Goal: Check status: Check status

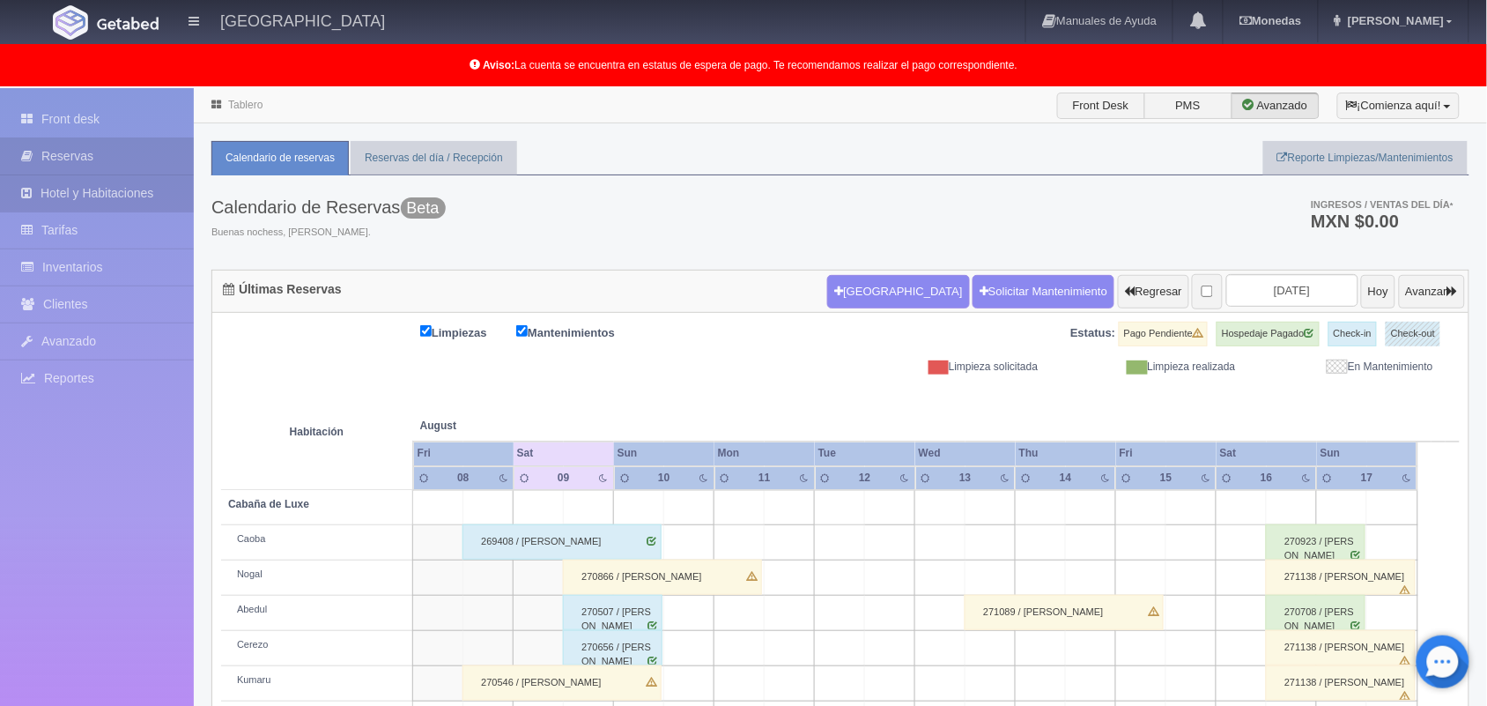
click at [71, 194] on link "Hotel y Habitaciones" at bounding box center [97, 193] width 194 height 36
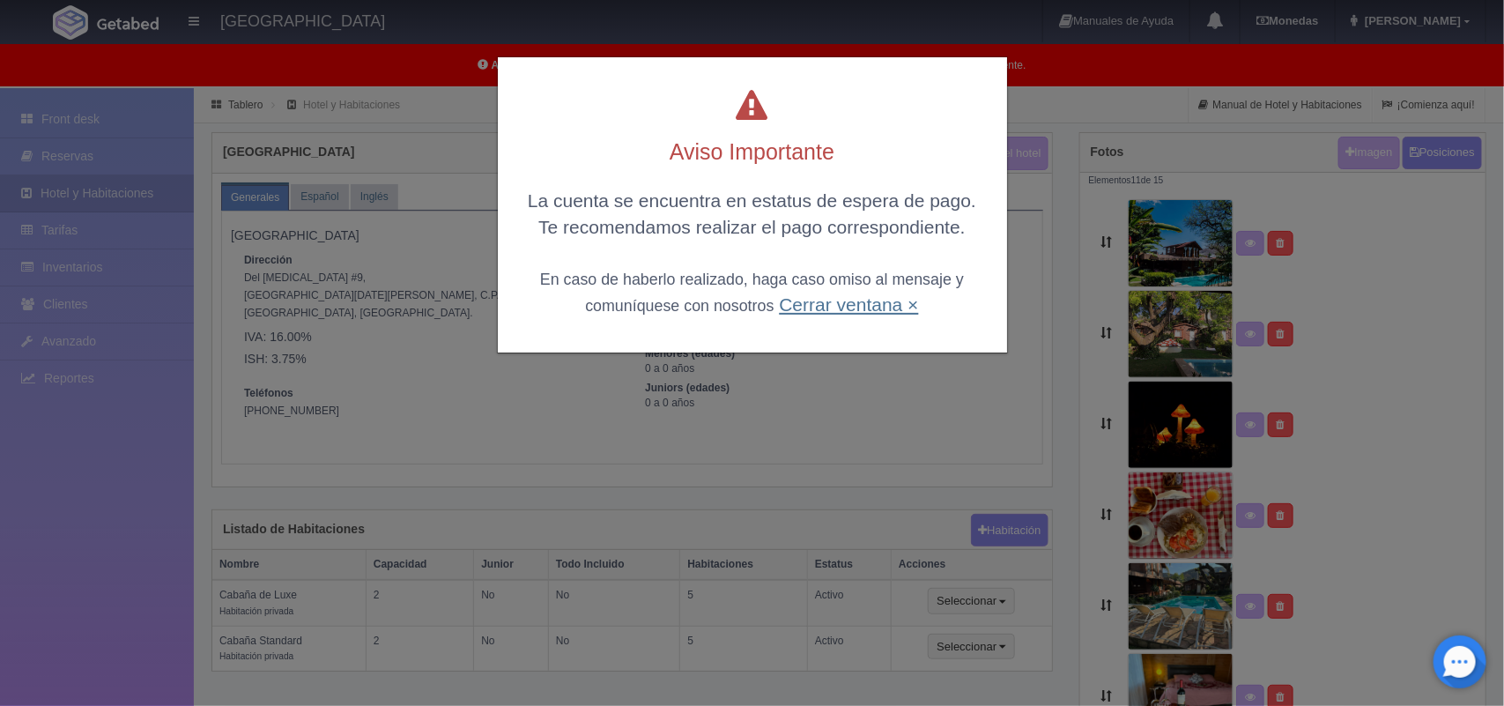
click at [855, 307] on link "Cerrar ventana ×" at bounding box center [848, 304] width 139 height 20
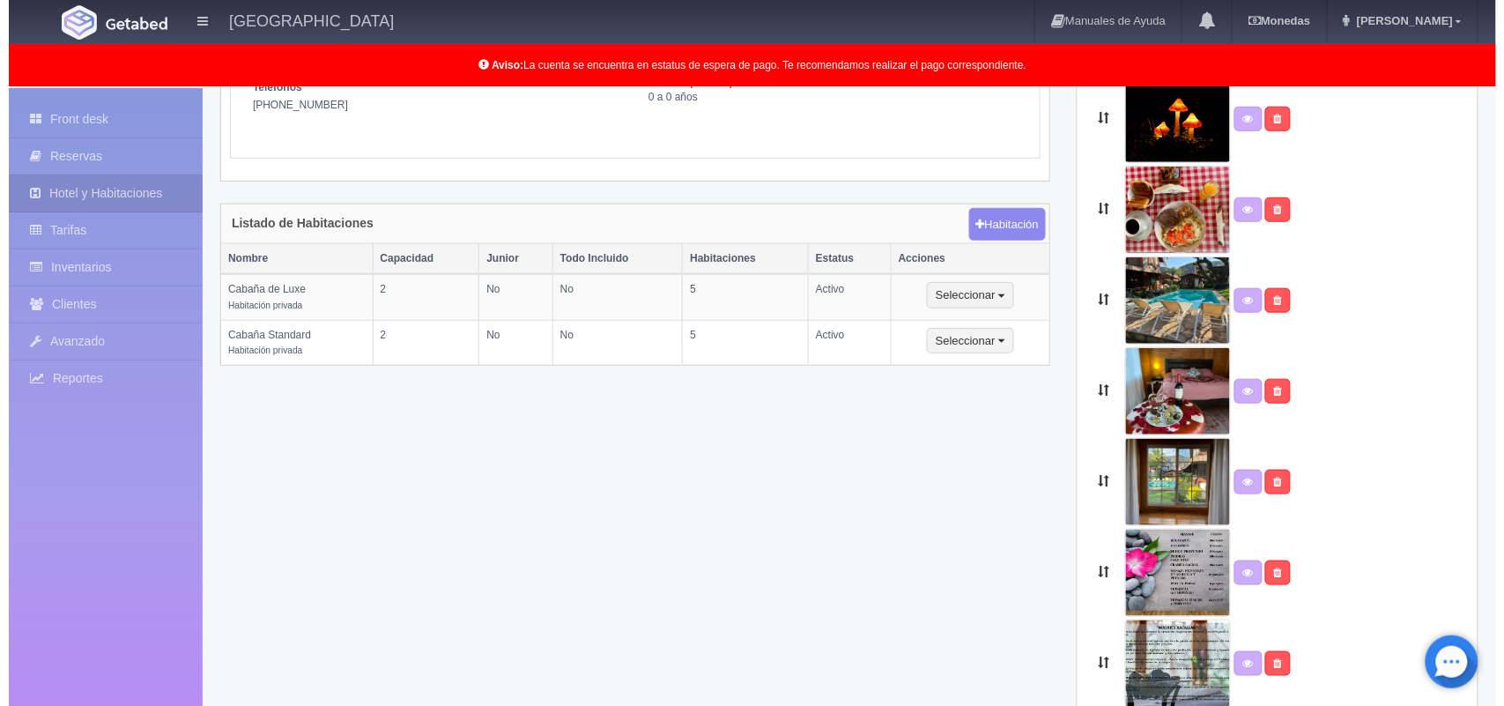
scroll to position [300, 0]
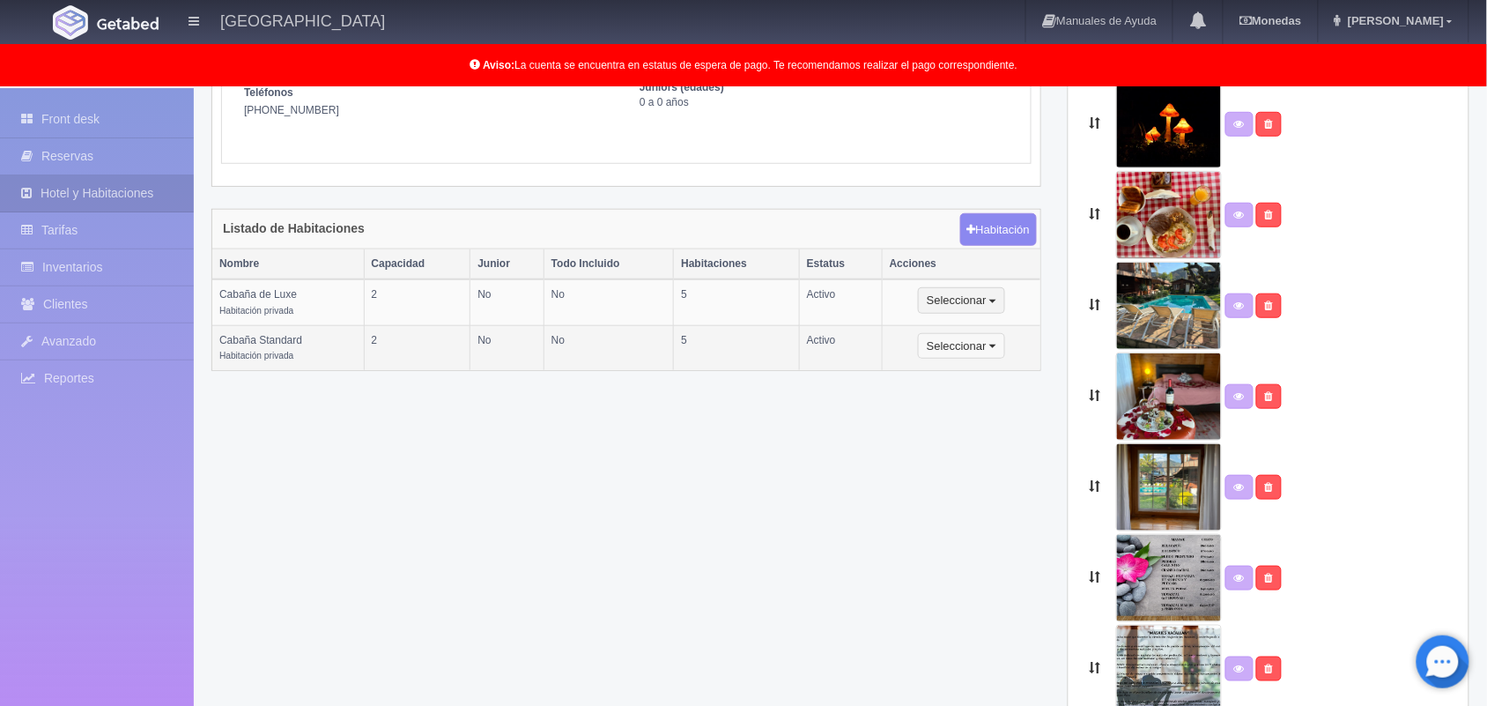
click at [963, 354] on button "Seleccionar" at bounding box center [961, 346] width 87 height 26
click at [960, 381] on link "Editar" at bounding box center [988, 377] width 139 height 22
select select "Habitación privada"
select select "Nombre"
select select "2"
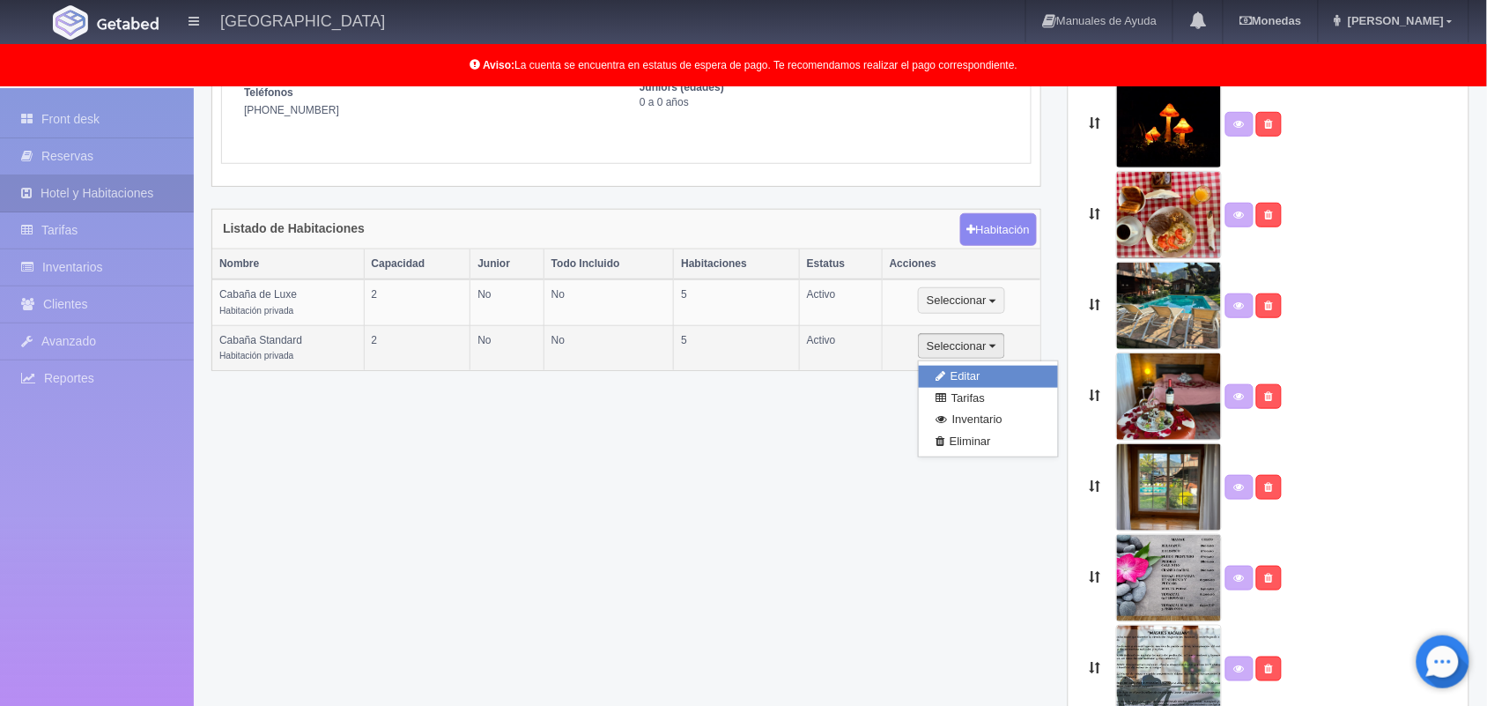
select select "2"
select select "1"
select select "Persona"
radio input "true"
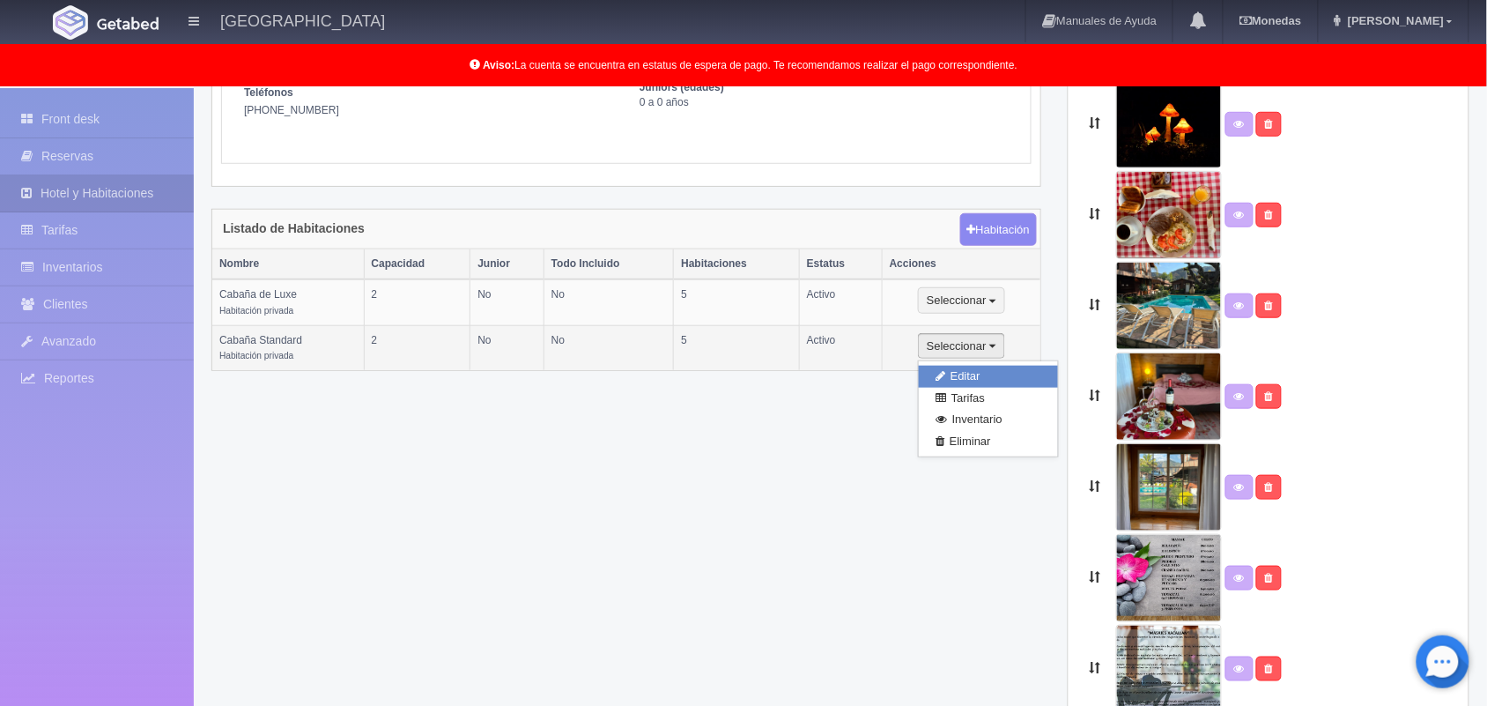
select select "3"
select select "2"
radio input "true"
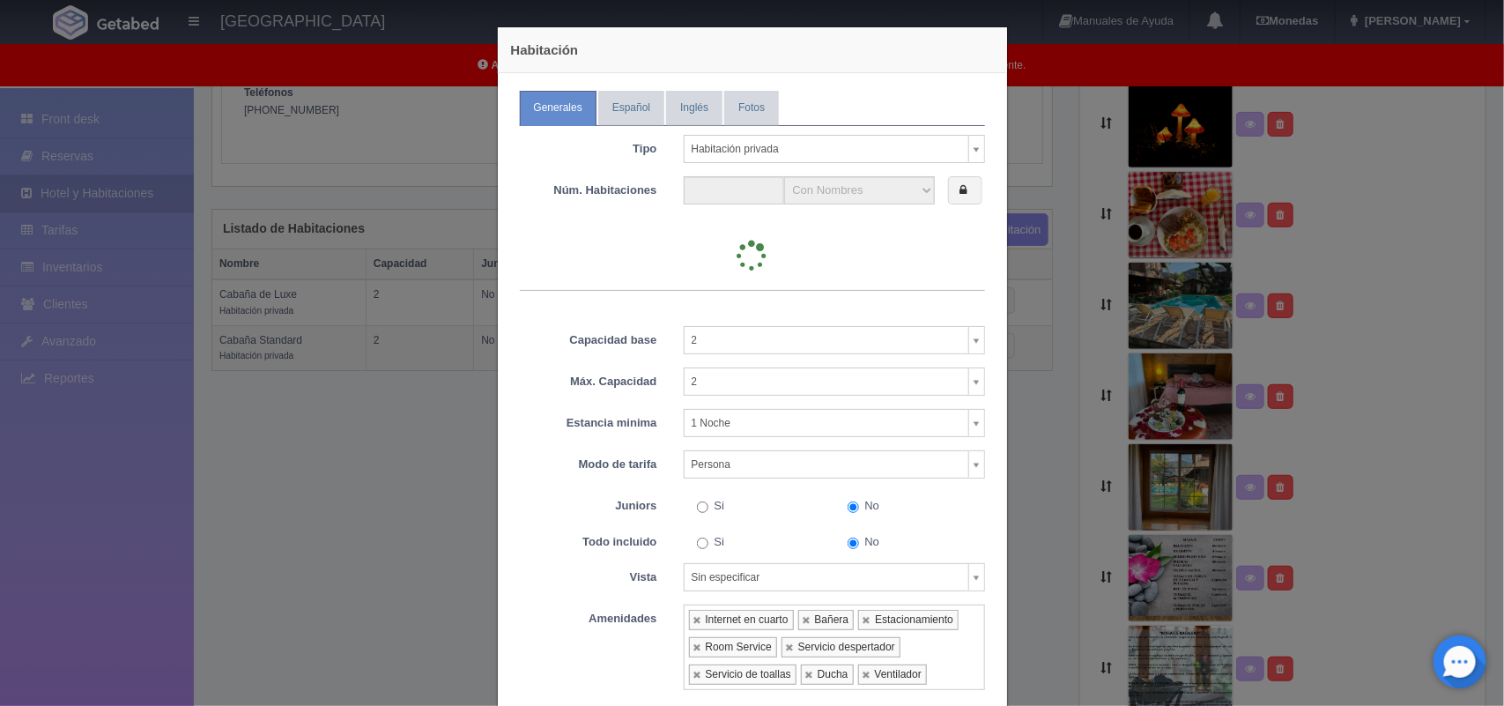
type input "5"
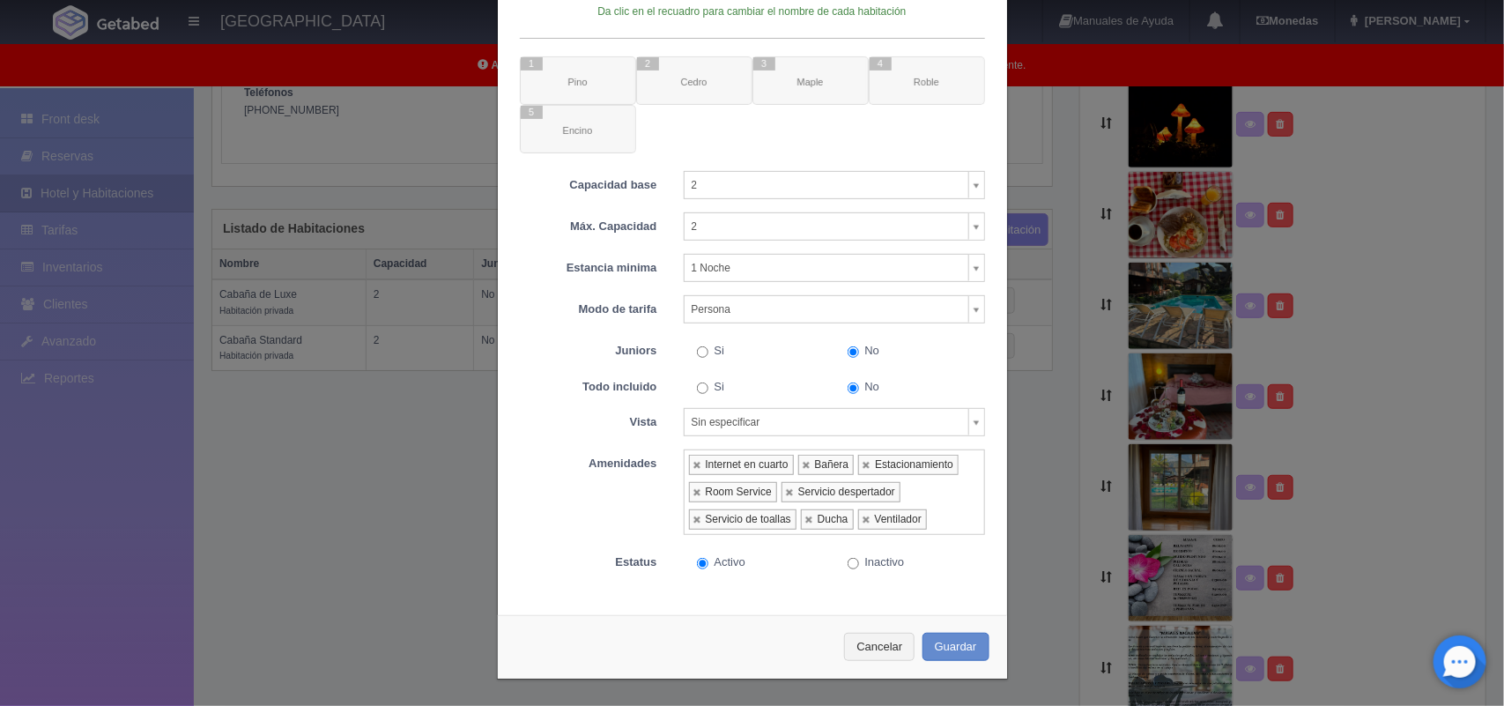
scroll to position [239, 0]
click at [802, 464] on link at bounding box center [807, 464] width 11 height 11
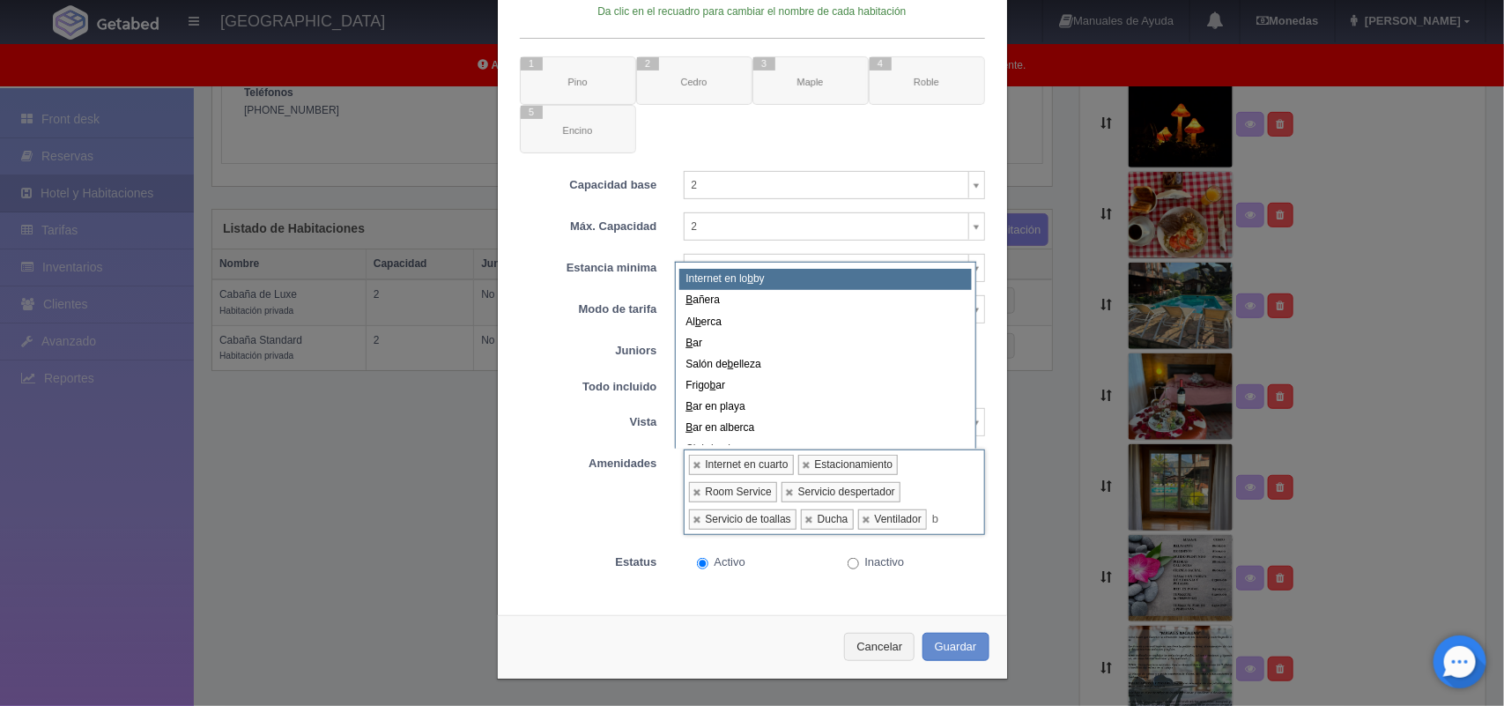
type input "b"
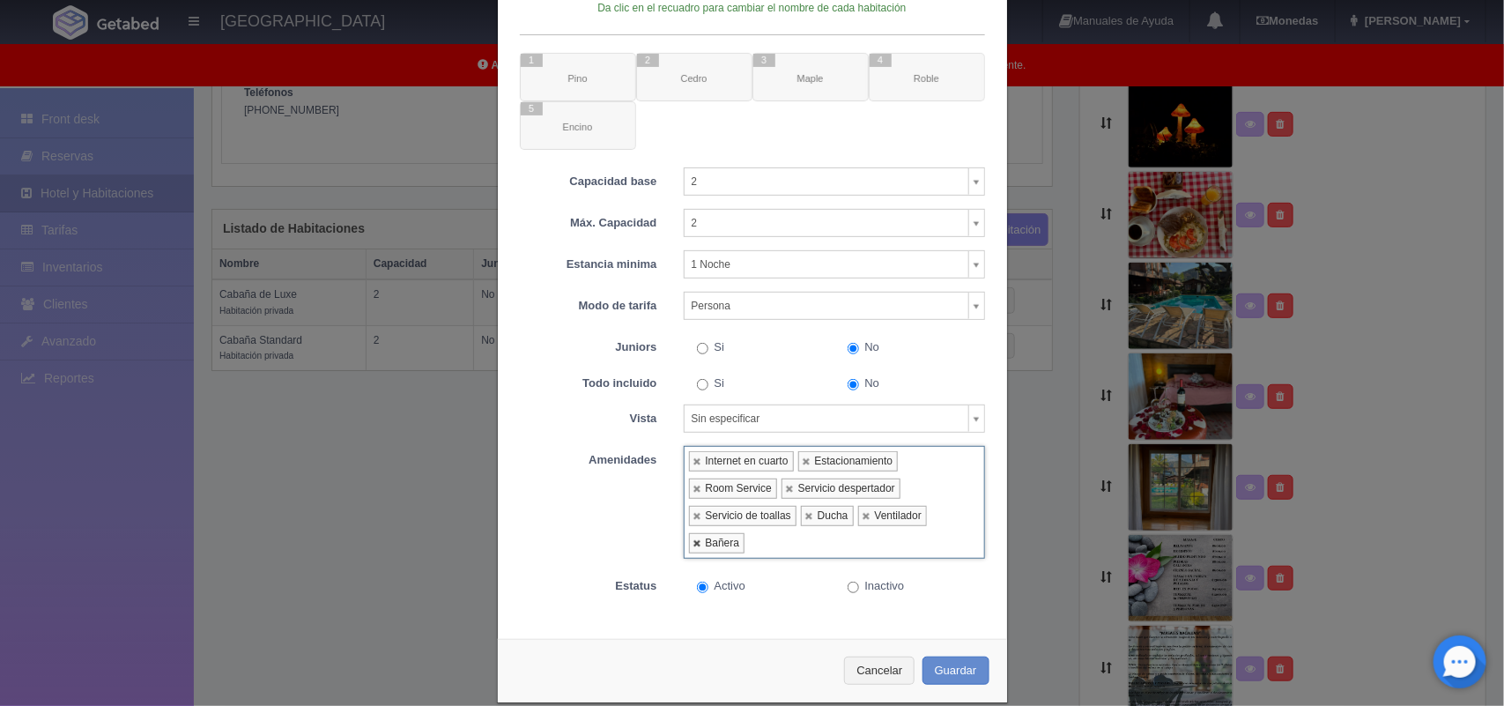
click at [693, 549] on link at bounding box center [698, 543] width 11 height 11
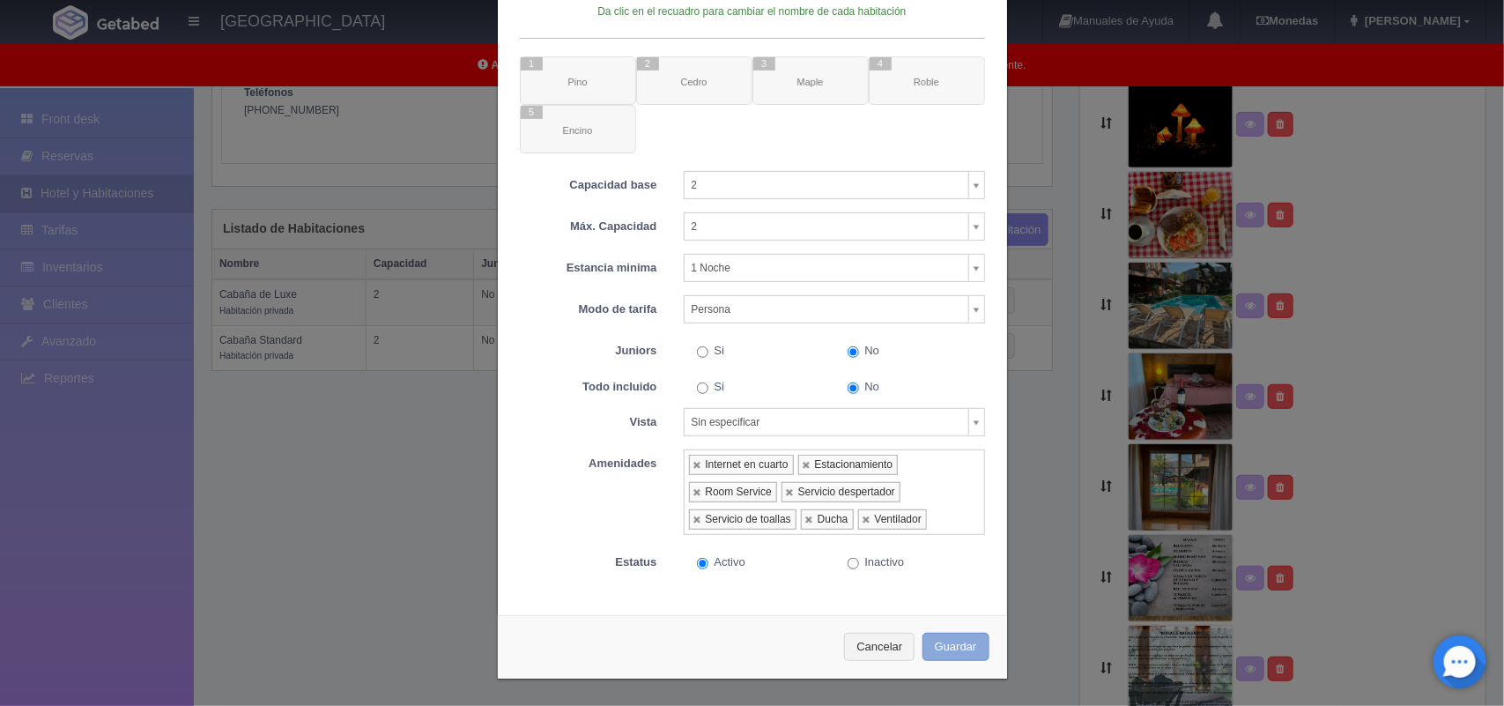
click at [952, 644] on button "Guardar" at bounding box center [956, 647] width 67 height 29
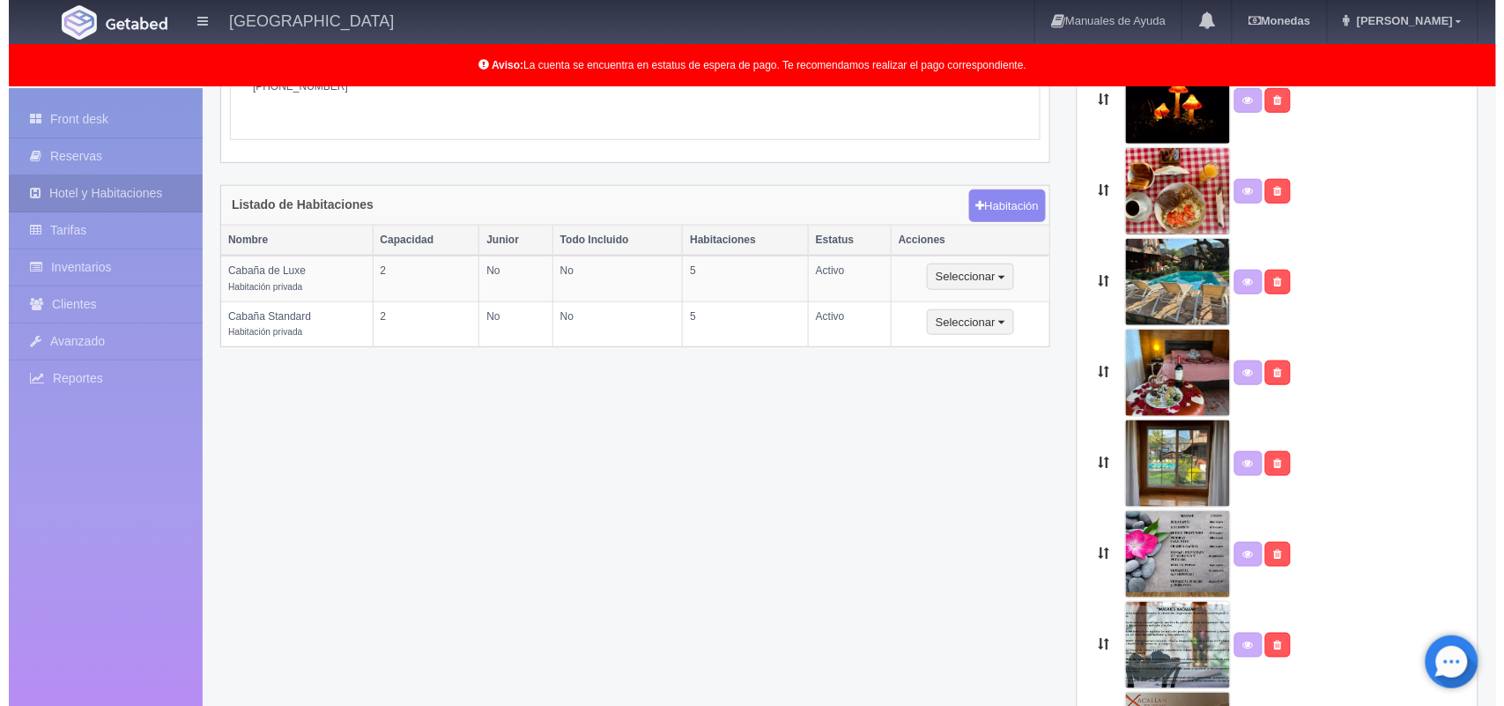
scroll to position [380, 0]
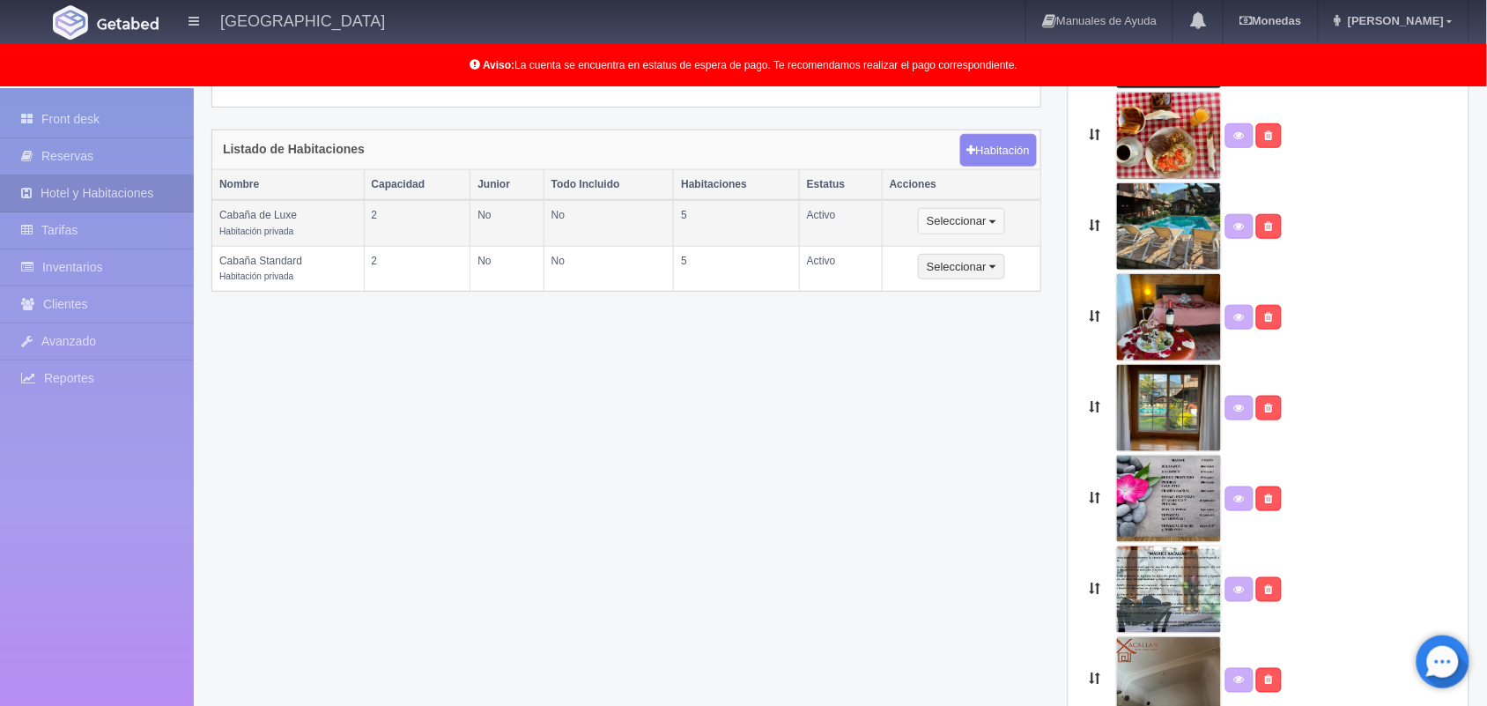
click at [934, 222] on button "Seleccionar" at bounding box center [961, 221] width 87 height 26
click at [960, 256] on link "Editar" at bounding box center [988, 252] width 139 height 22
select select "Habitación privada"
select select "Nombre"
select select "2"
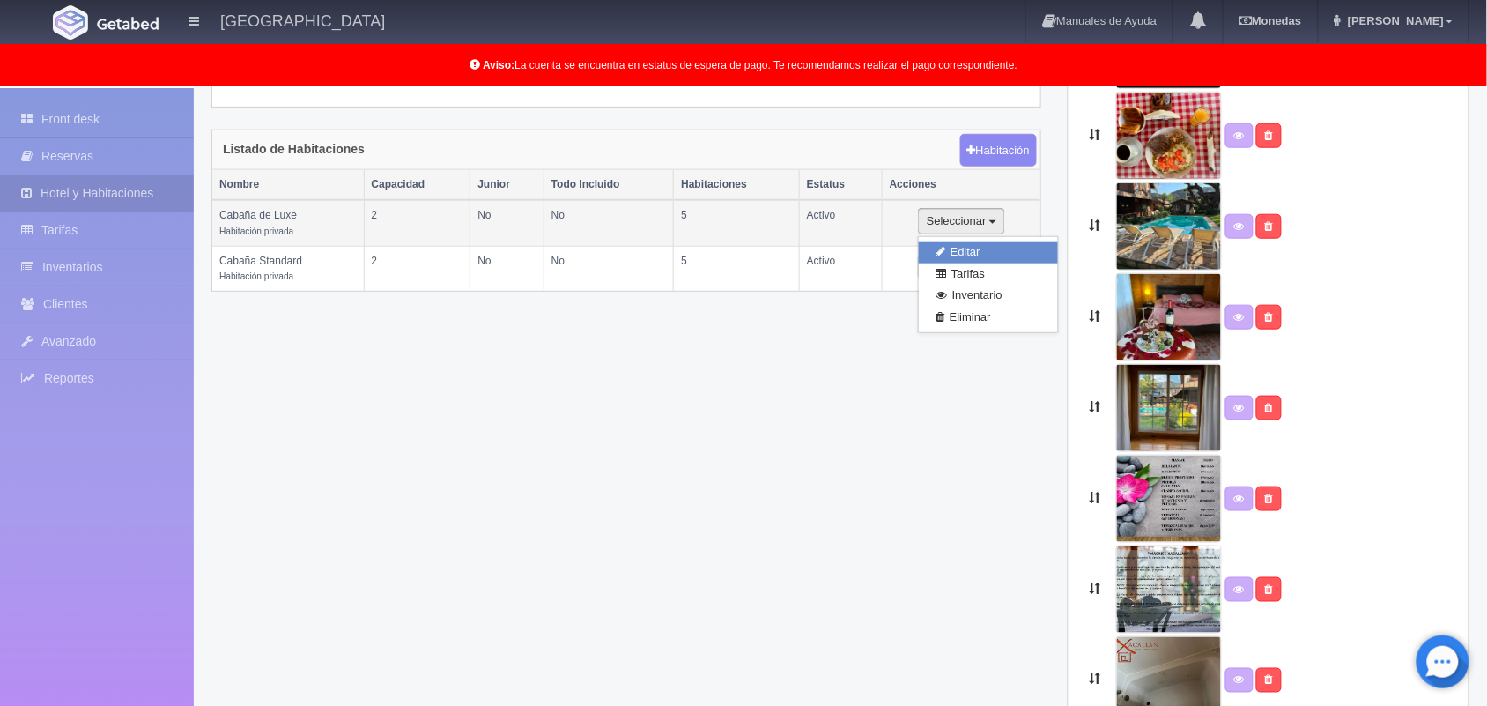
select select "2"
select select "1"
select select "Pax"
radio input "true"
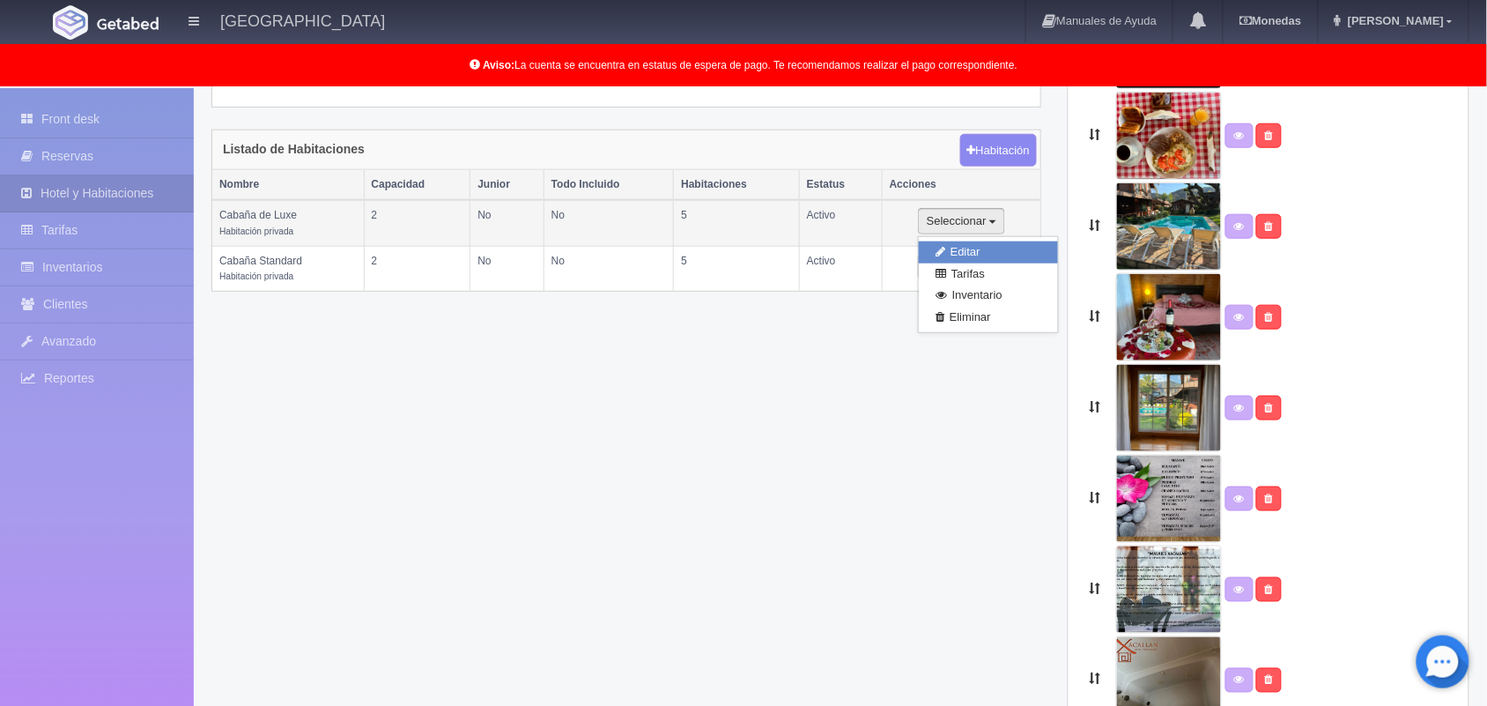
select select "5"
select select "2"
radio input "true"
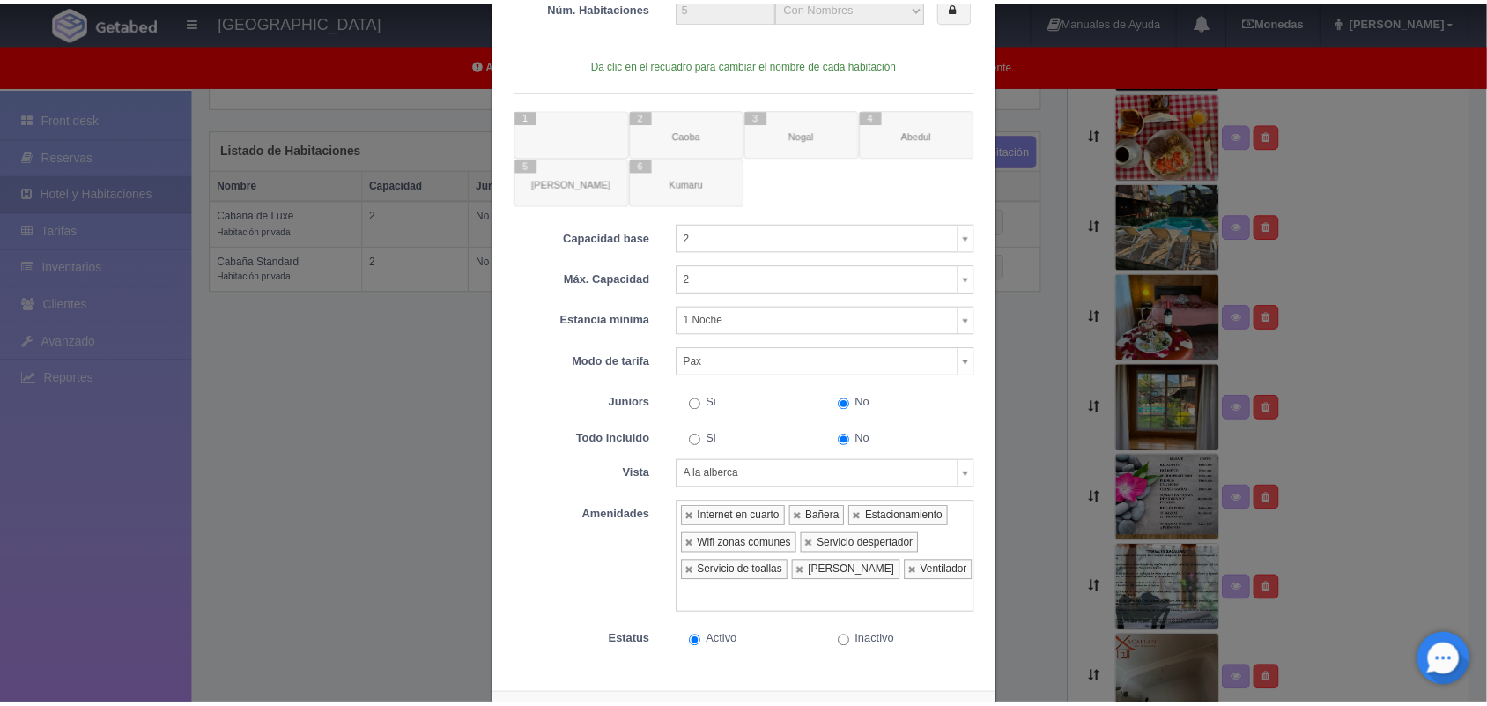
scroll to position [189, 0]
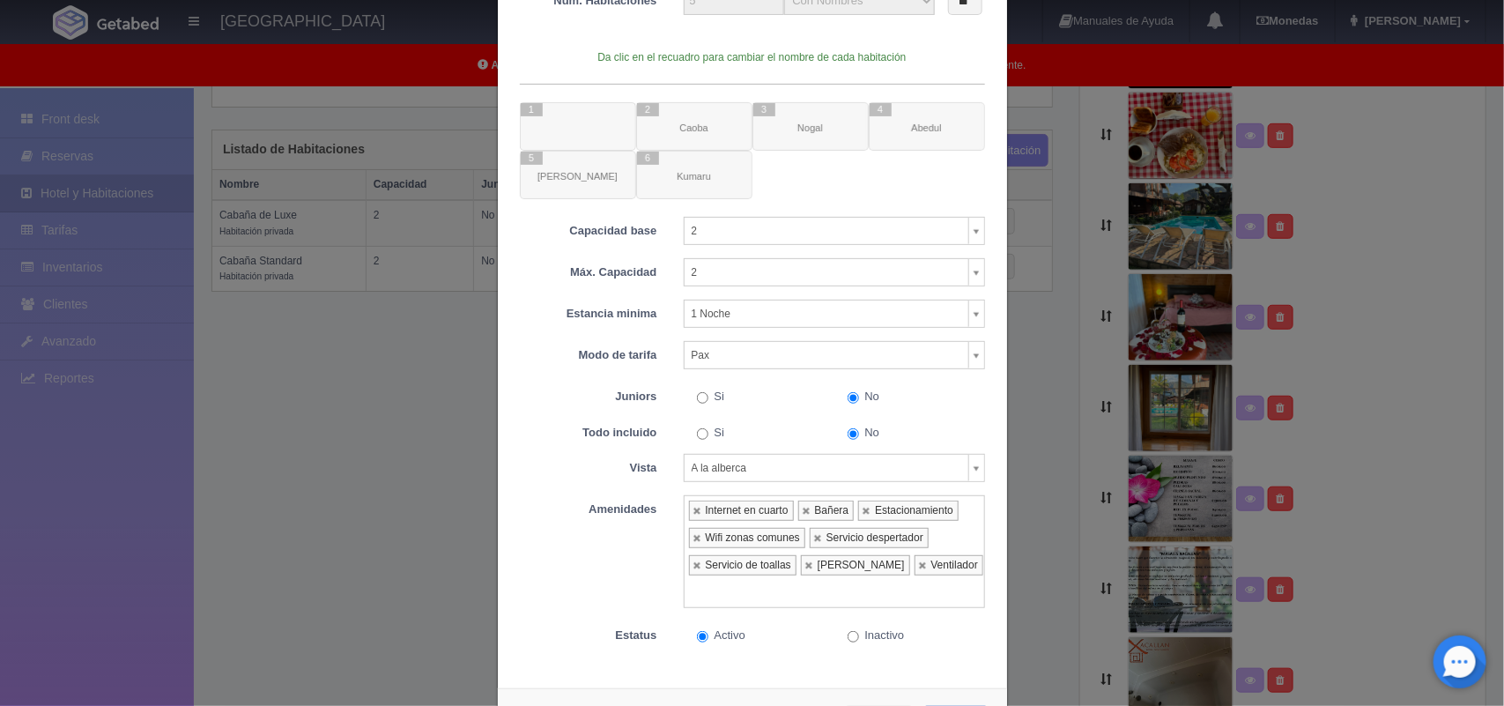
click at [1315, 147] on div "Habitación Generales Español Inglés Fotos Tipo Habitación privada Habitación pr…" at bounding box center [752, 353] width 1504 height 706
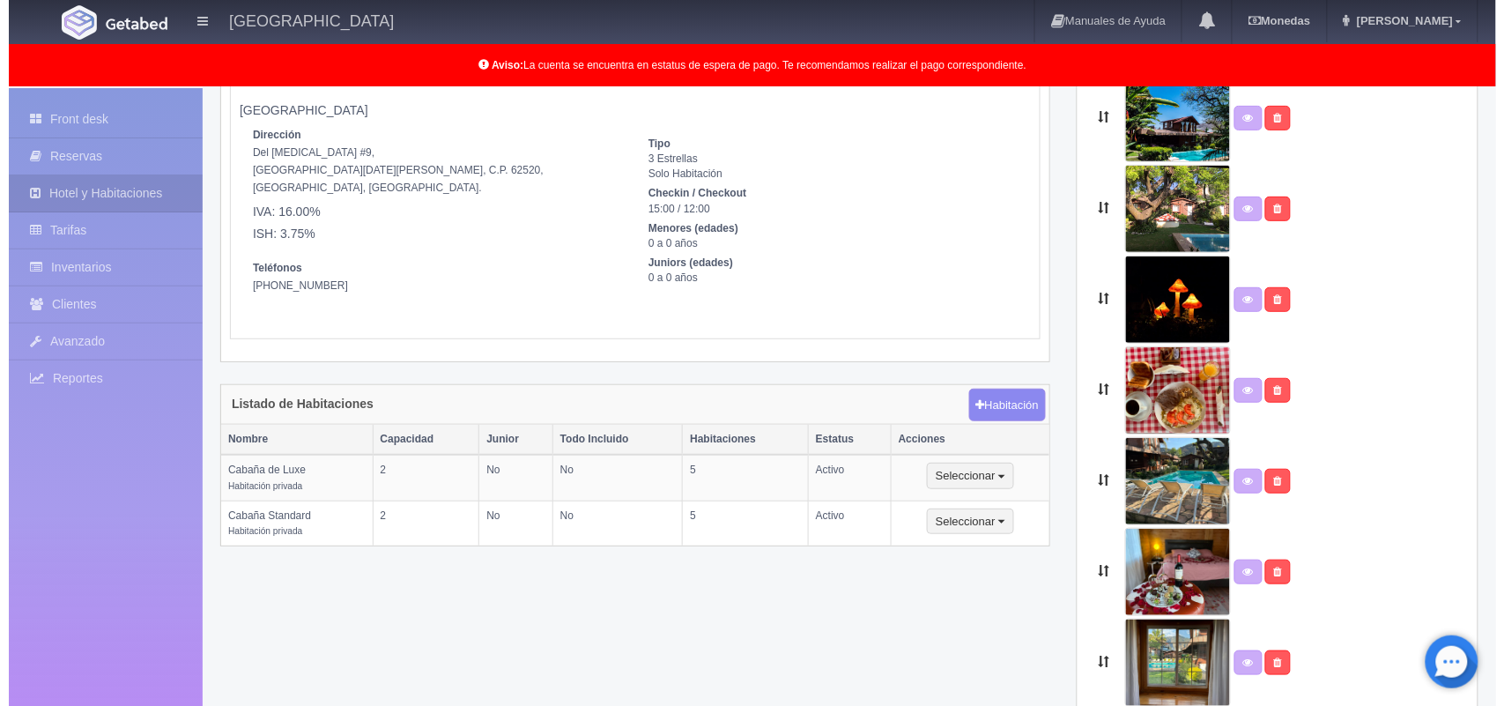
scroll to position [28, 0]
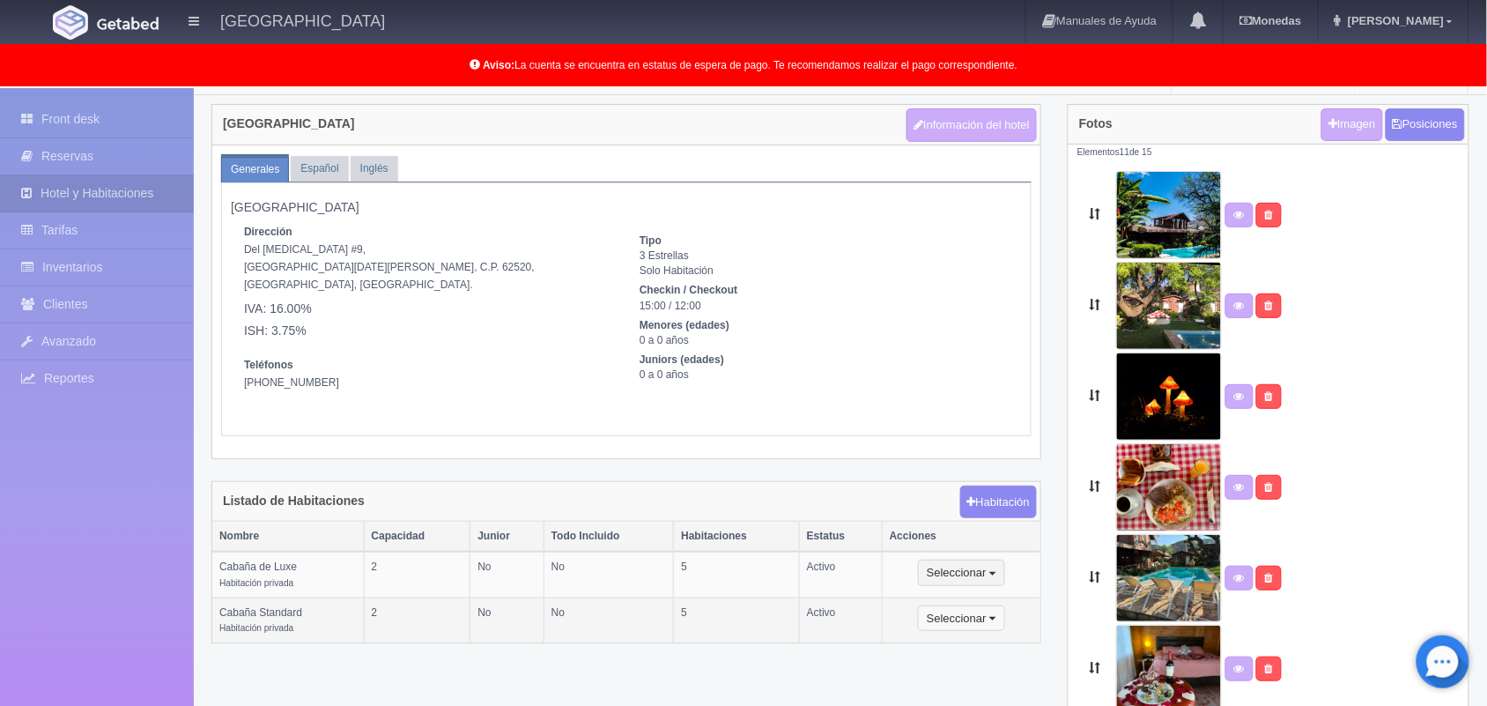
click at [943, 622] on button "Seleccionar" at bounding box center [961, 618] width 87 height 26
click at [961, 649] on link "Editar" at bounding box center [988, 649] width 139 height 22
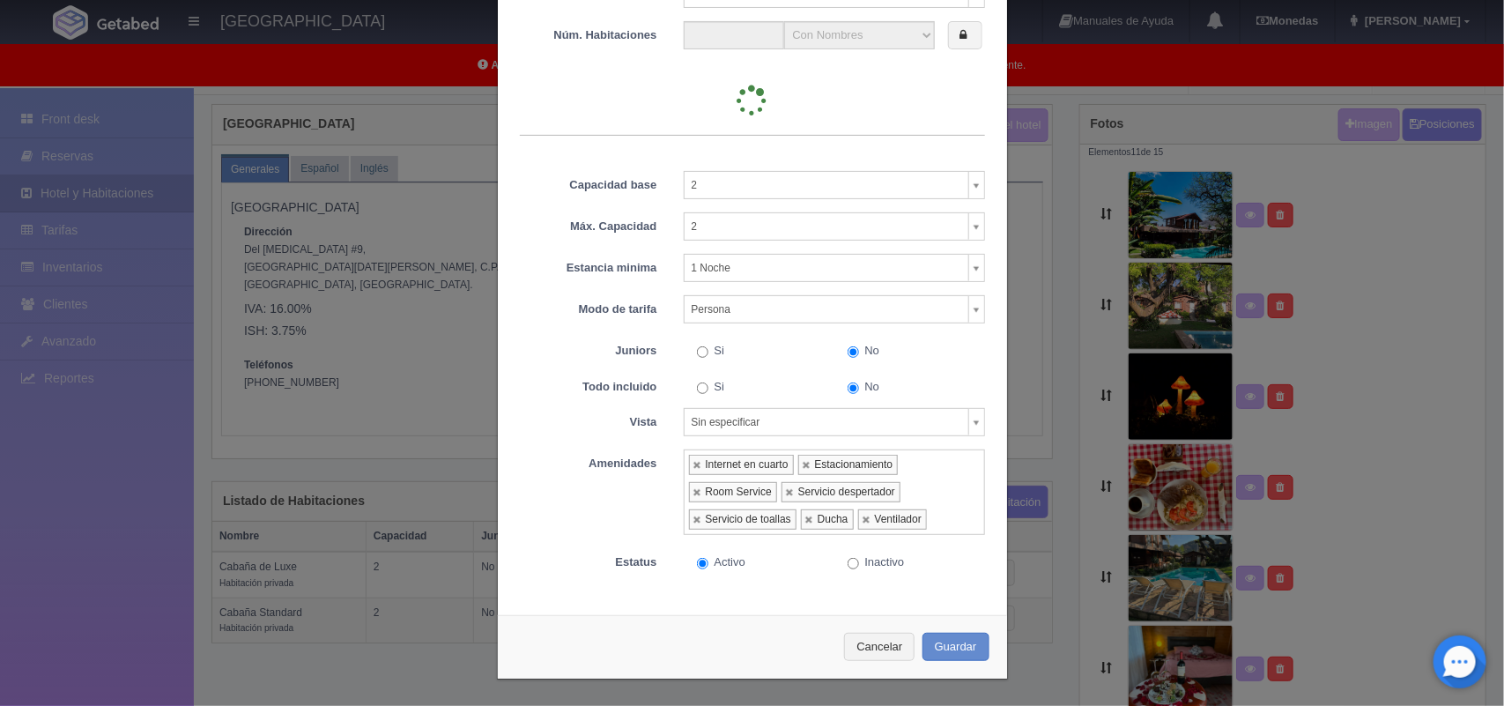
type input "5"
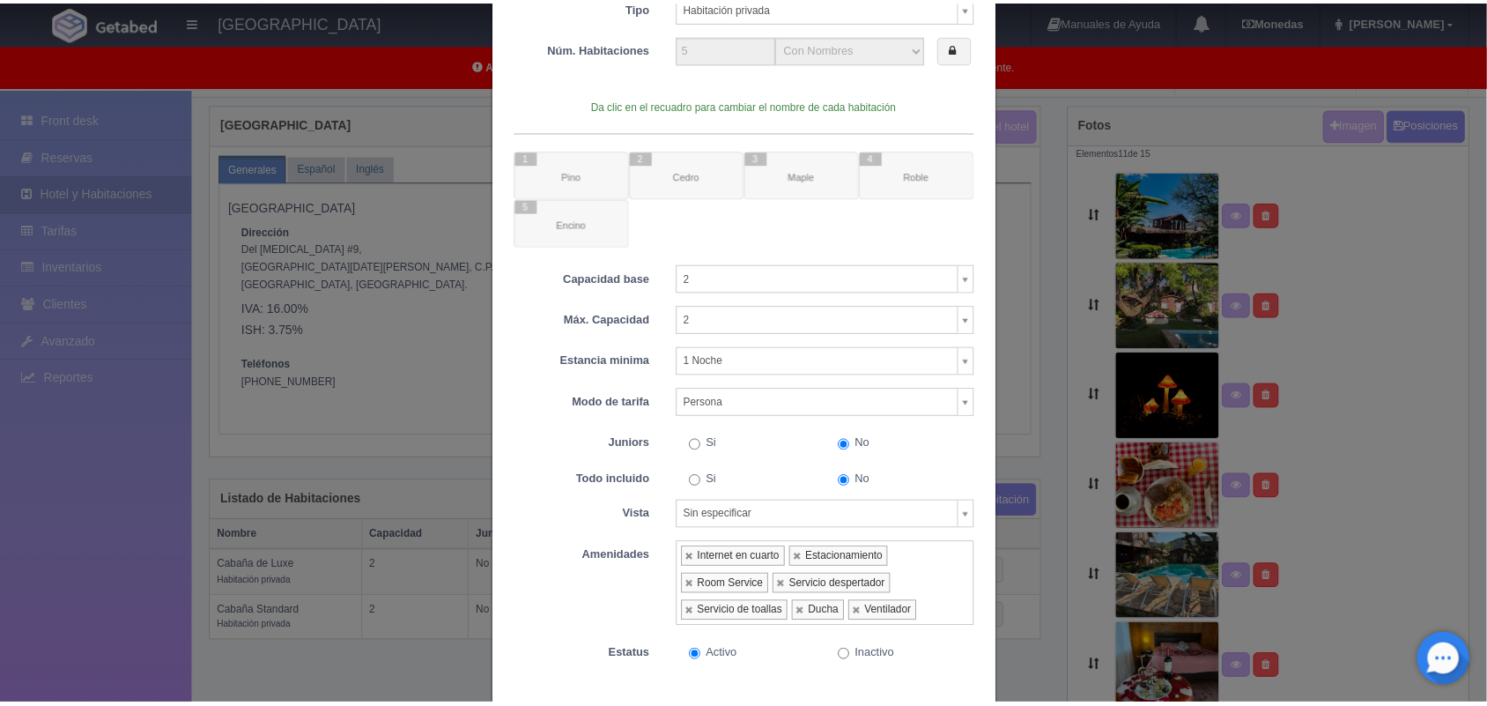
scroll to position [0, 0]
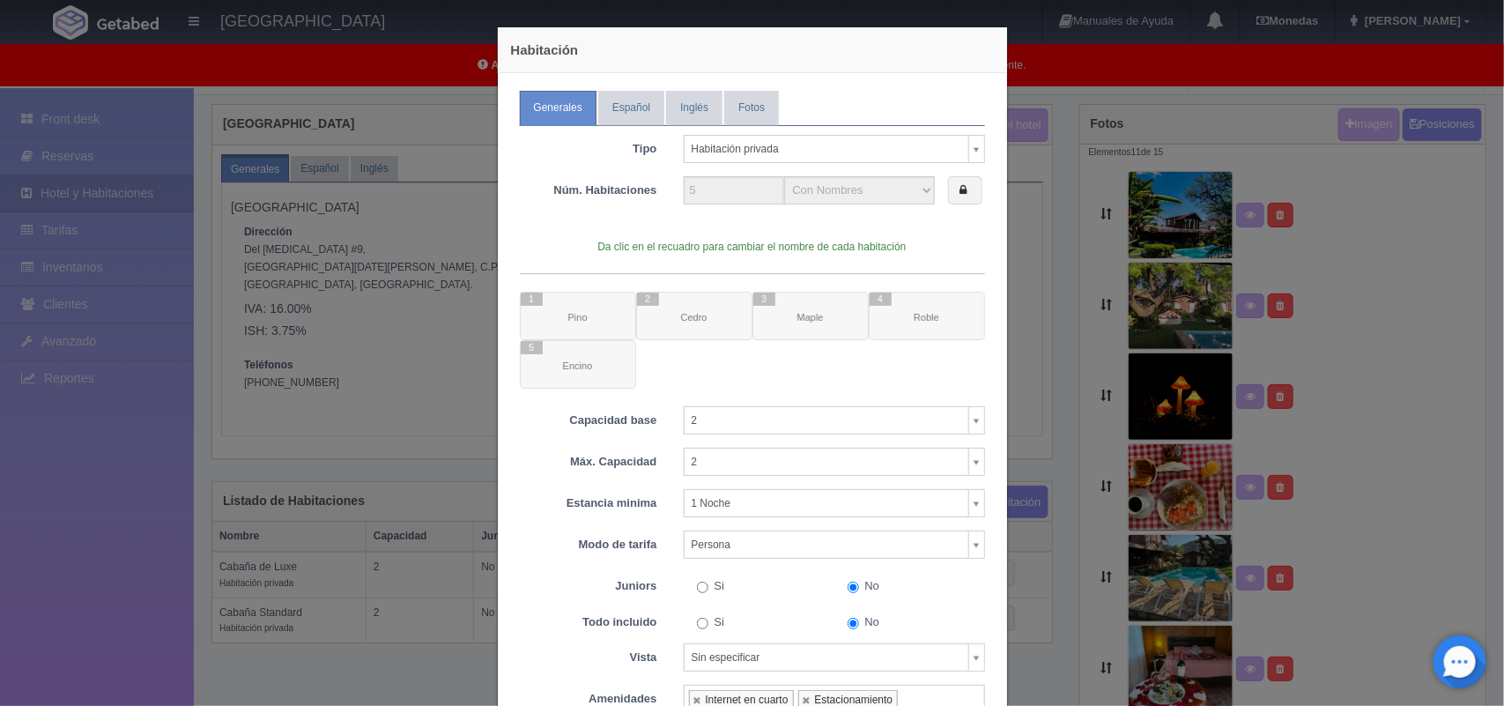
click at [318, 71] on div "Habitación Generales Español Inglés Fotos Tipo Habitación privada Habitación pr…" at bounding box center [752, 353] width 1504 height 706
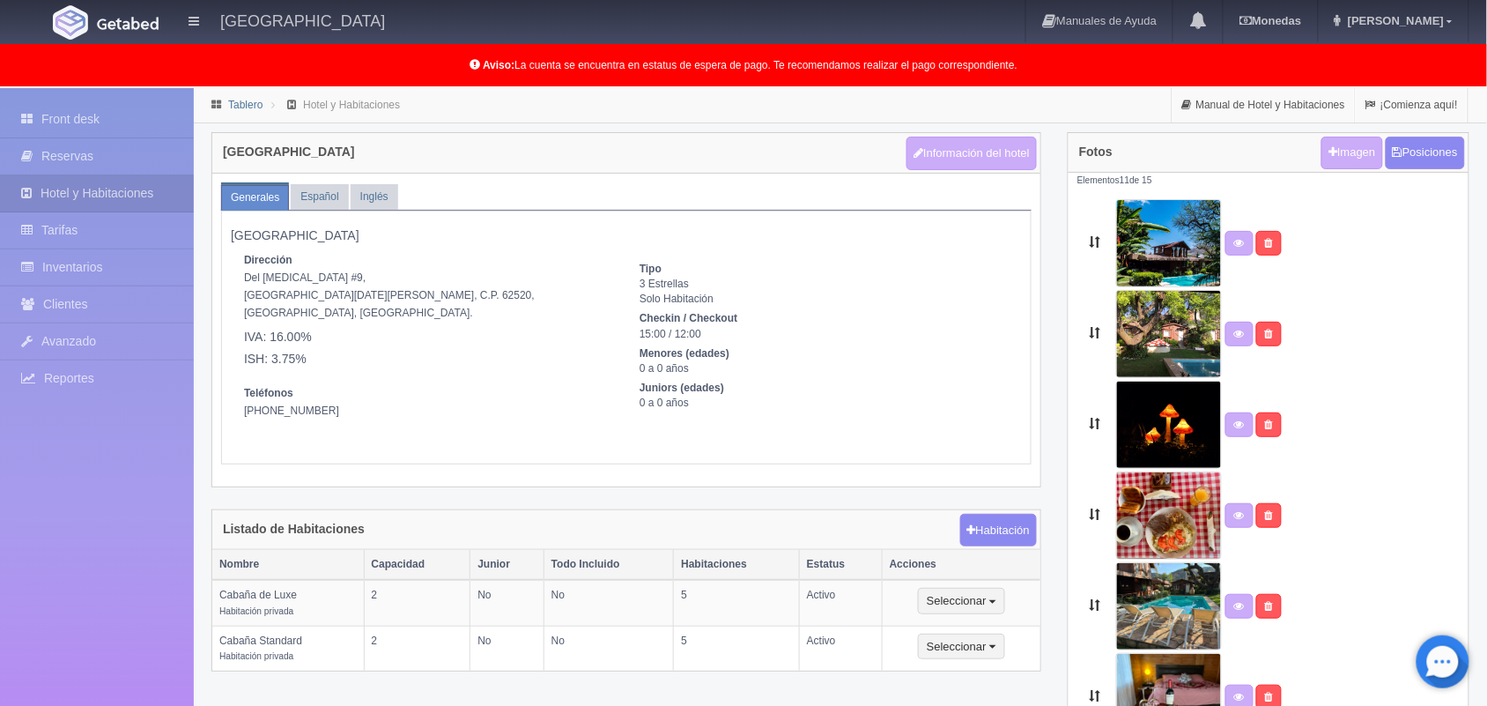
click at [248, 102] on link "Tablero" at bounding box center [245, 105] width 34 height 12
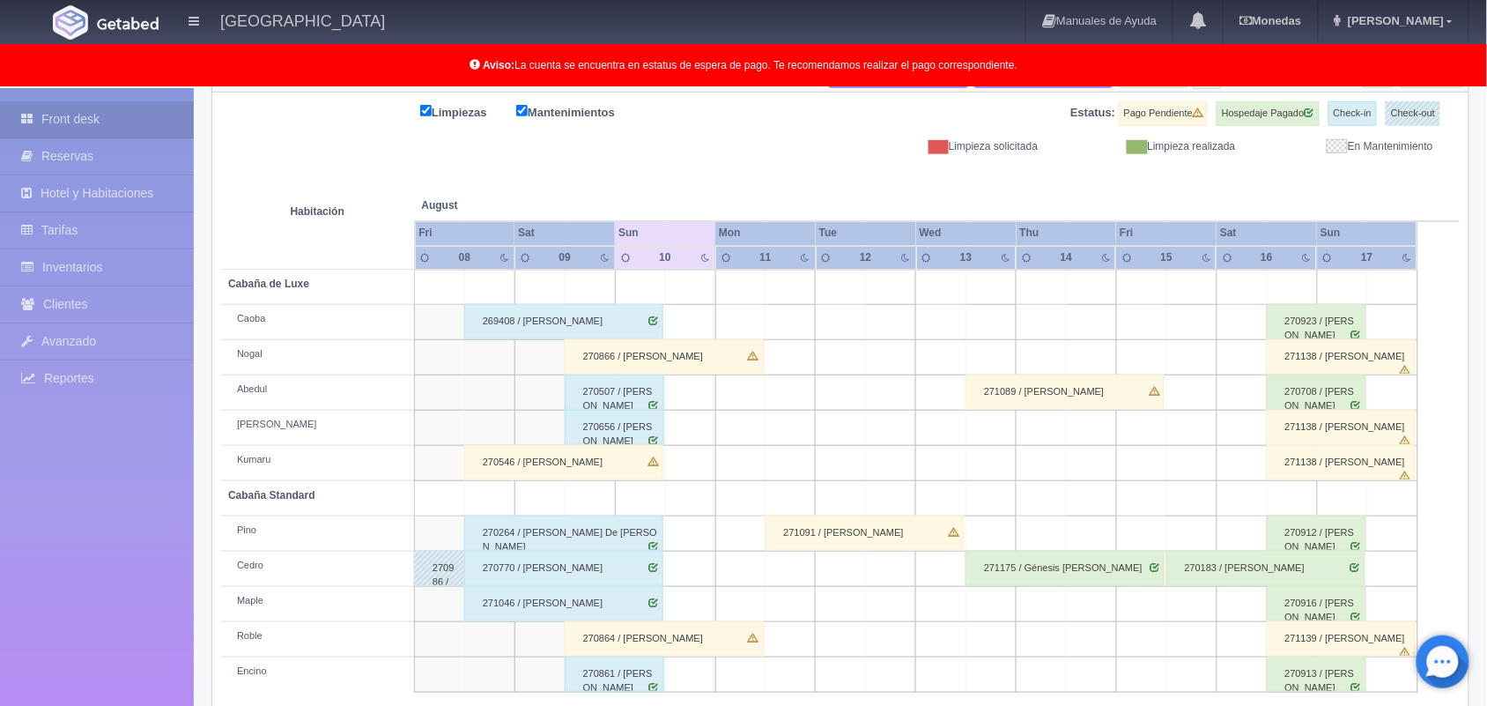
scroll to position [245, 0]
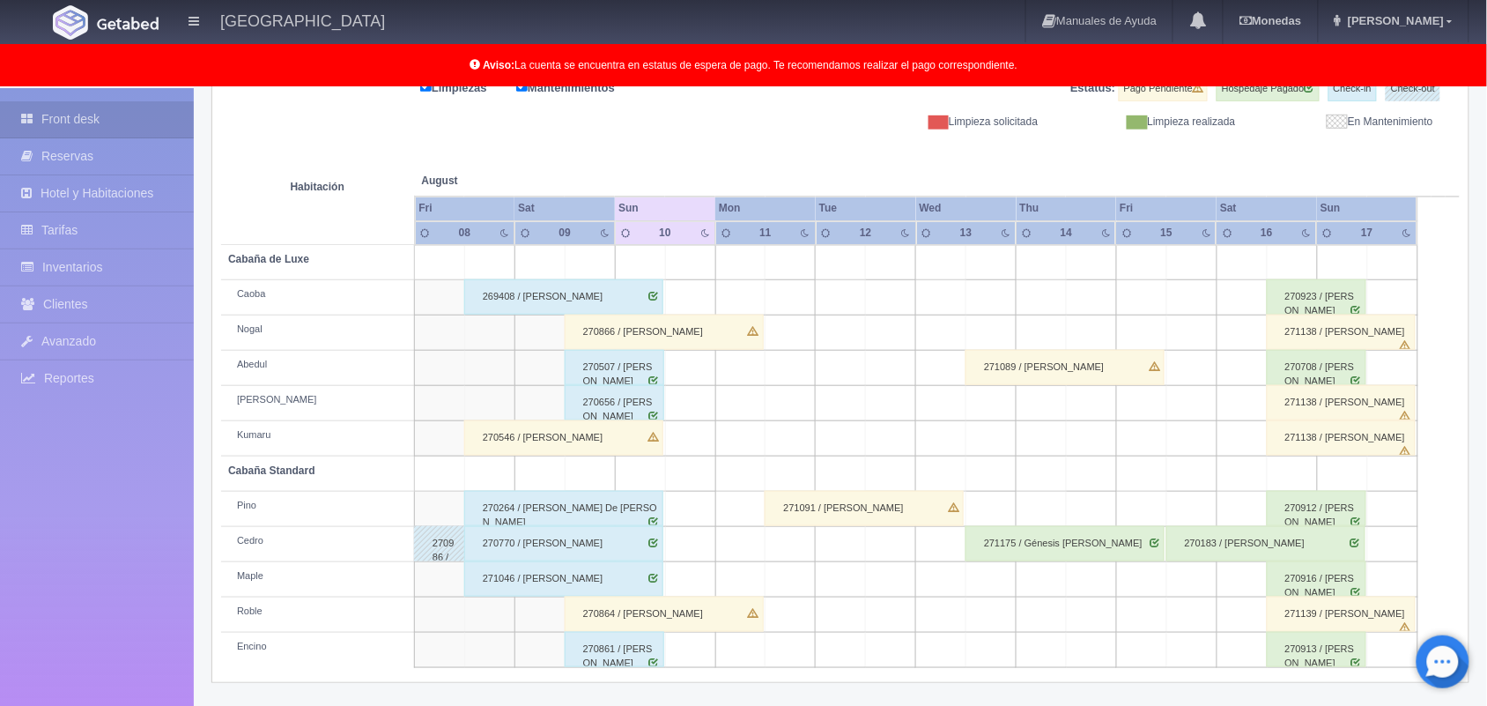
click at [529, 580] on div "271046 / [PERSON_NAME]" at bounding box center [563, 578] width 199 height 35
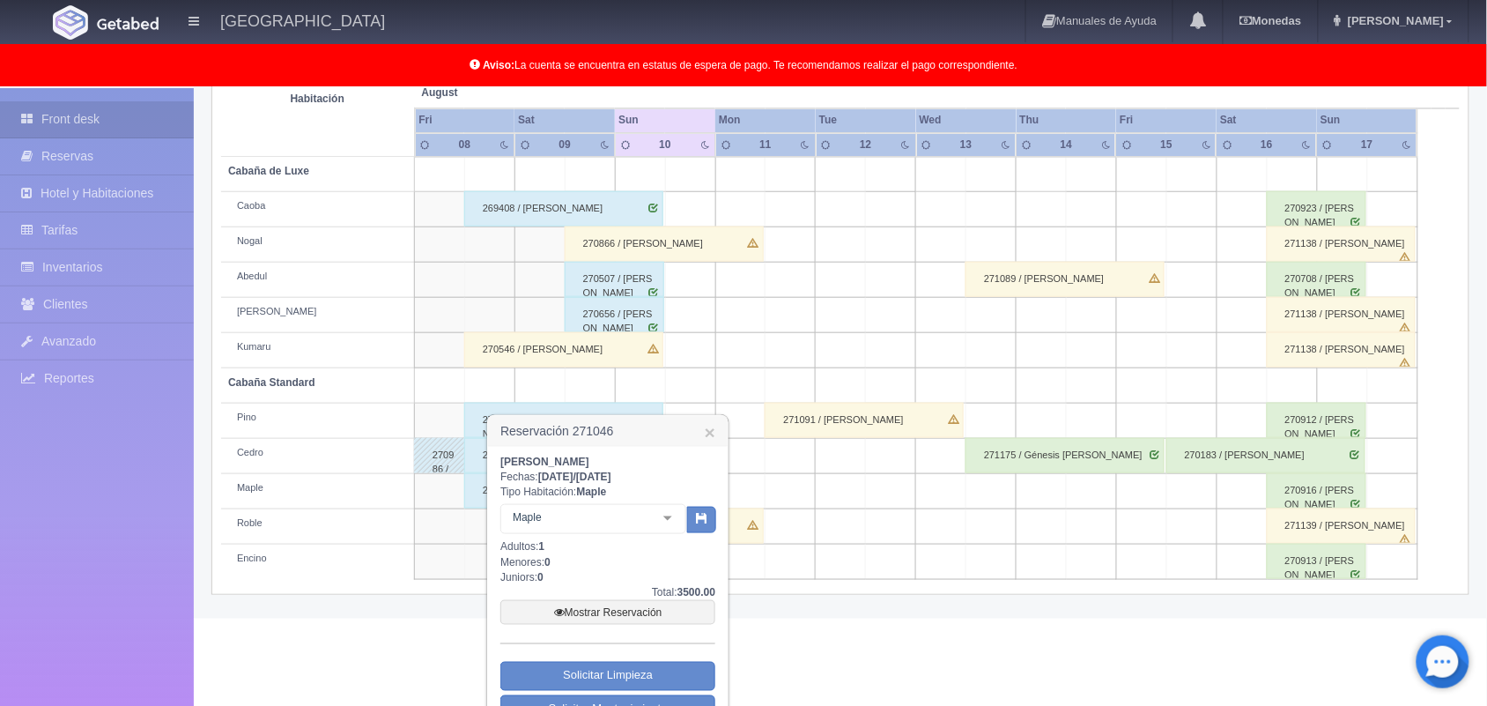
scroll to position [405, 0]
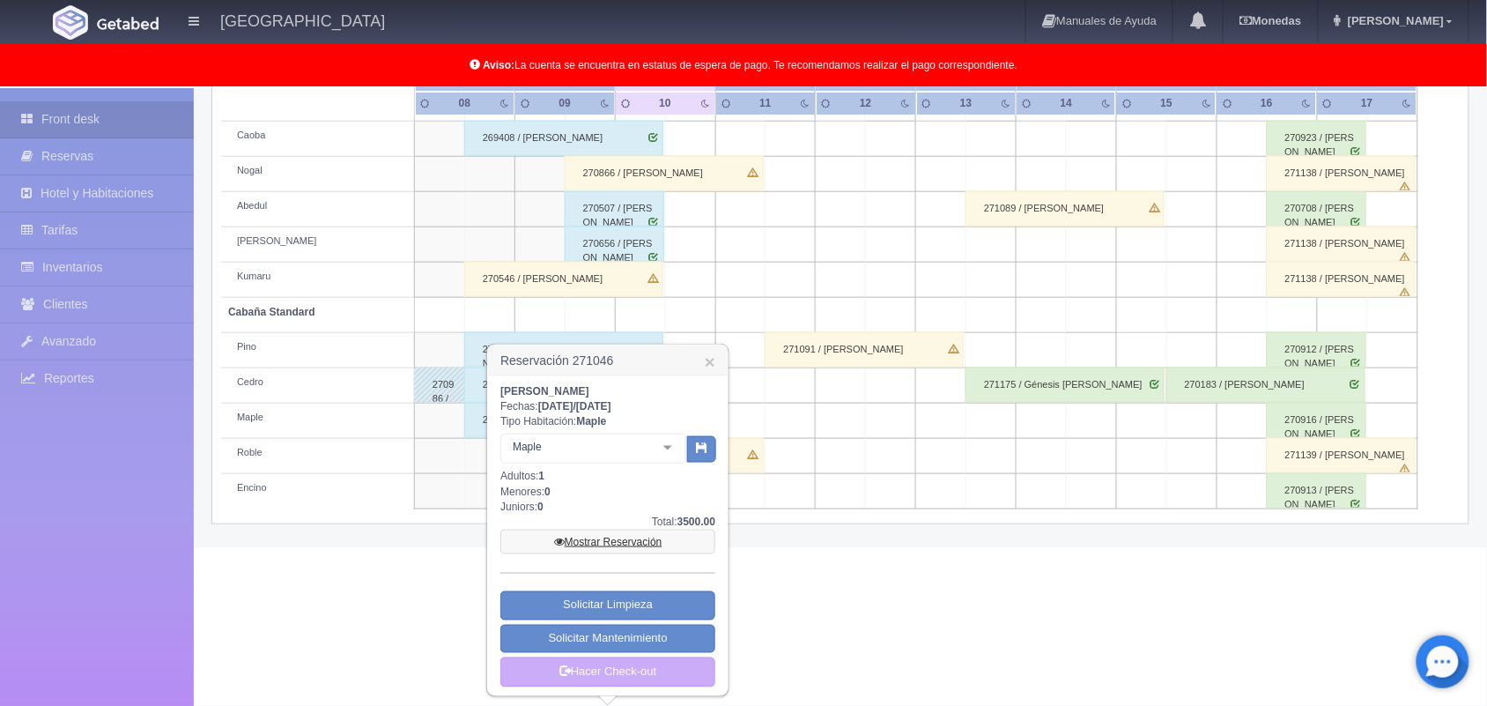
click at [599, 545] on link "Mostrar Reservación" at bounding box center [607, 542] width 215 height 25
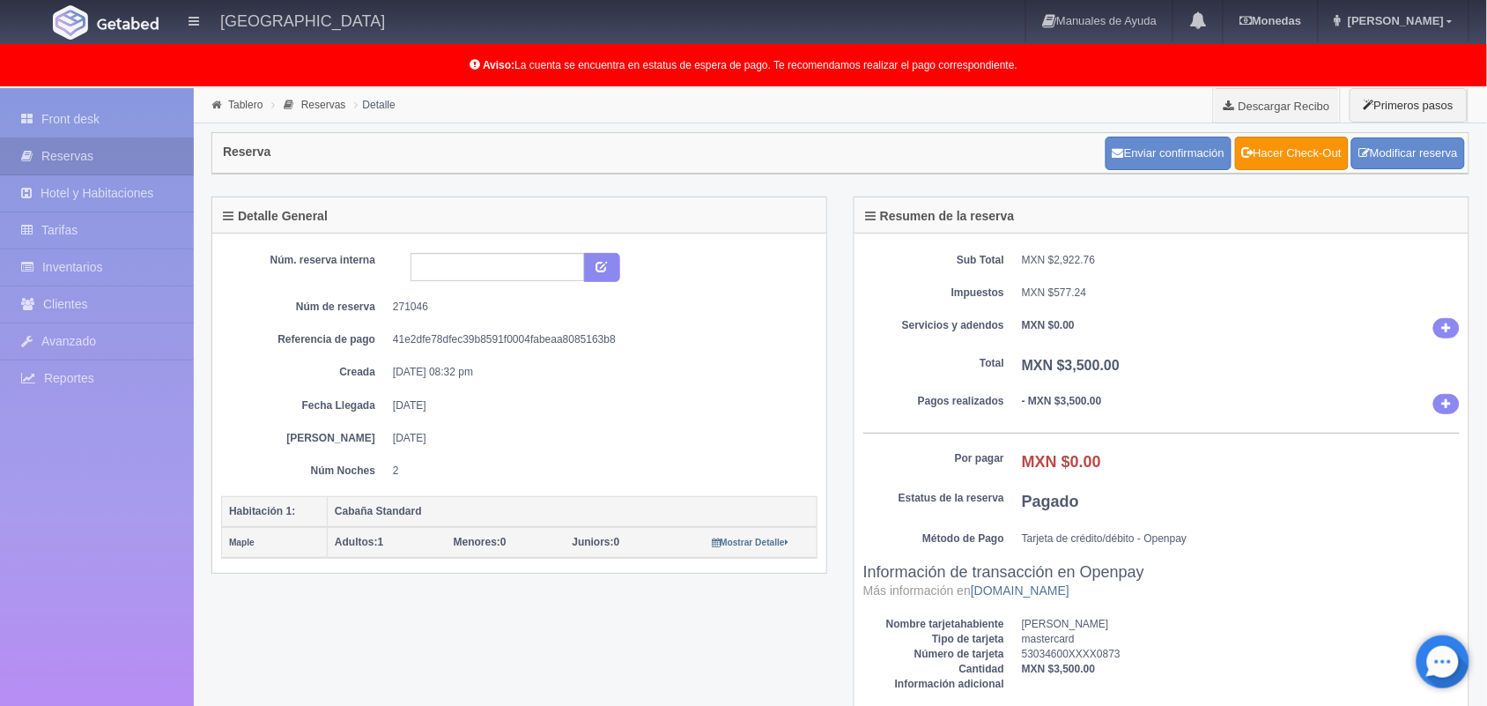
click at [599, 545] on strong "Juniors:" at bounding box center [593, 542] width 41 height 12
drag, startPoint x: 0, startPoint y: 0, endPoint x: 523, endPoint y: 643, distance: 828.7
click at [523, 643] on div "Detalle General Núm. reserva interna Núm de reserva 271046 Referencia de pago 4…" at bounding box center [840, 468] width 1285 height 545
click at [241, 104] on link "Tablero" at bounding box center [245, 105] width 34 height 12
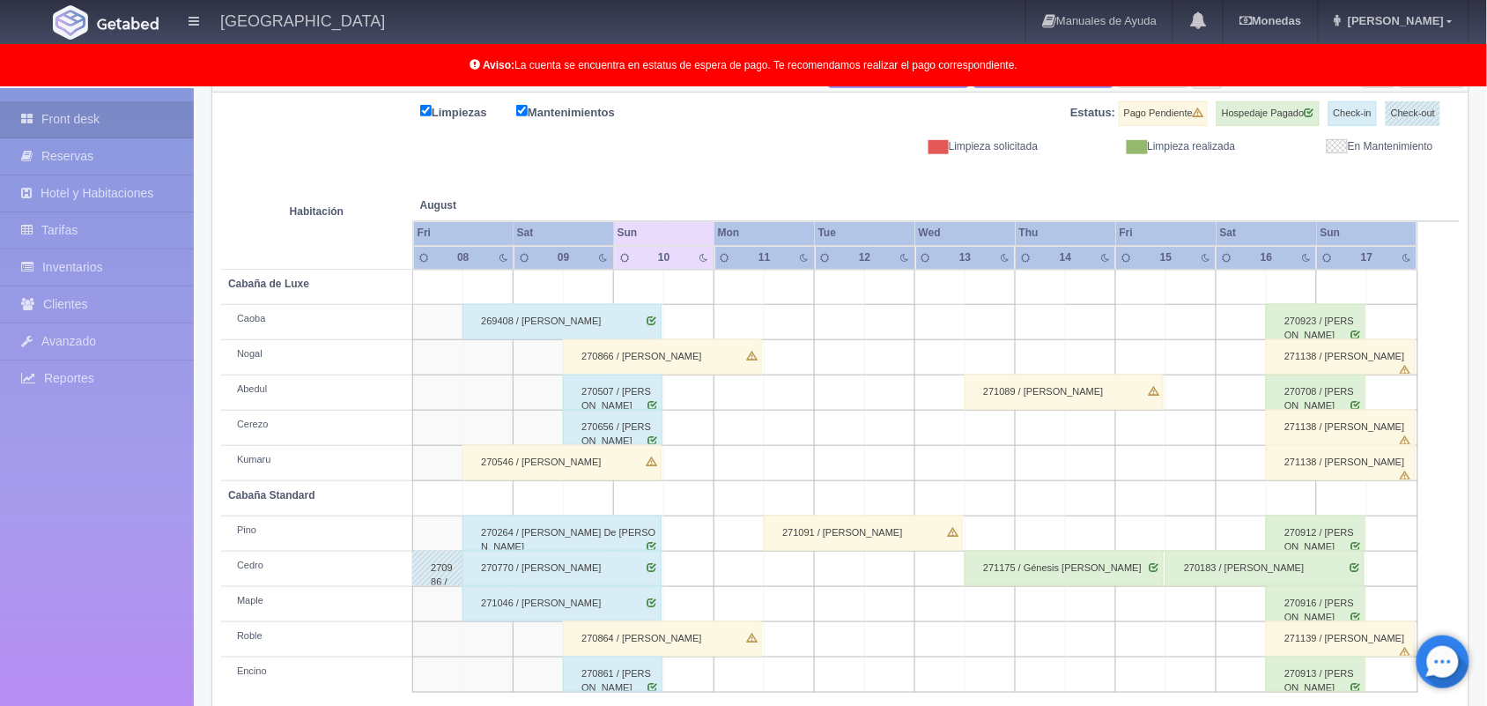
scroll to position [245, 0]
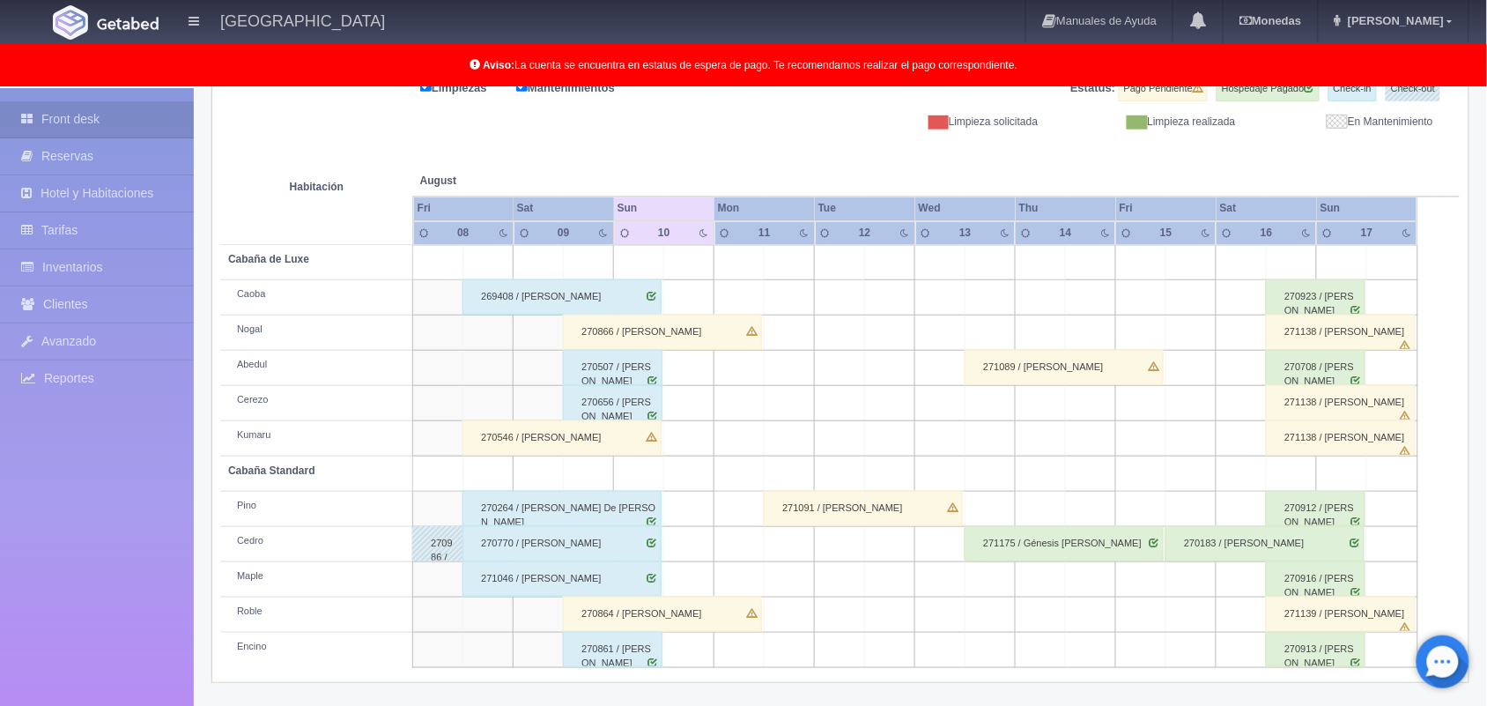
click at [884, 551] on td at bounding box center [890, 544] width 50 height 35
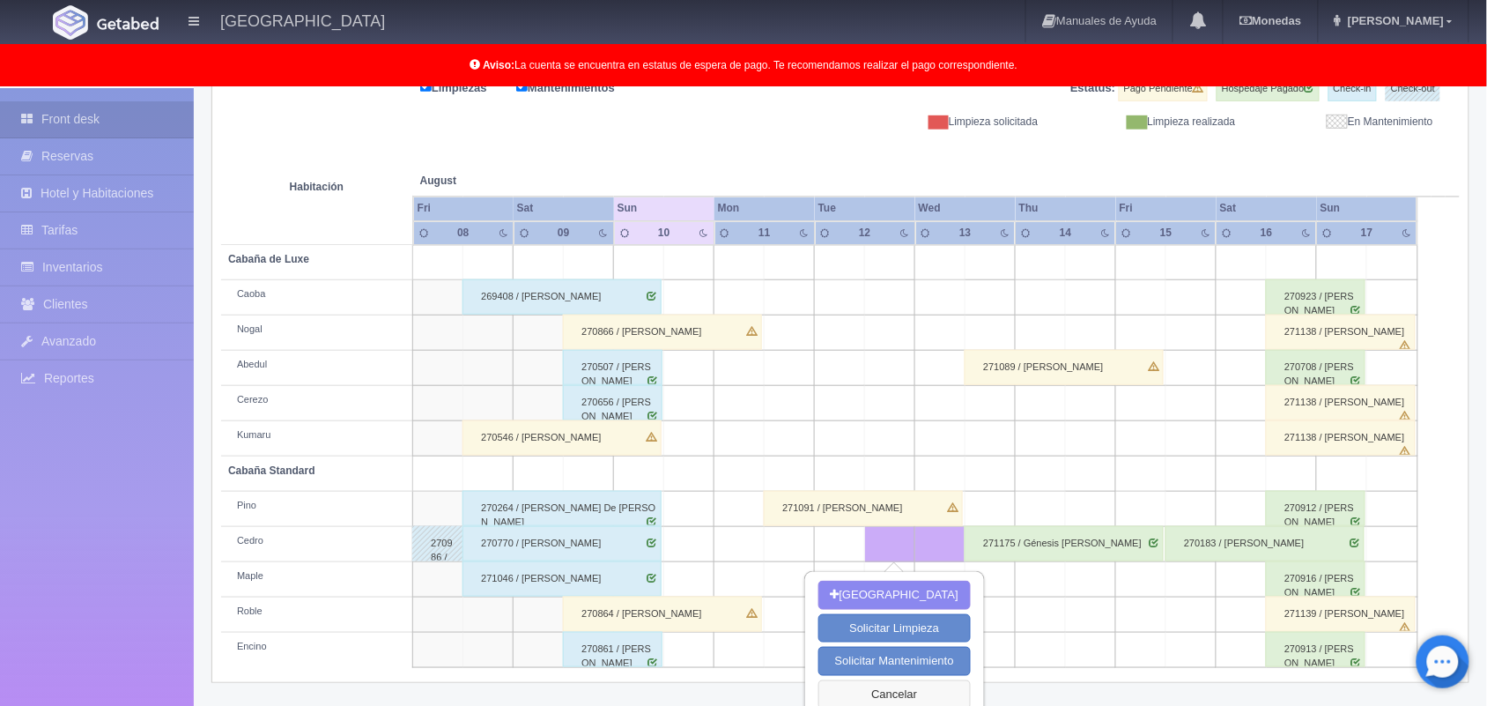
click at [839, 689] on button "Cancelar" at bounding box center [895, 694] width 152 height 29
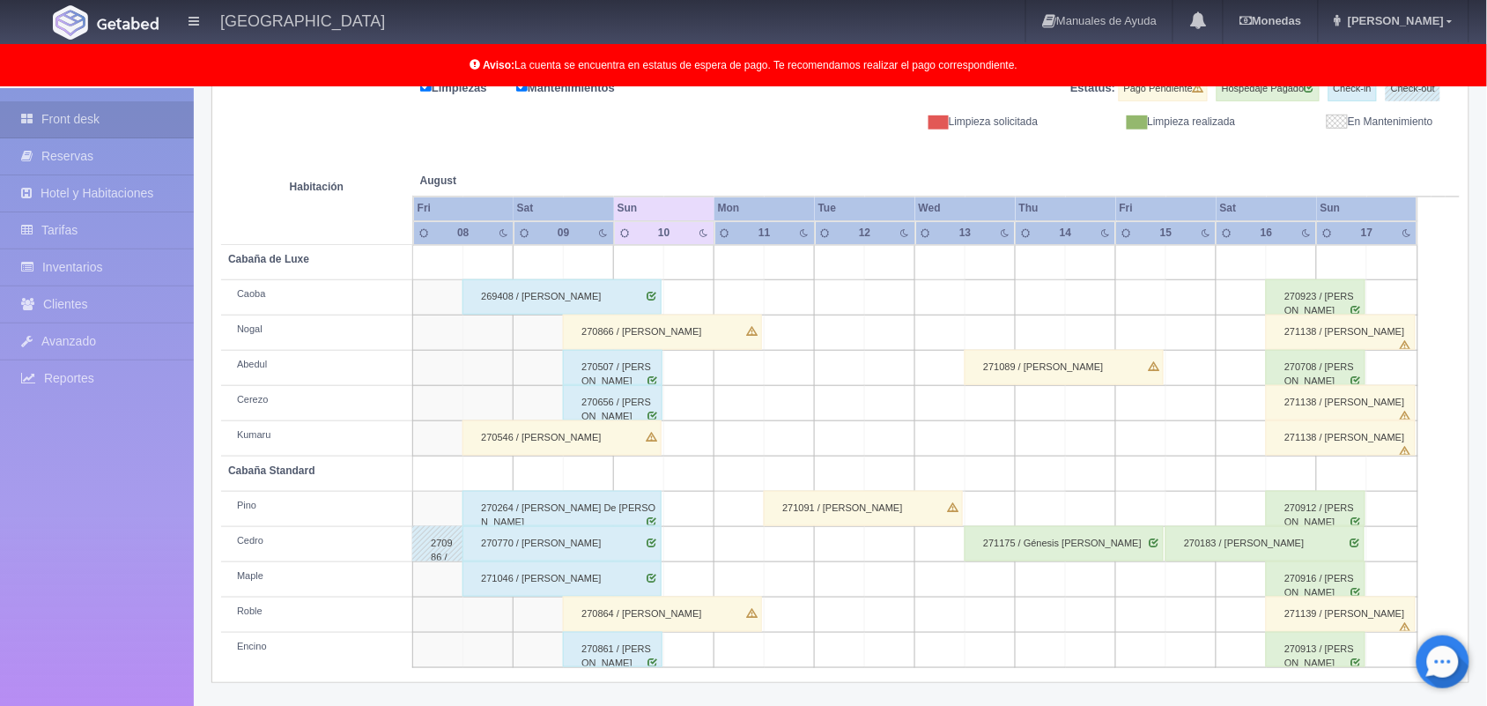
click at [750, 693] on div "Últimas Reservas Nueva Reserva Solicitar Mantenimiento Regresar 2025-08-10 Hoy …" at bounding box center [840, 365] width 1285 height 680
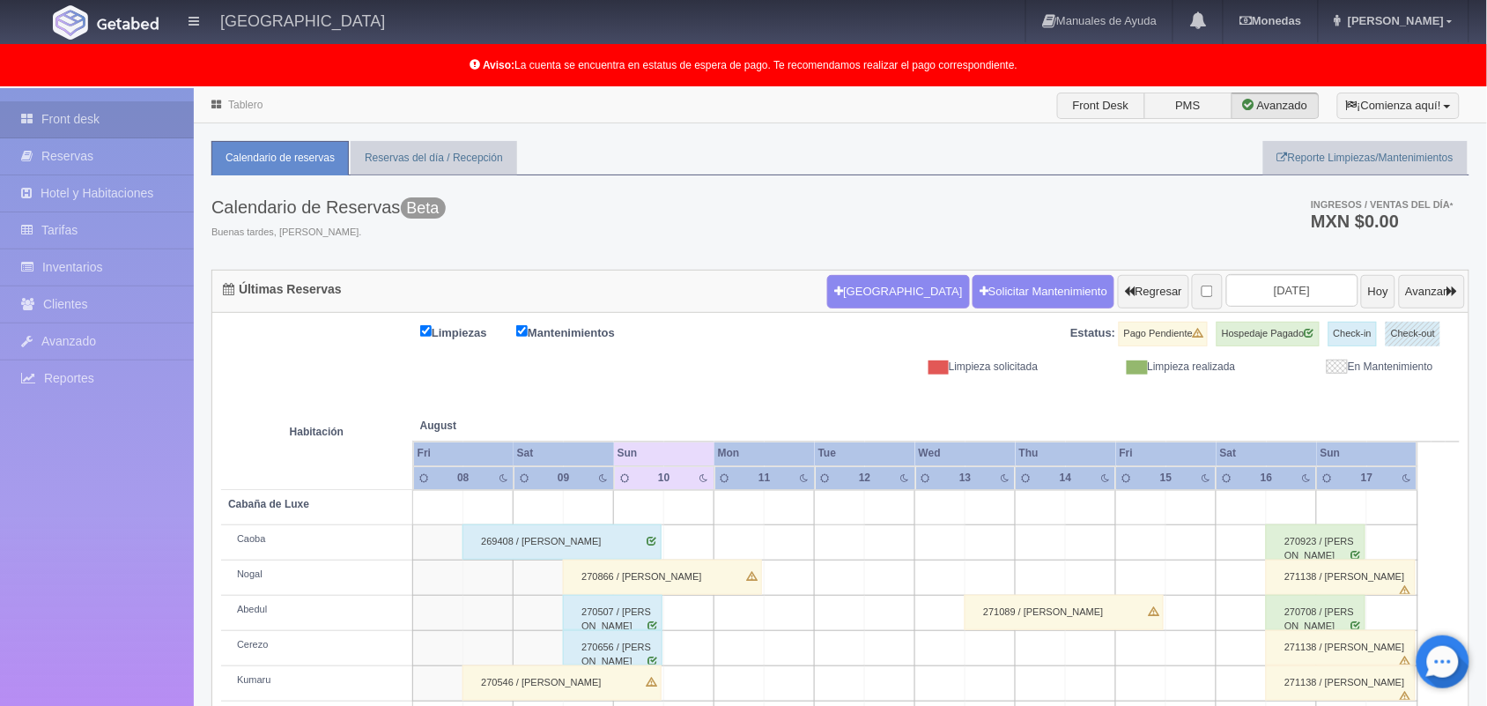
click at [251, 102] on link "Tablero" at bounding box center [245, 105] width 34 height 12
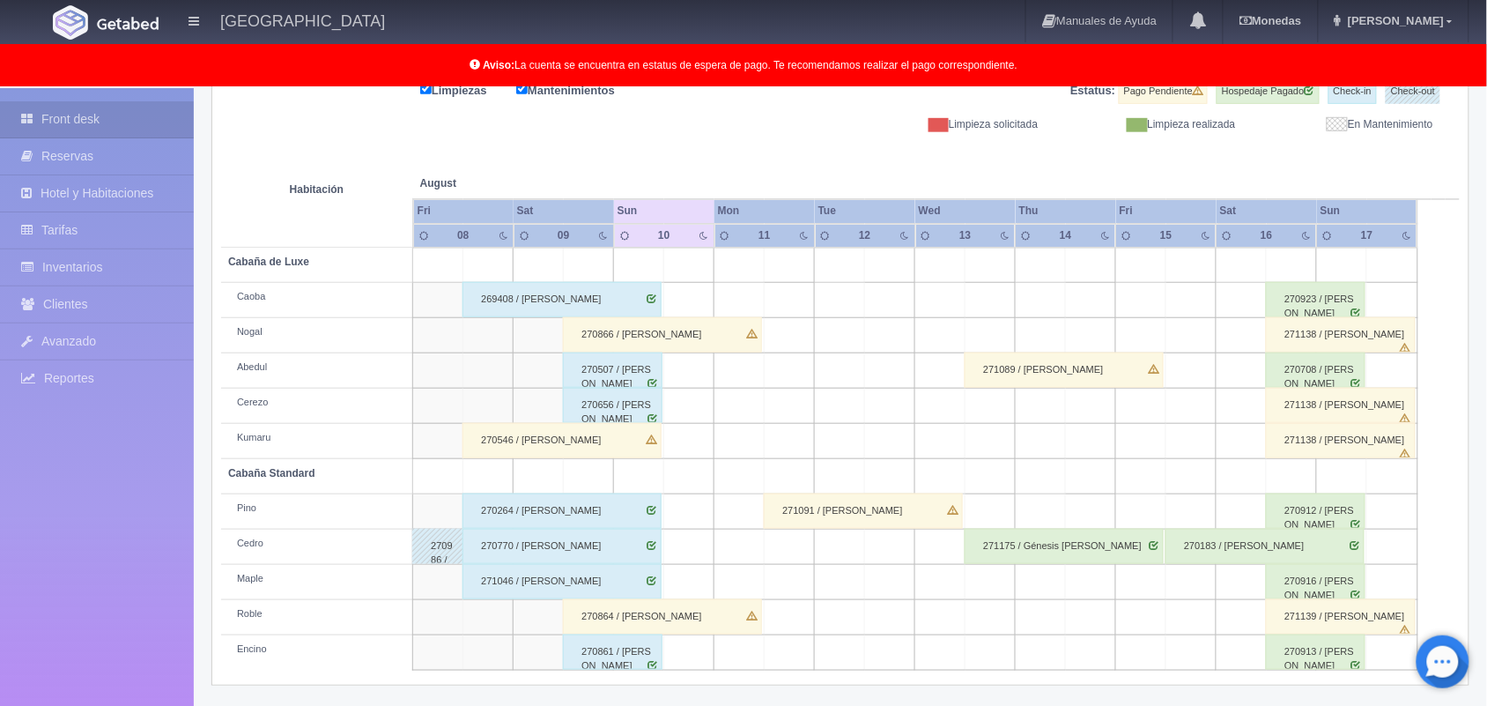
scroll to position [245, 0]
click at [1438, 354] on table "Habitación August Aug Fri Sat Sun Mon Tue Wed Thu Fri 08 09" at bounding box center [840, 399] width 1239 height 538
click at [1300, 505] on div "270912 / Cynthia Cuesta" at bounding box center [1316, 508] width 100 height 35
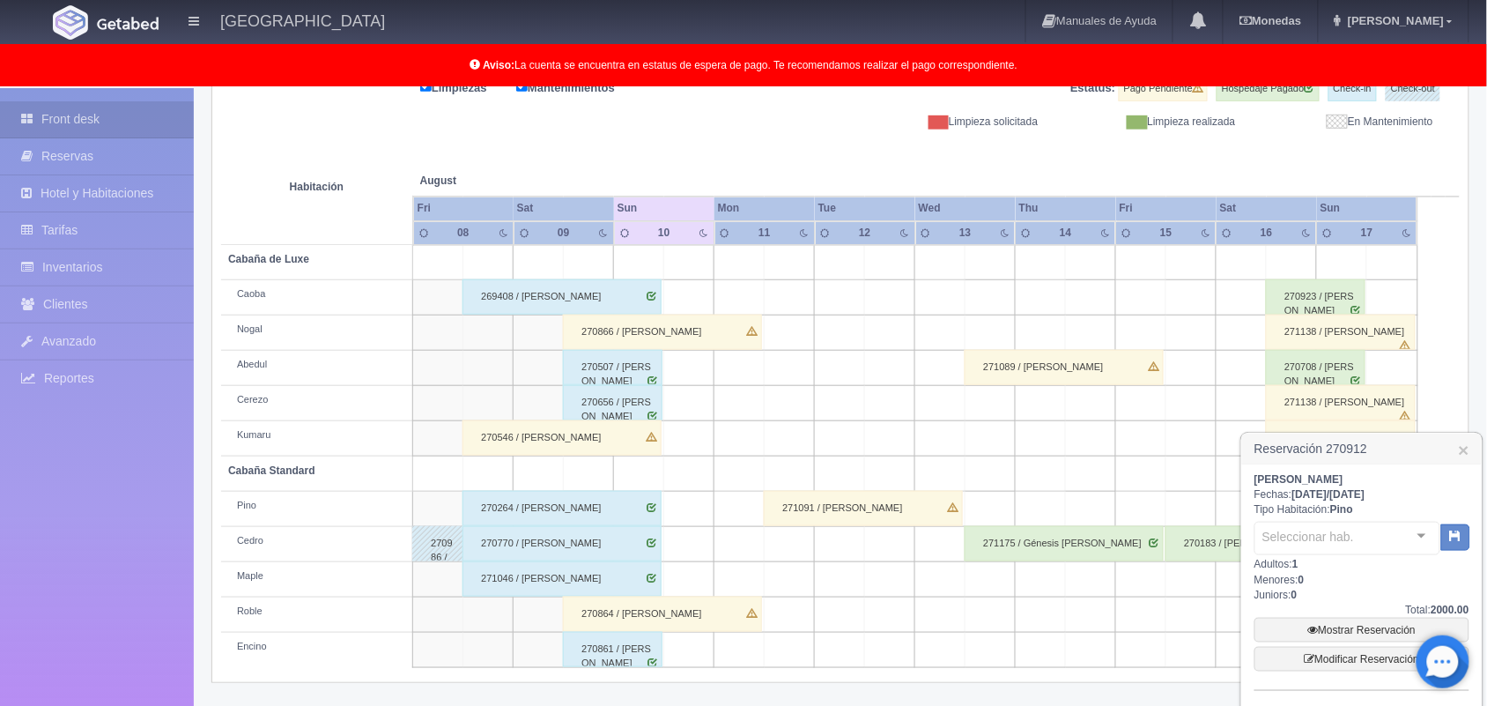
click at [1300, 505] on div "Cynthia Cuesta Fechas: 2025-08-16 / 2025-08-17 Tipo Habitación: Pino Selecciona…" at bounding box center [1362, 621] width 215 height 298
click at [1354, 633] on link "Mostrar Reservación" at bounding box center [1362, 630] width 215 height 25
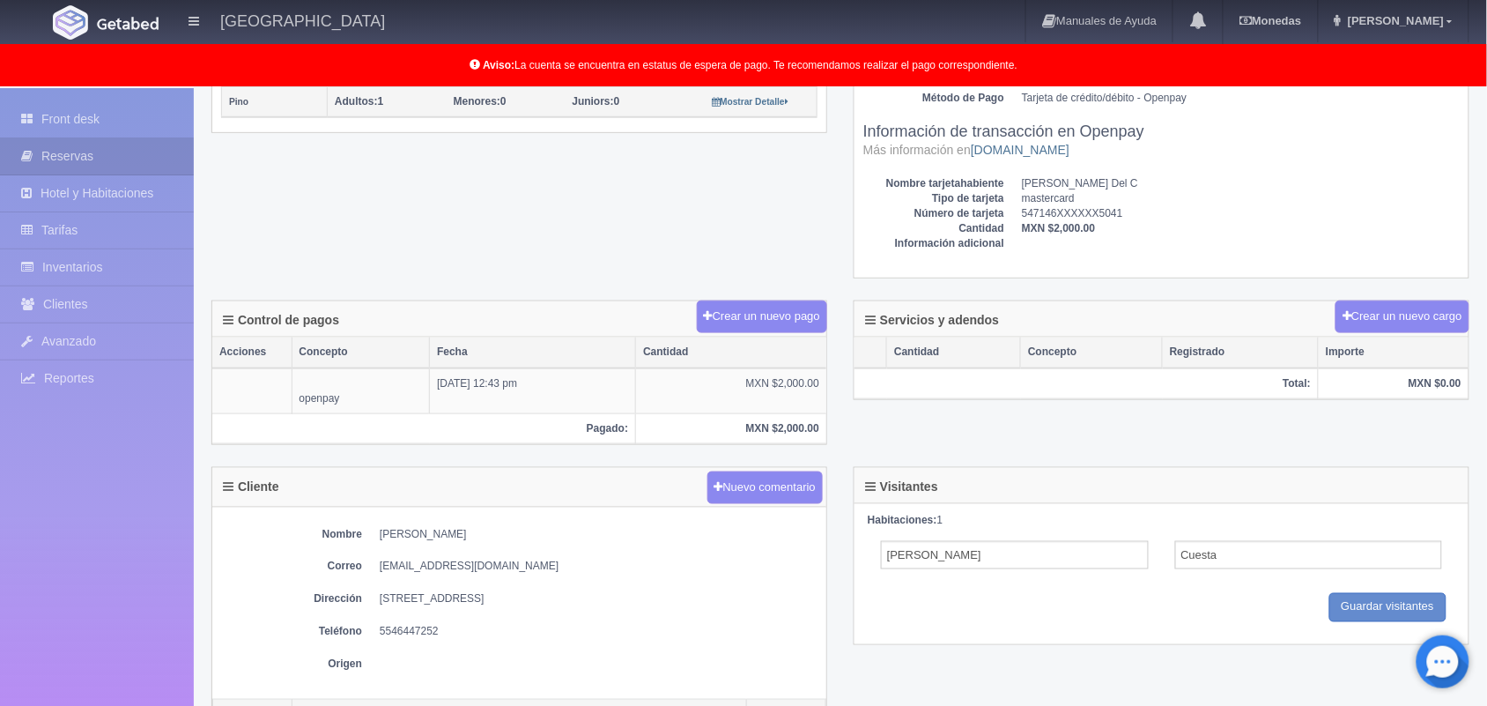
scroll to position [485, 0]
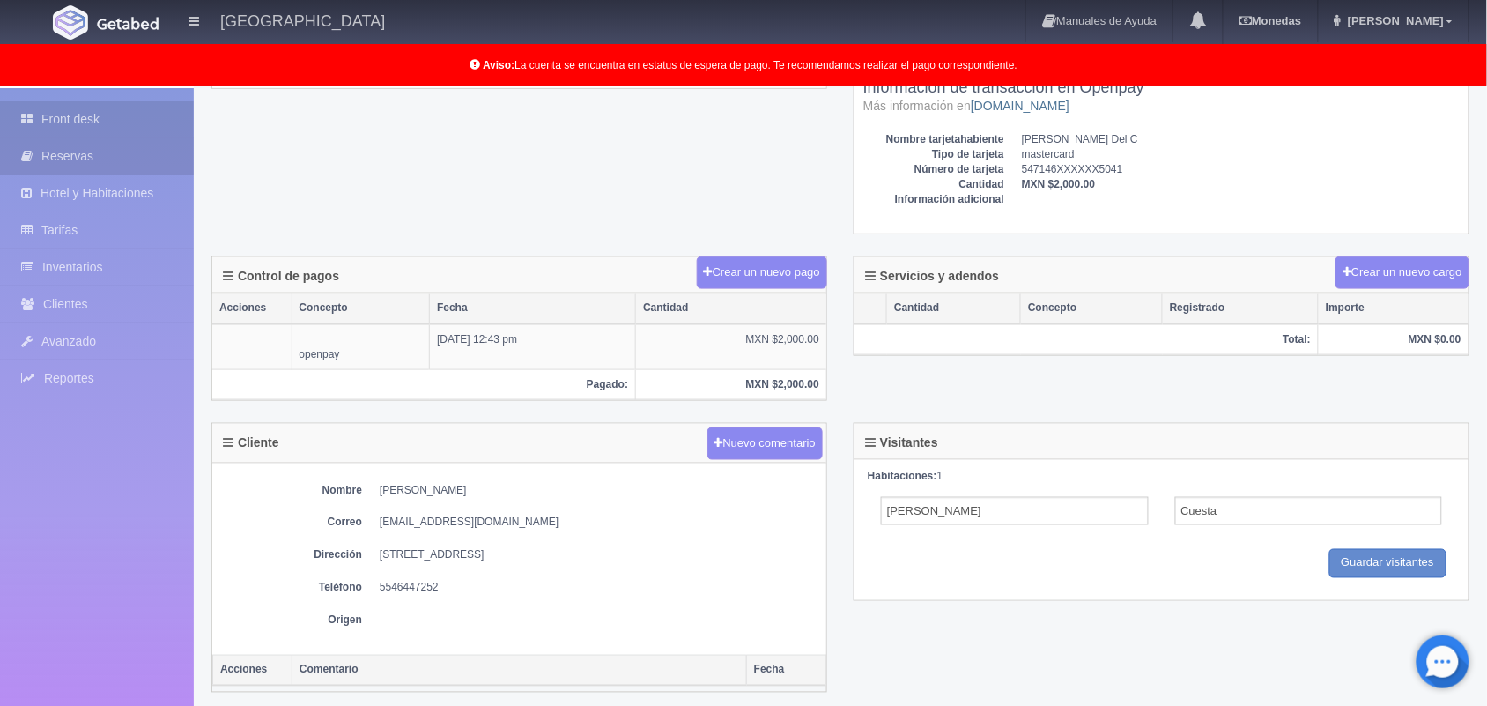
click at [134, 113] on link "Front desk" at bounding box center [97, 119] width 194 height 36
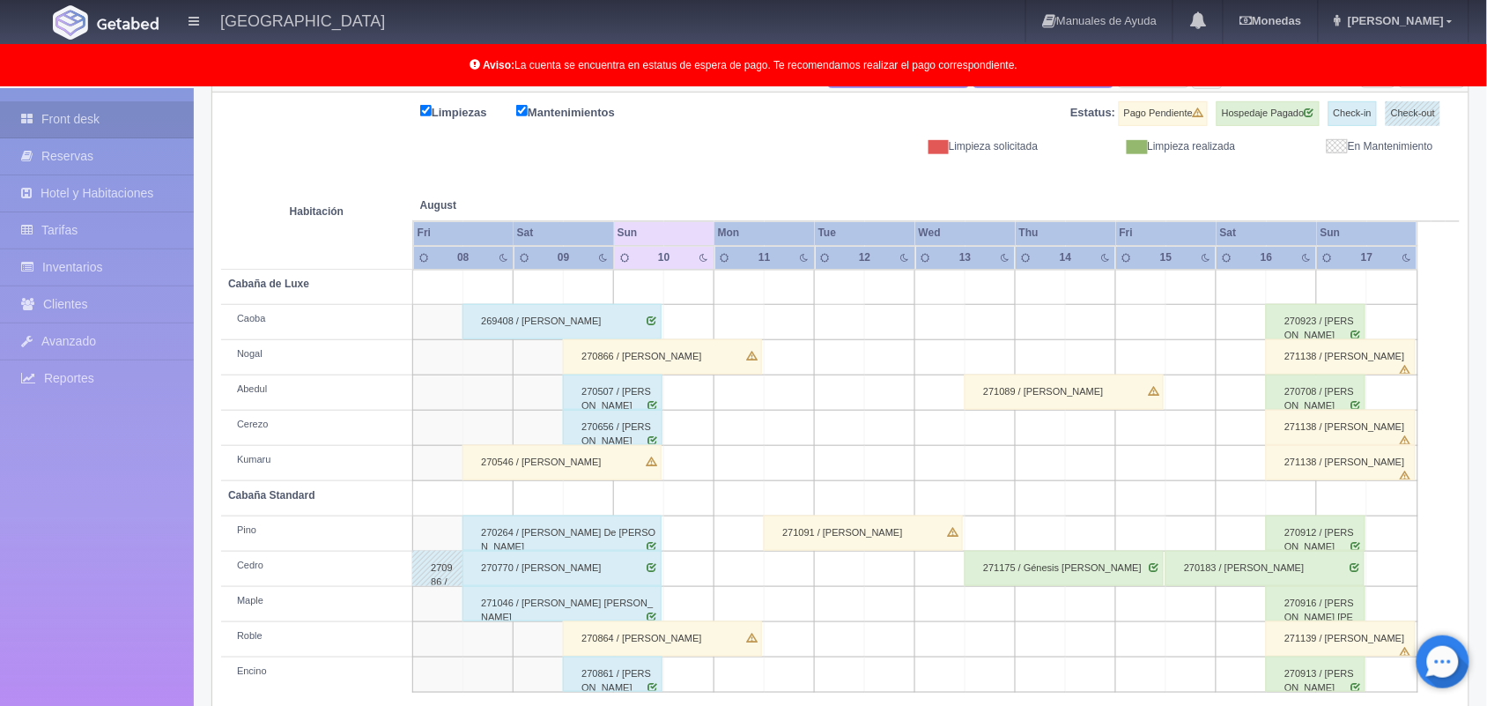
scroll to position [245, 0]
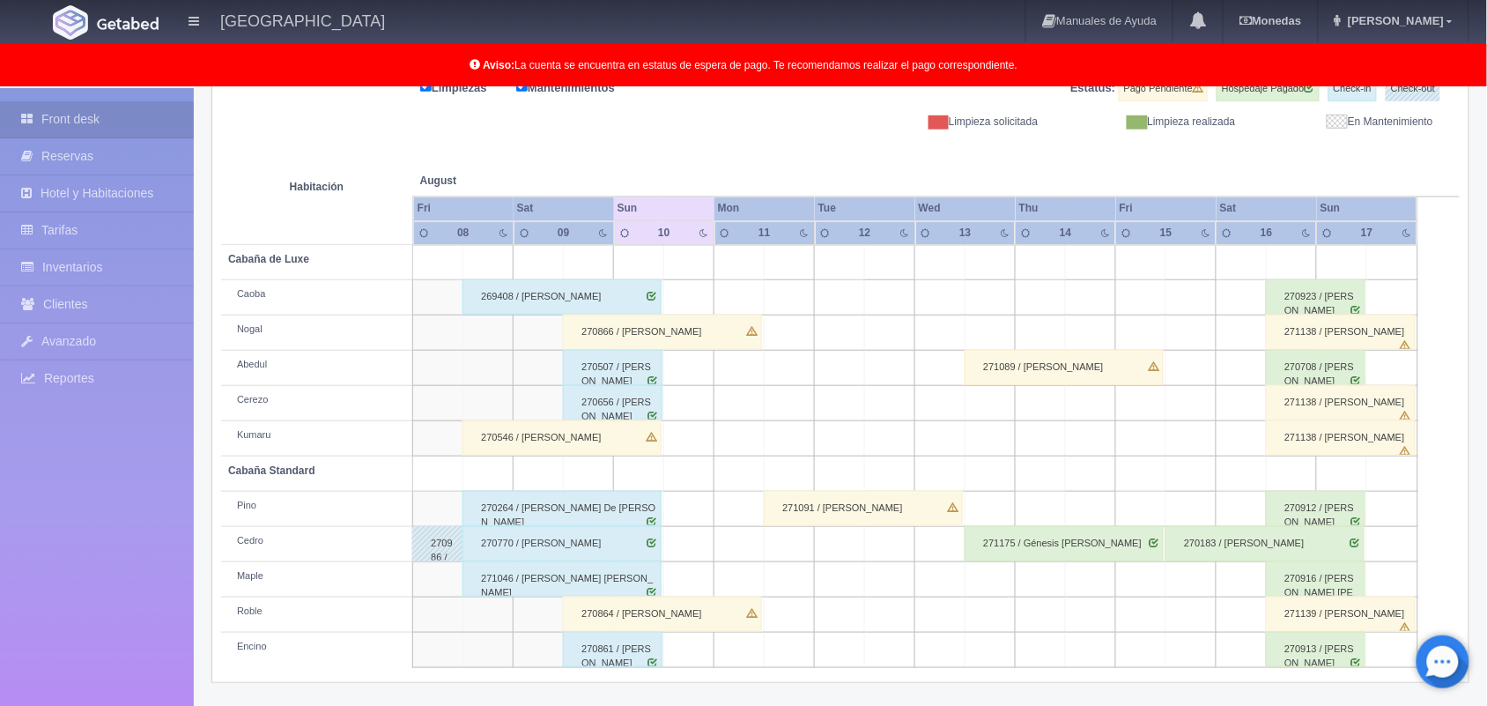
click at [1285, 545] on div "270183 / Diana Torres" at bounding box center [1265, 543] width 199 height 35
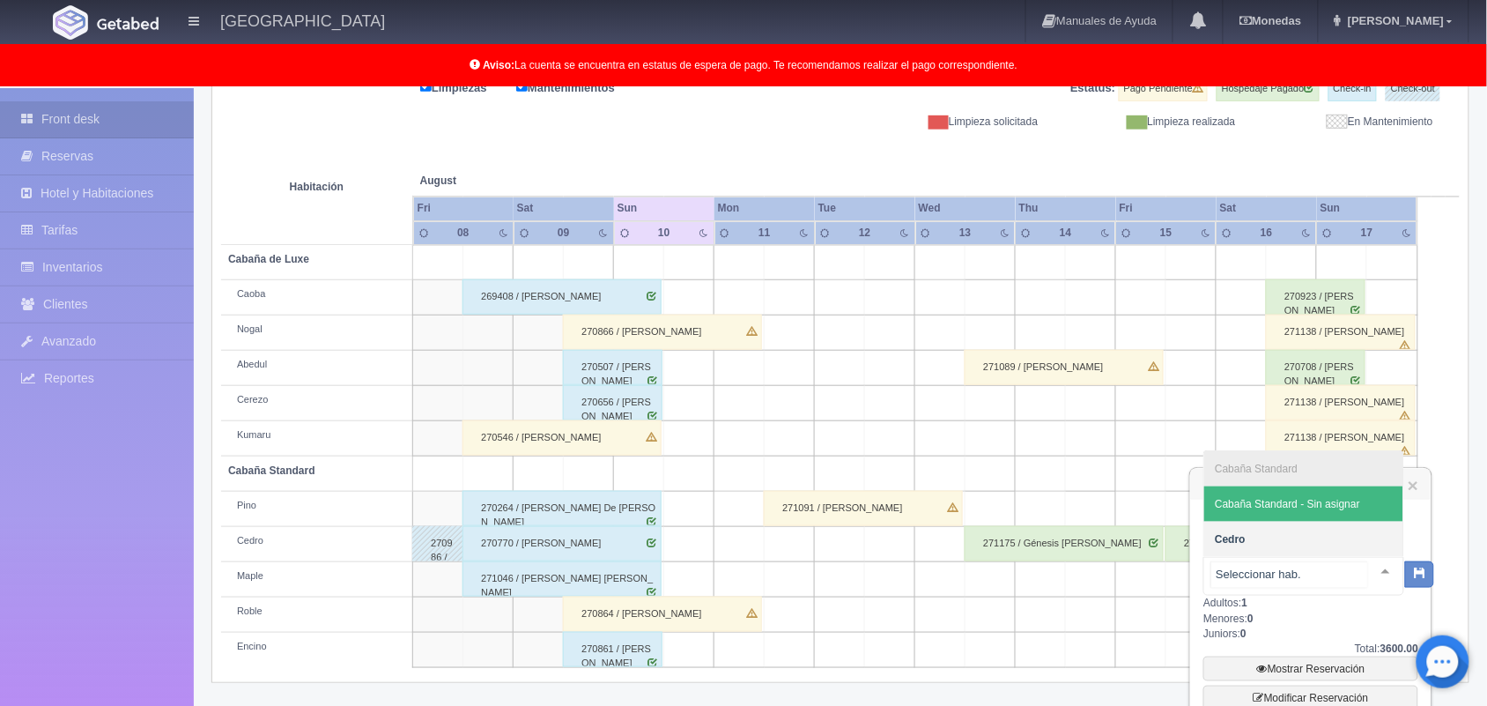
click at [1370, 571] on div at bounding box center [1385, 571] width 35 height 26
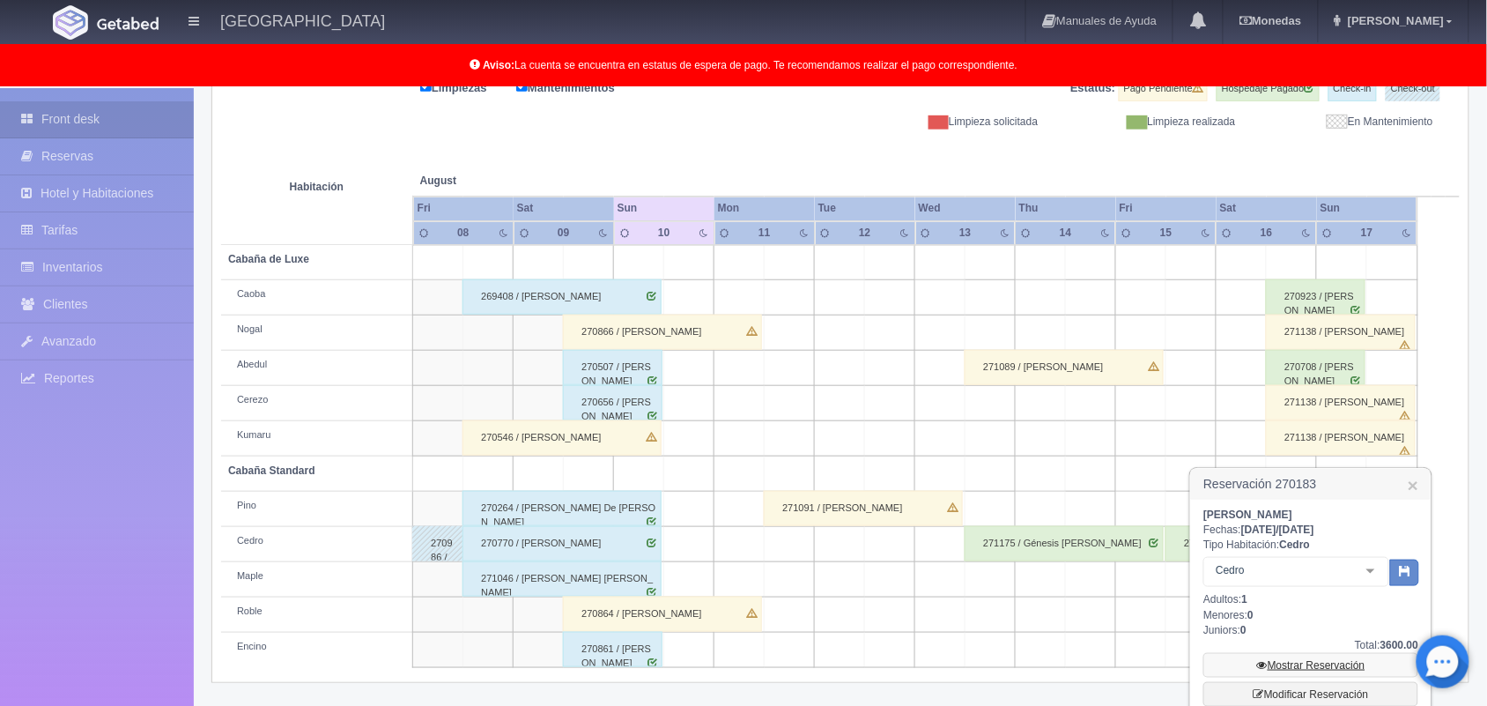
click at [1337, 667] on link "Mostrar Reservación" at bounding box center [1311, 665] width 215 height 25
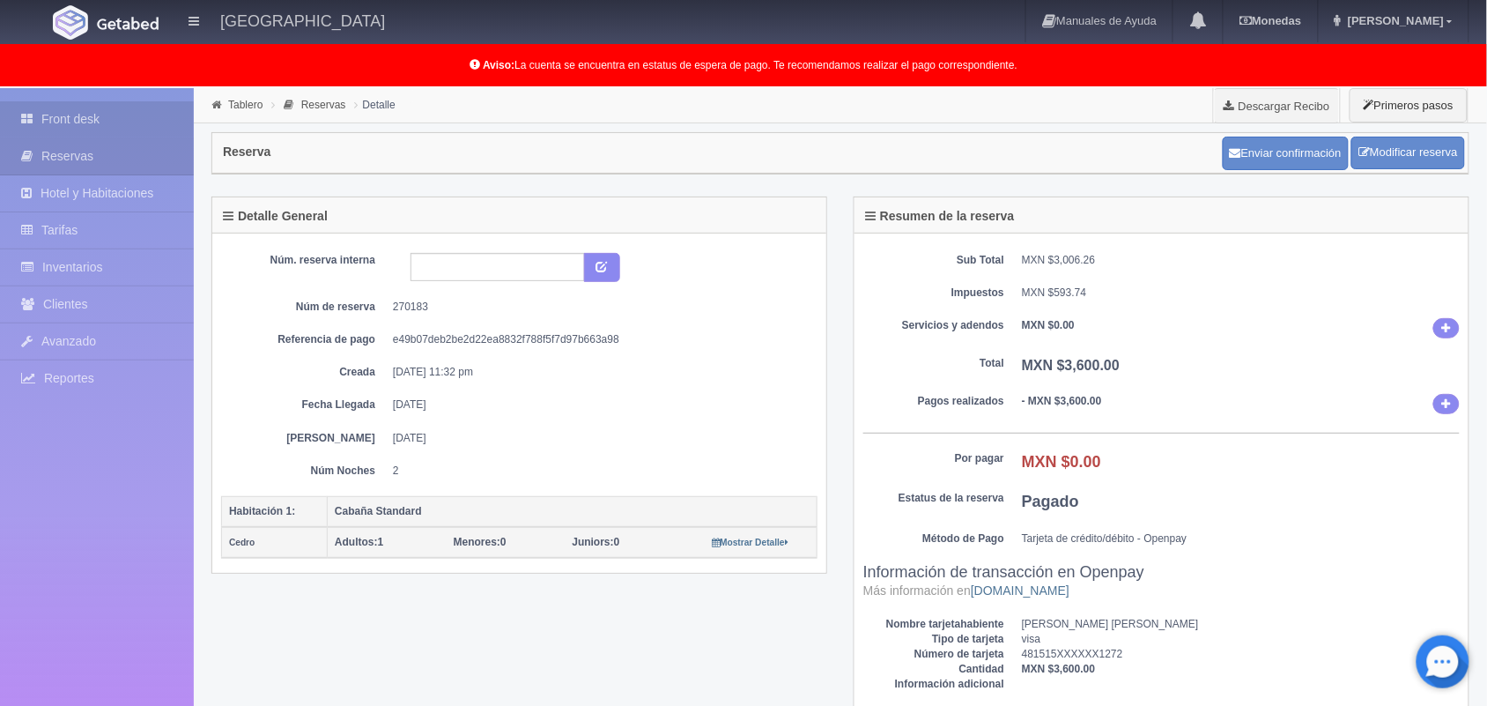
click at [144, 113] on link "Front desk" at bounding box center [97, 119] width 194 height 36
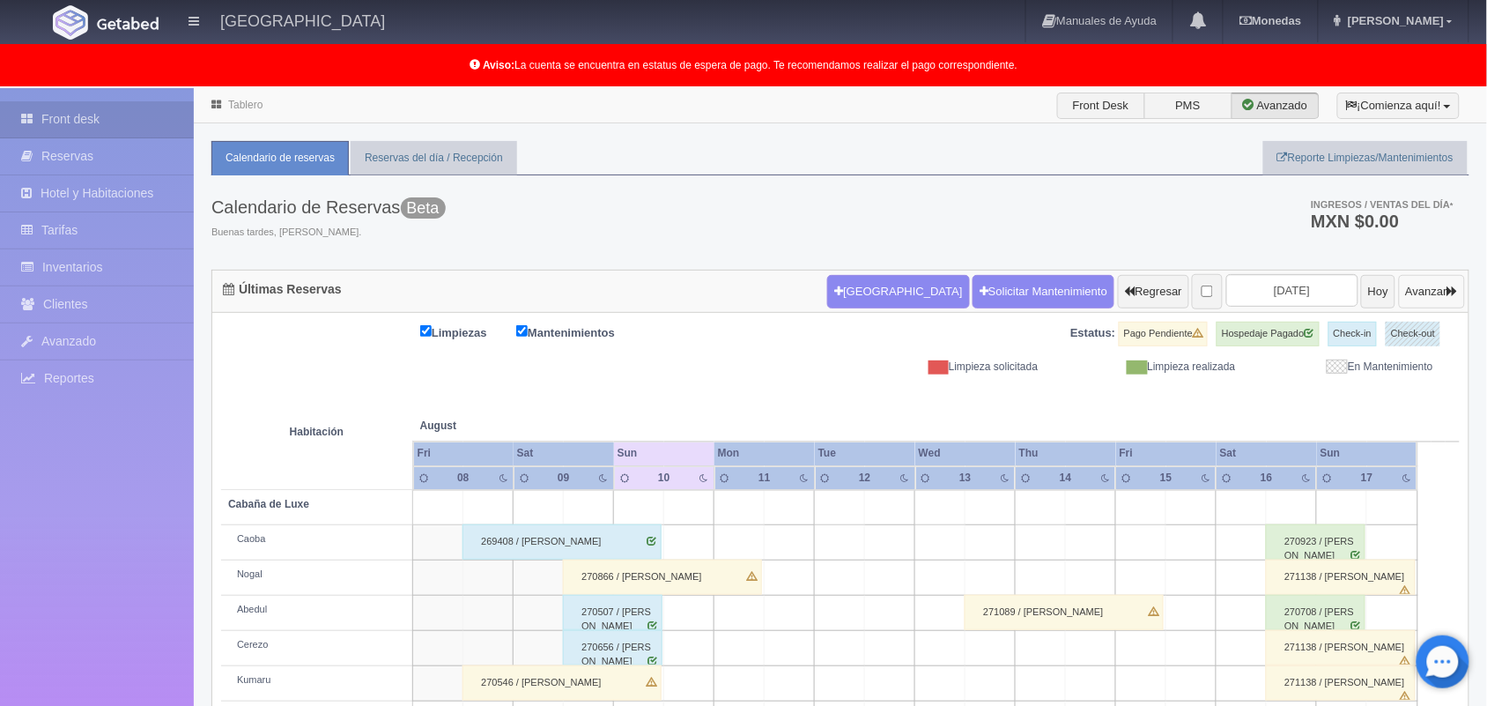
click at [1430, 292] on button "Avanzar" at bounding box center [1432, 291] width 66 height 33
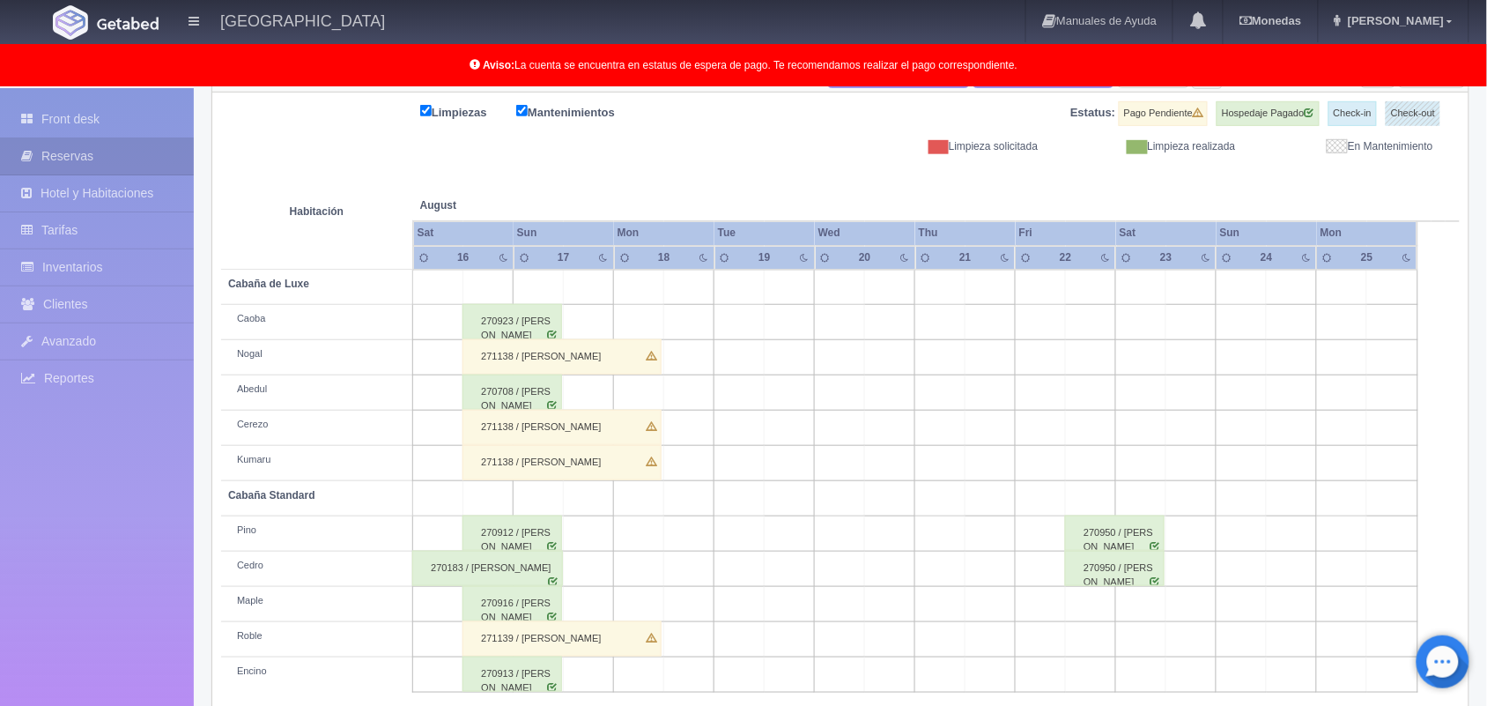
scroll to position [245, 0]
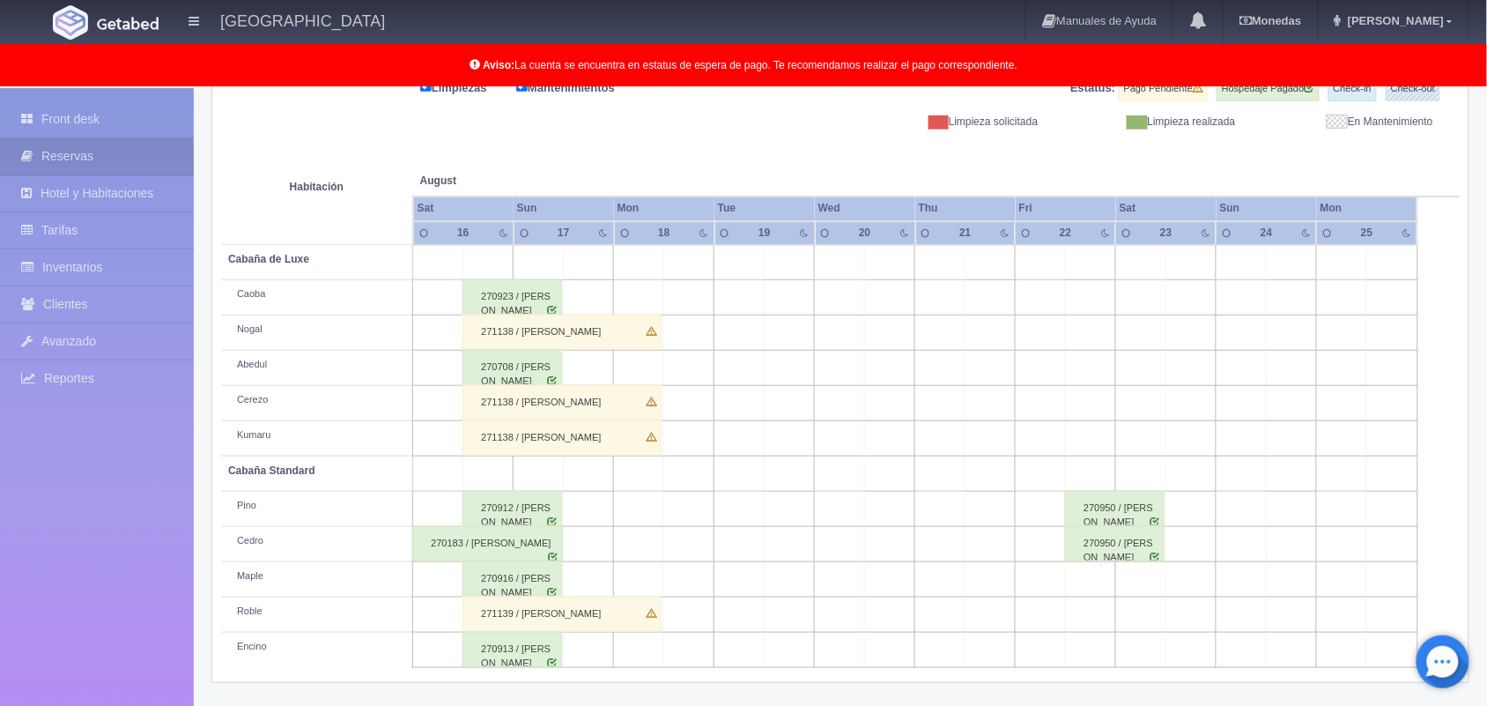
click at [504, 515] on div "270912 / [PERSON_NAME]" at bounding box center [513, 508] width 100 height 35
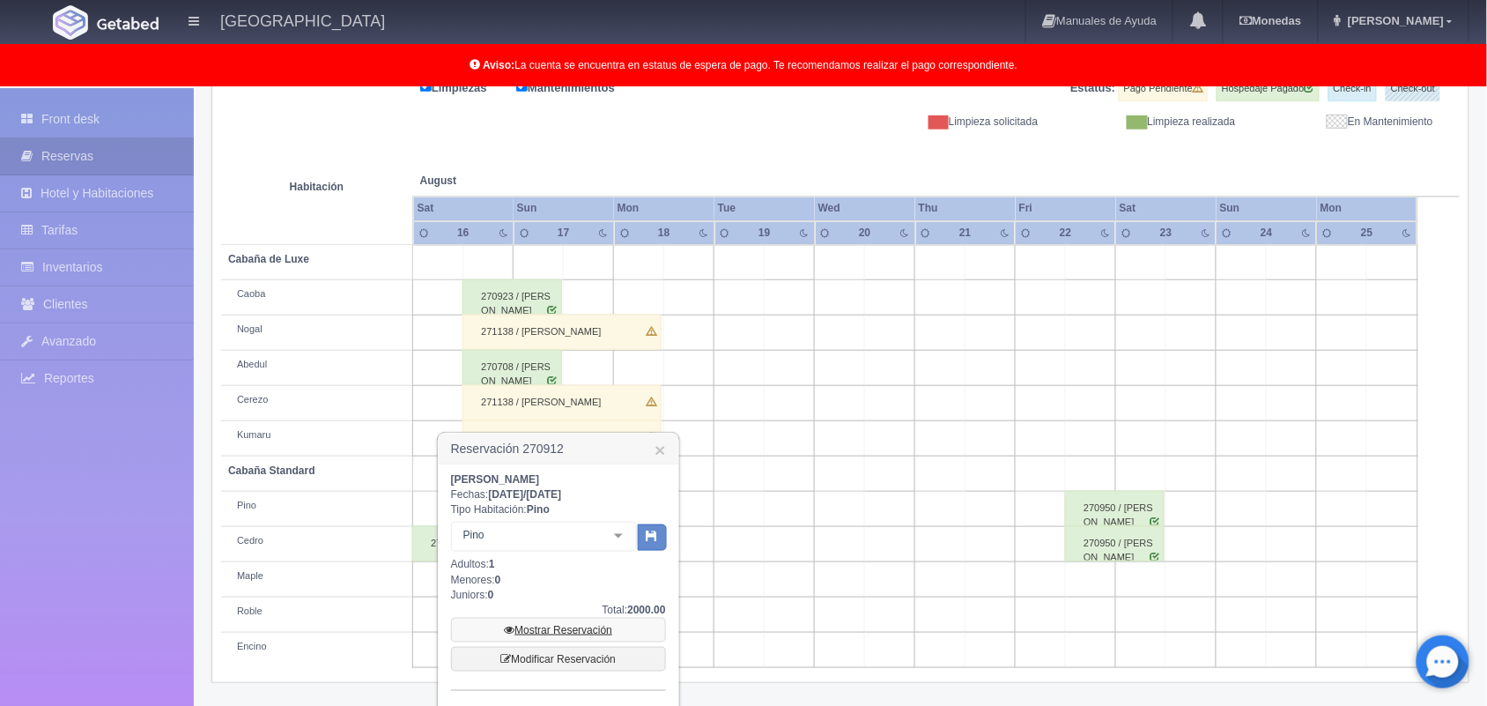
click at [573, 622] on link "Mostrar Reservación" at bounding box center [558, 630] width 215 height 25
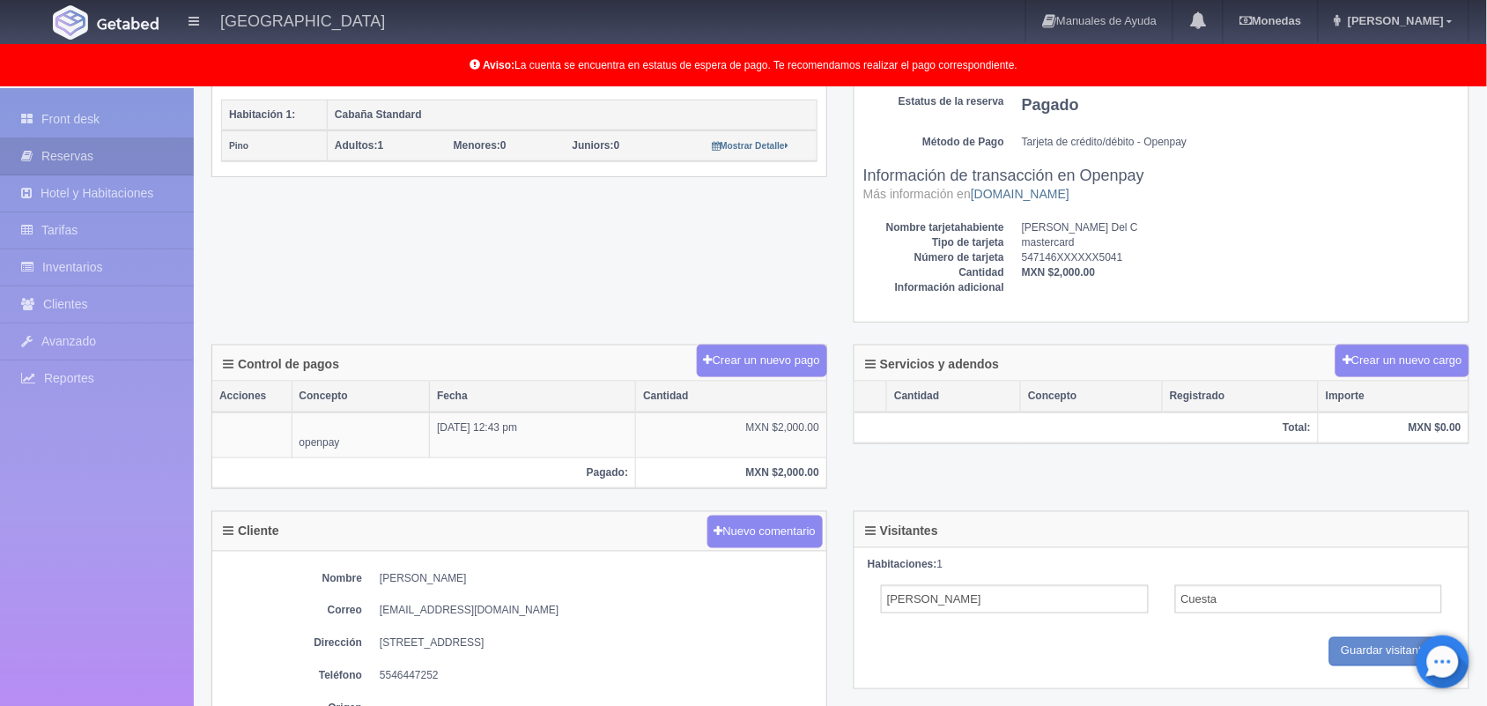
scroll to position [438, 0]
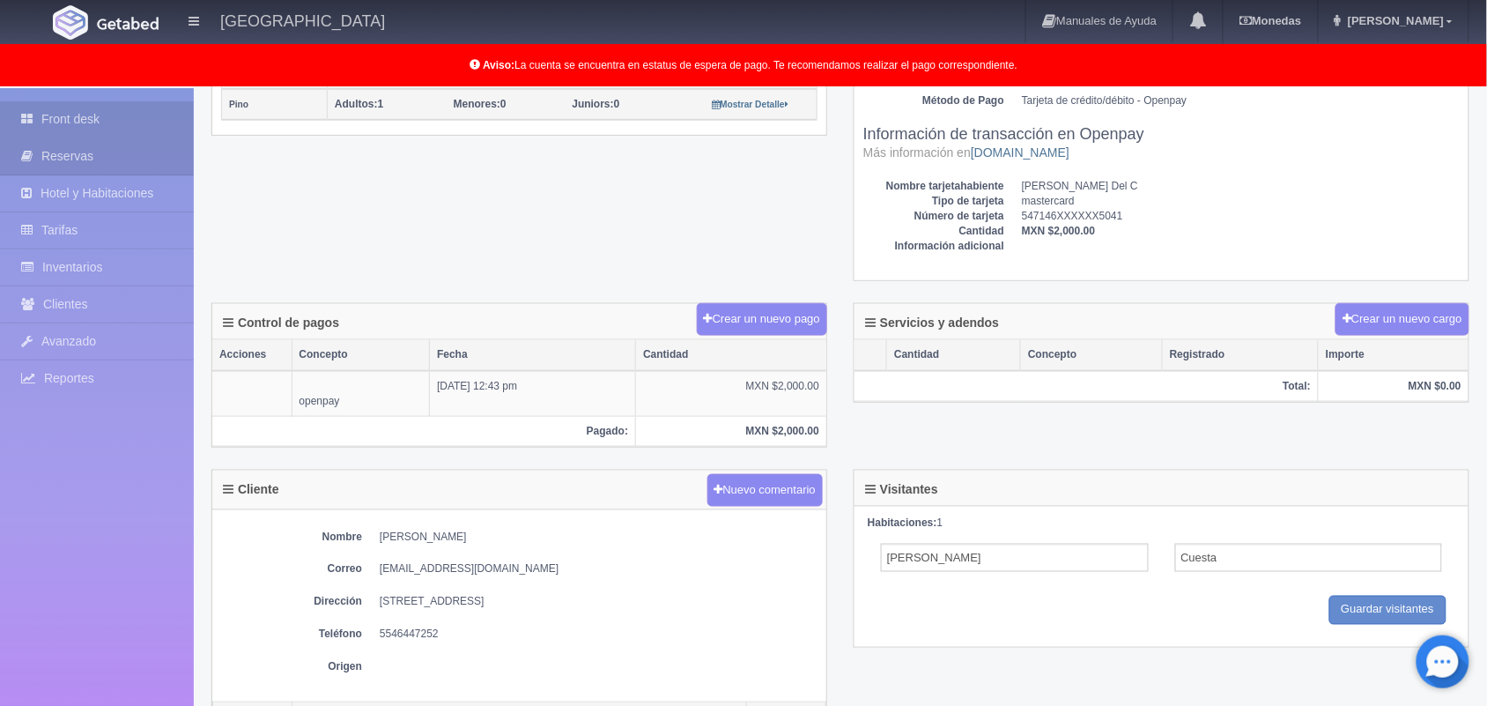
click at [155, 113] on link "Front desk" at bounding box center [97, 119] width 194 height 36
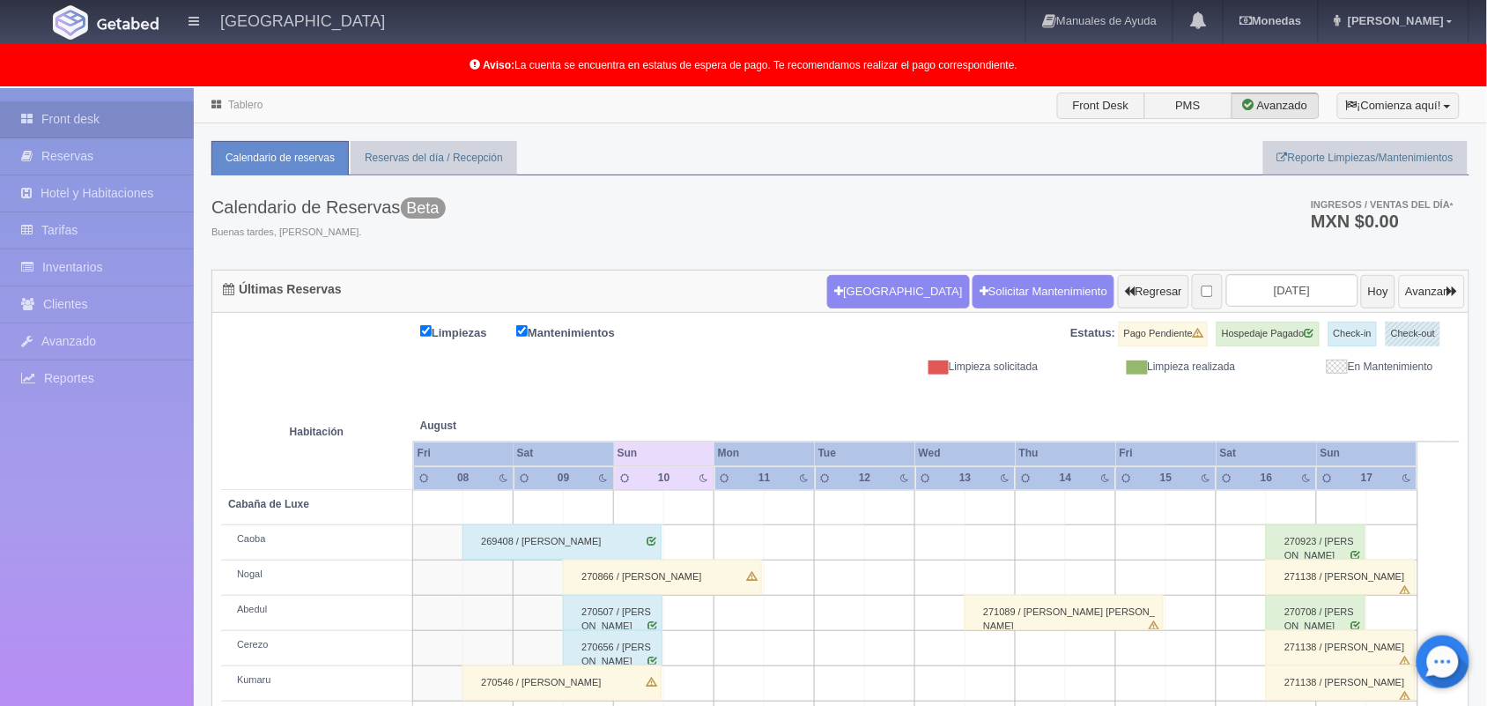
click at [1412, 293] on button "Avanzar" at bounding box center [1432, 291] width 66 height 33
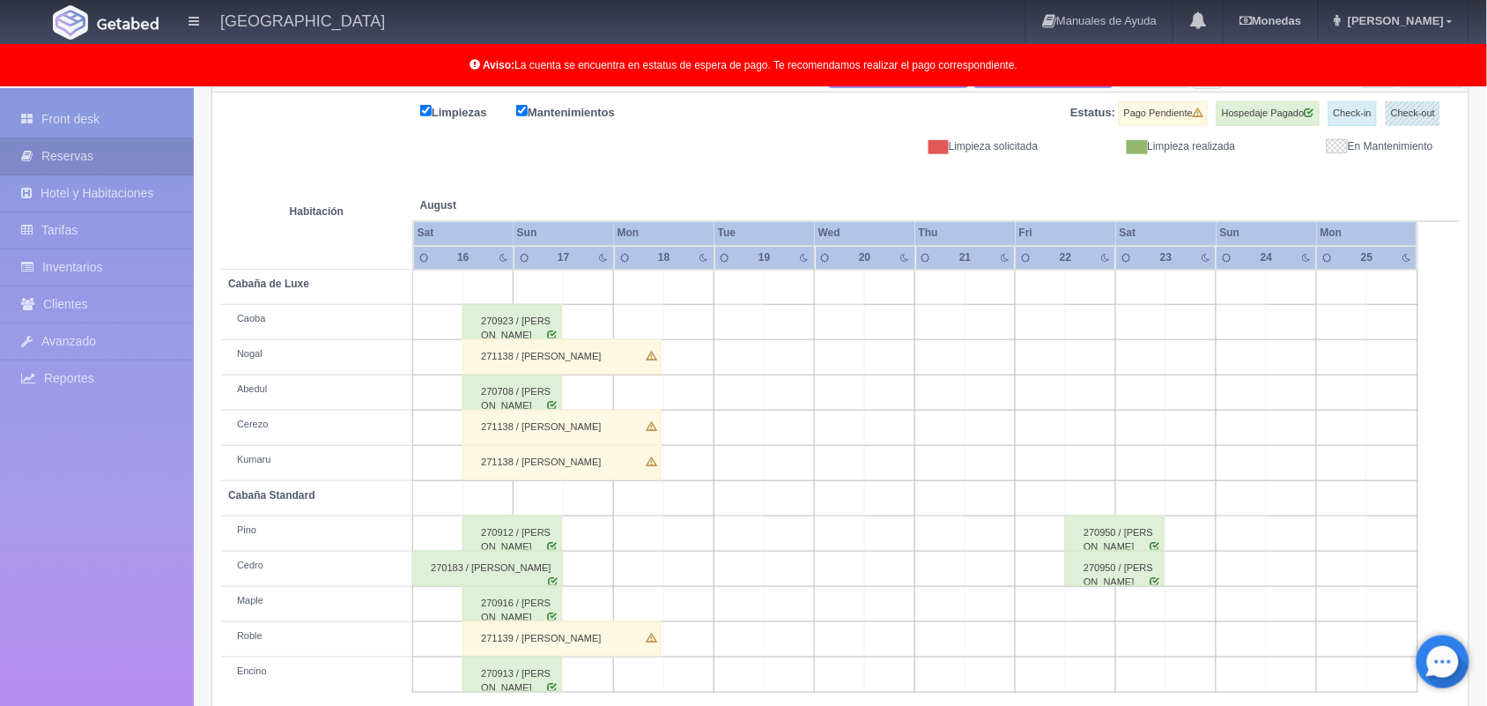
scroll to position [245, 0]
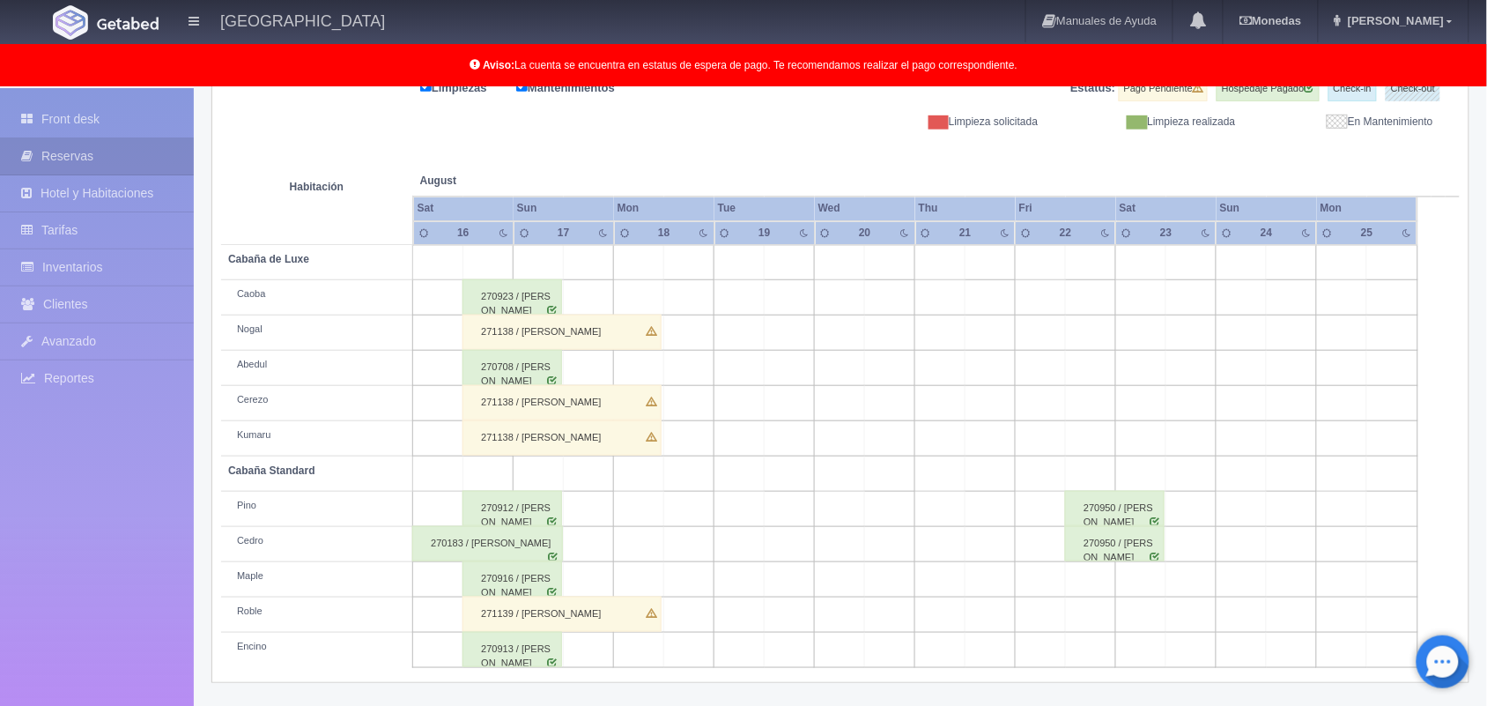
click at [489, 545] on div "270183 / Diana Torres" at bounding box center [487, 543] width 151 height 35
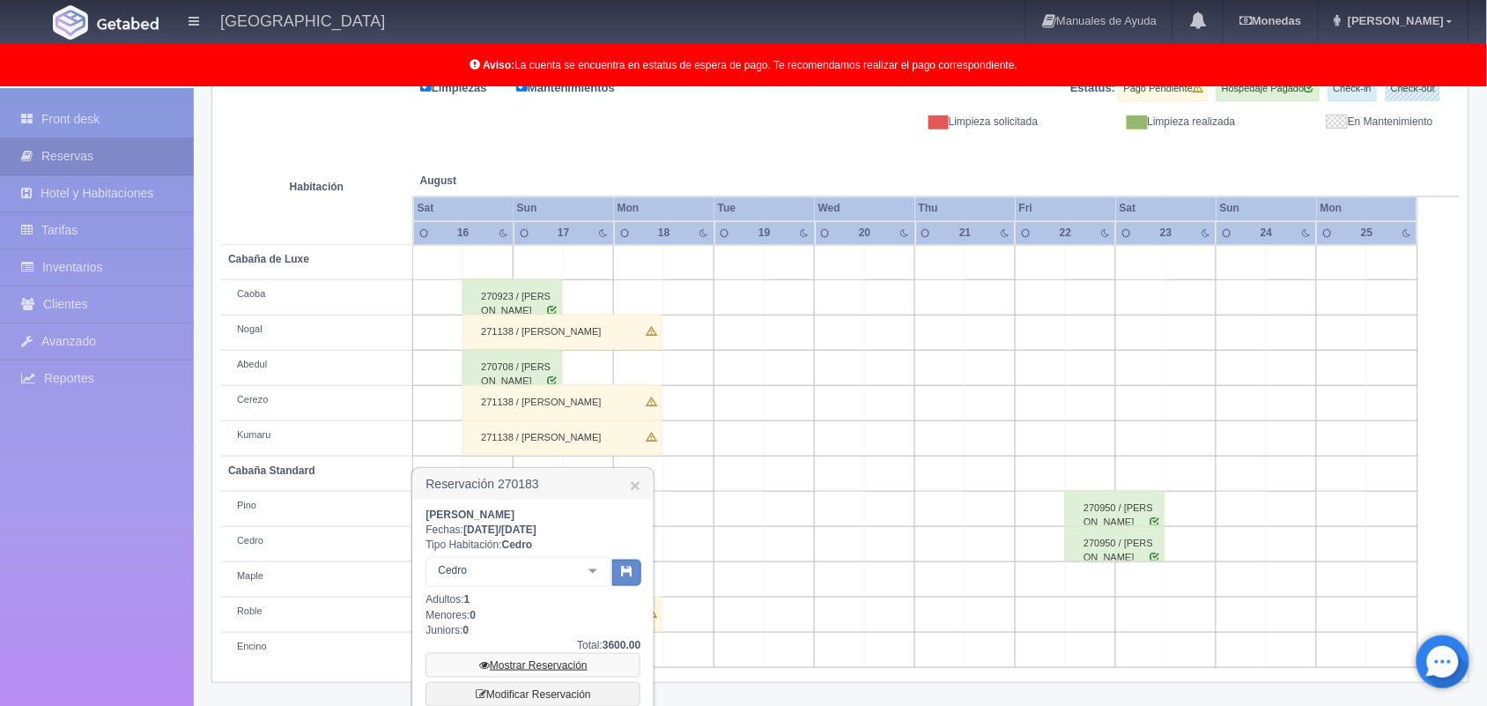
click at [596, 671] on link "Mostrar Reservación" at bounding box center [533, 665] width 215 height 25
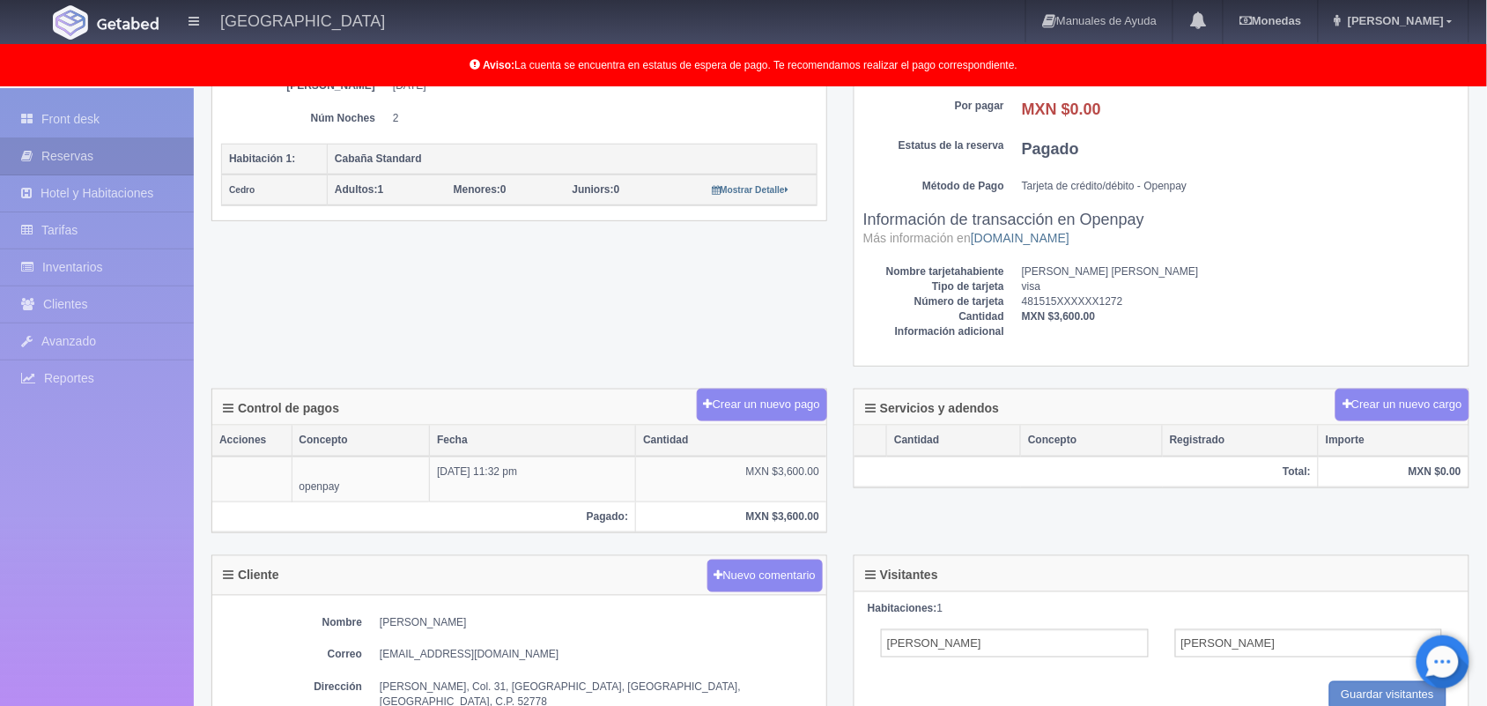
scroll to position [397, 0]
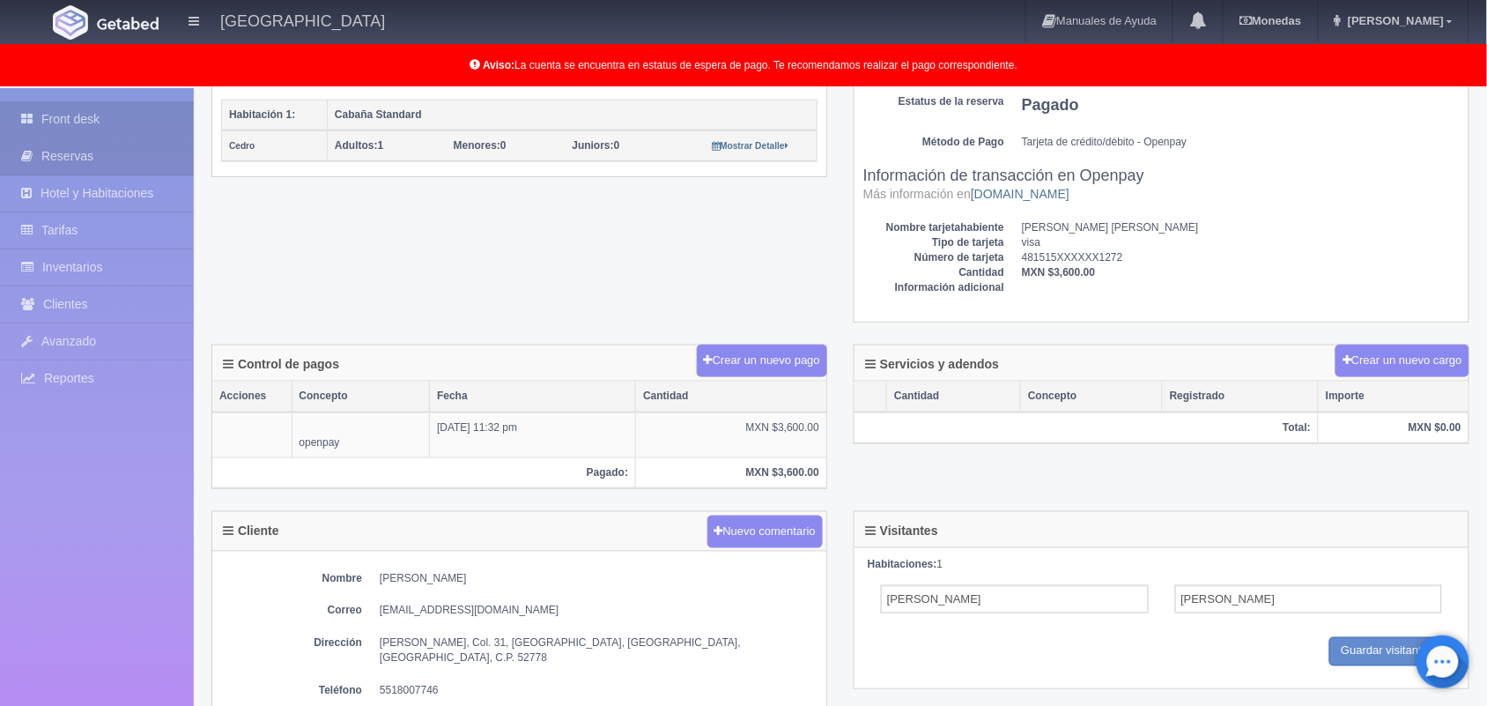
click at [137, 117] on link "Front desk" at bounding box center [97, 119] width 194 height 36
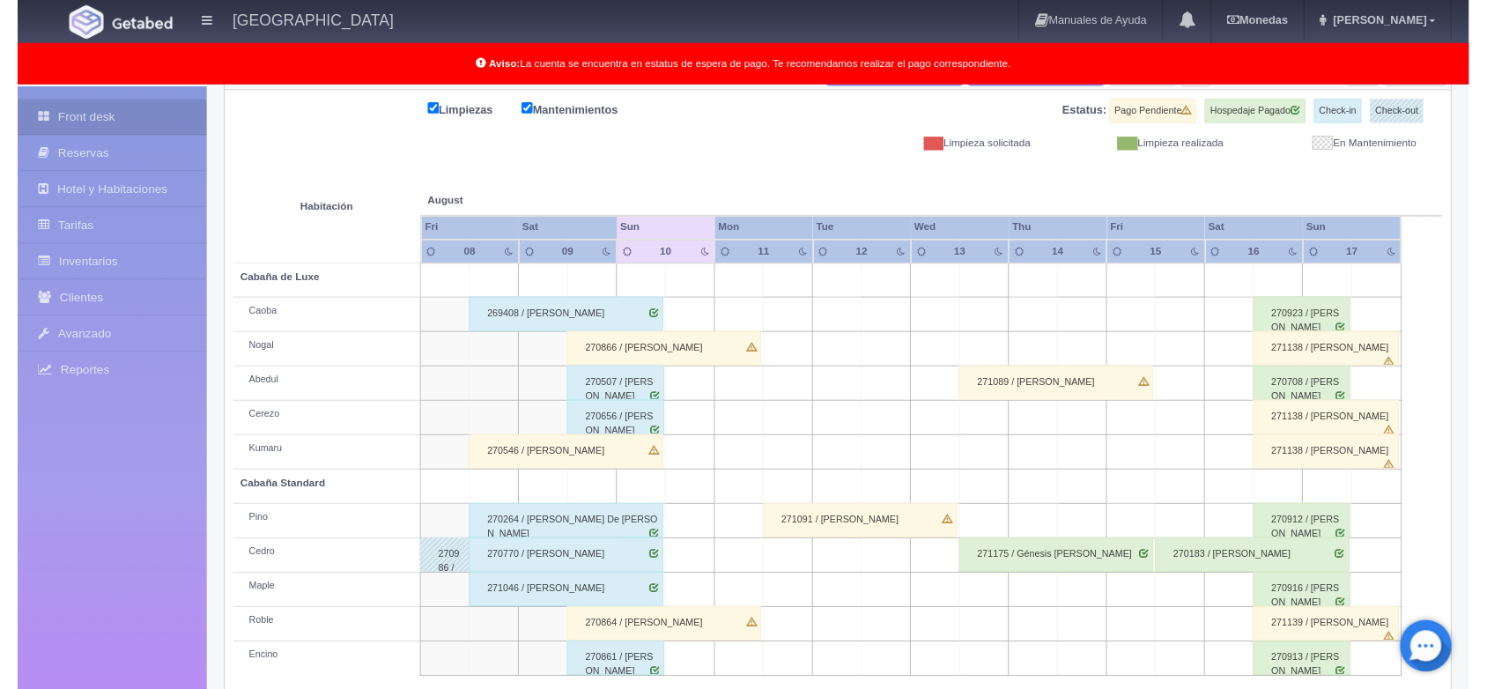
scroll to position [245, 0]
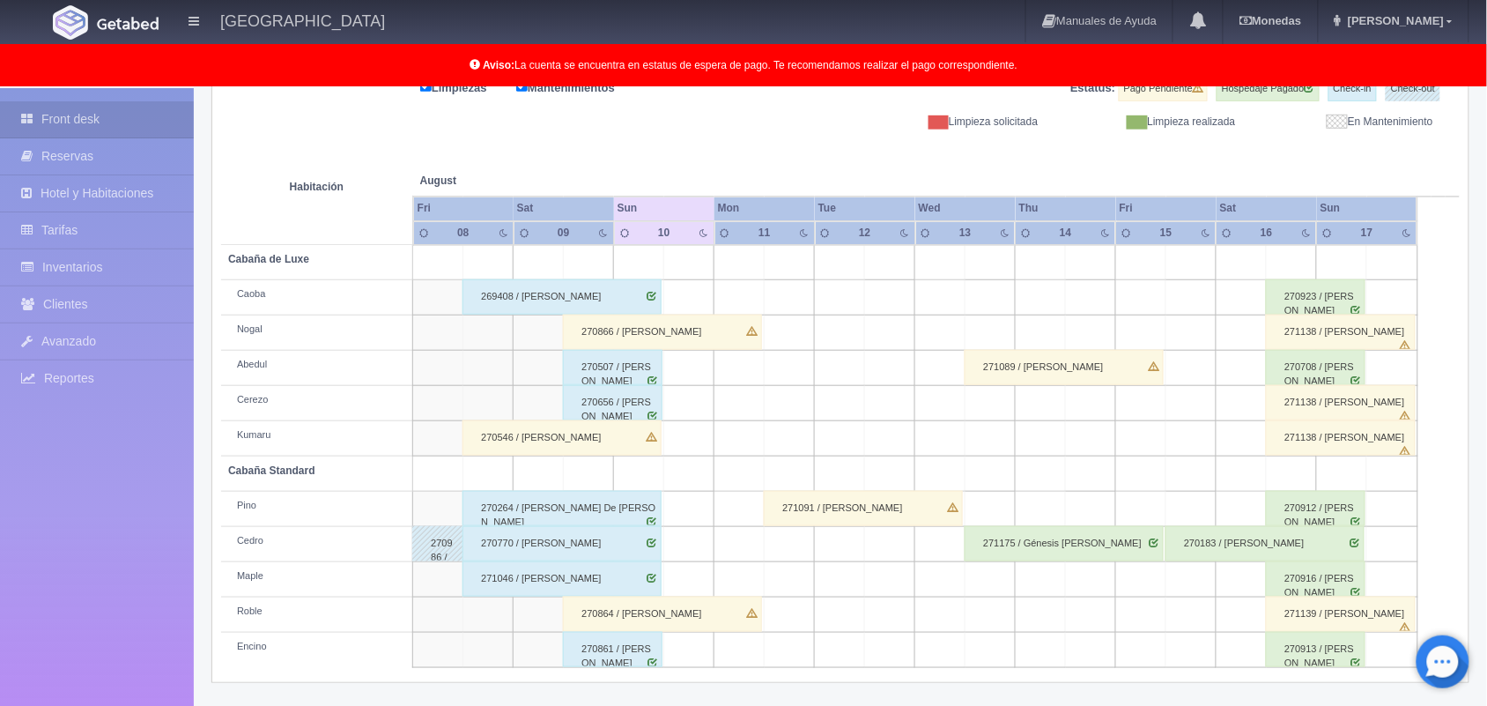
click at [1324, 332] on div "271138 / Alma Edith Maldonado Vega" at bounding box center [1341, 332] width 150 height 35
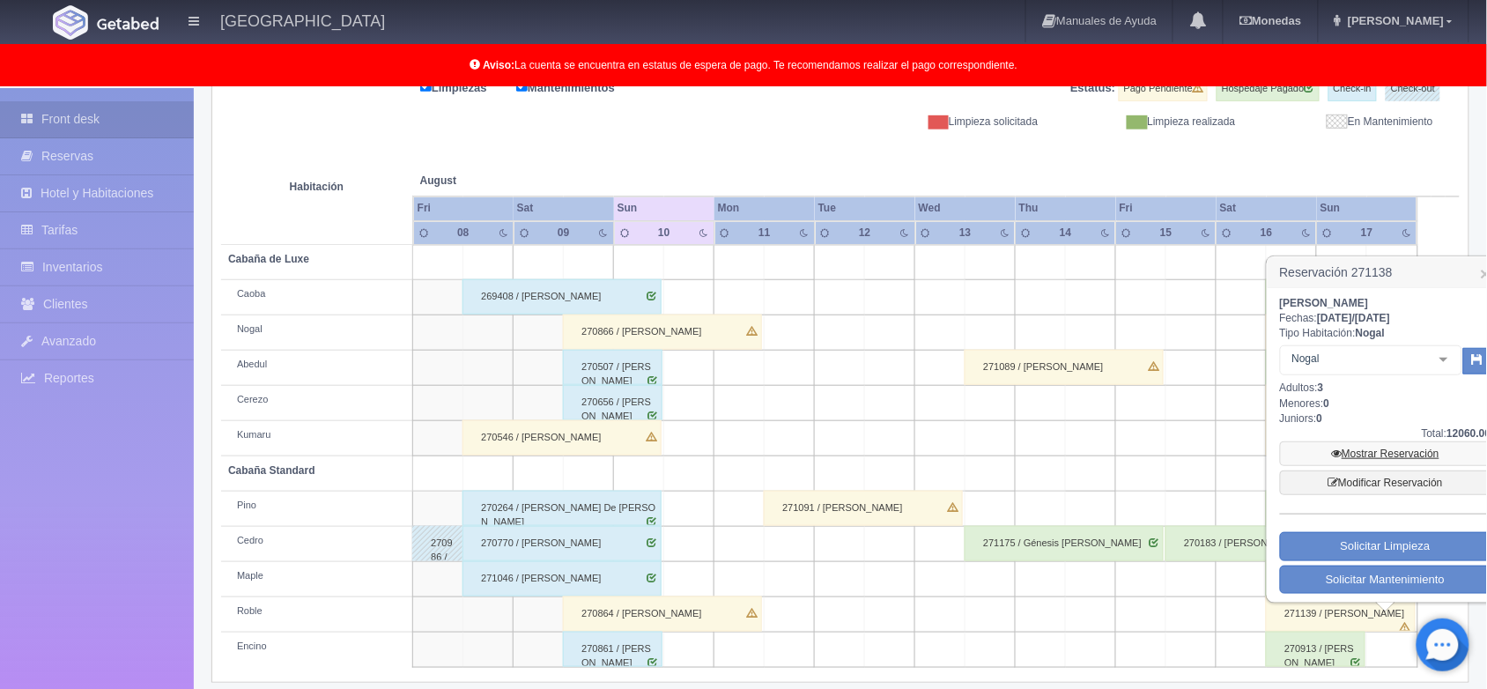
click at [1407, 451] on link "Mostrar Reservación" at bounding box center [1385, 453] width 211 height 25
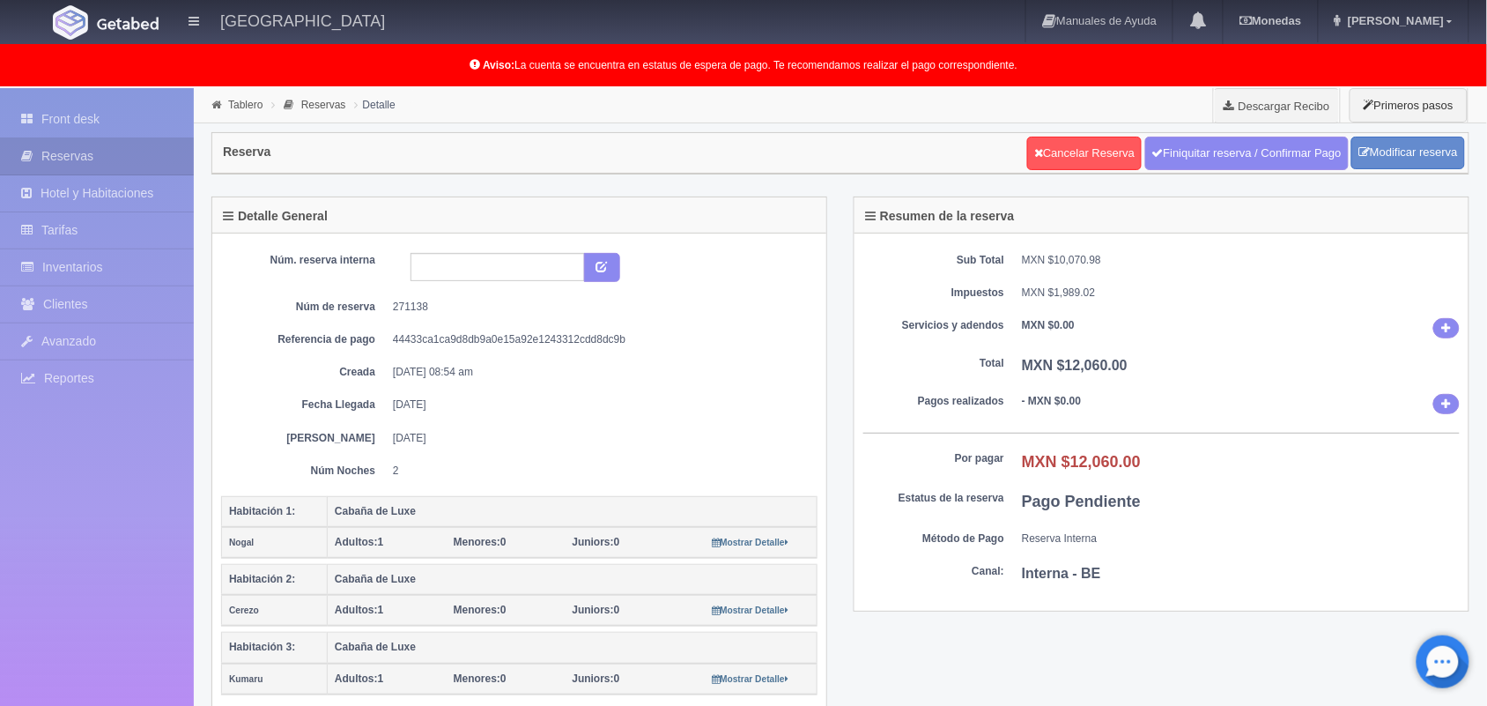
click at [1201, 646] on div "Detalle General Núm. reserva interna Núm de reserva 271138 Referencia de pago 4…" at bounding box center [840, 464] width 1285 height 536
click at [144, 116] on link "Front desk" at bounding box center [97, 119] width 194 height 36
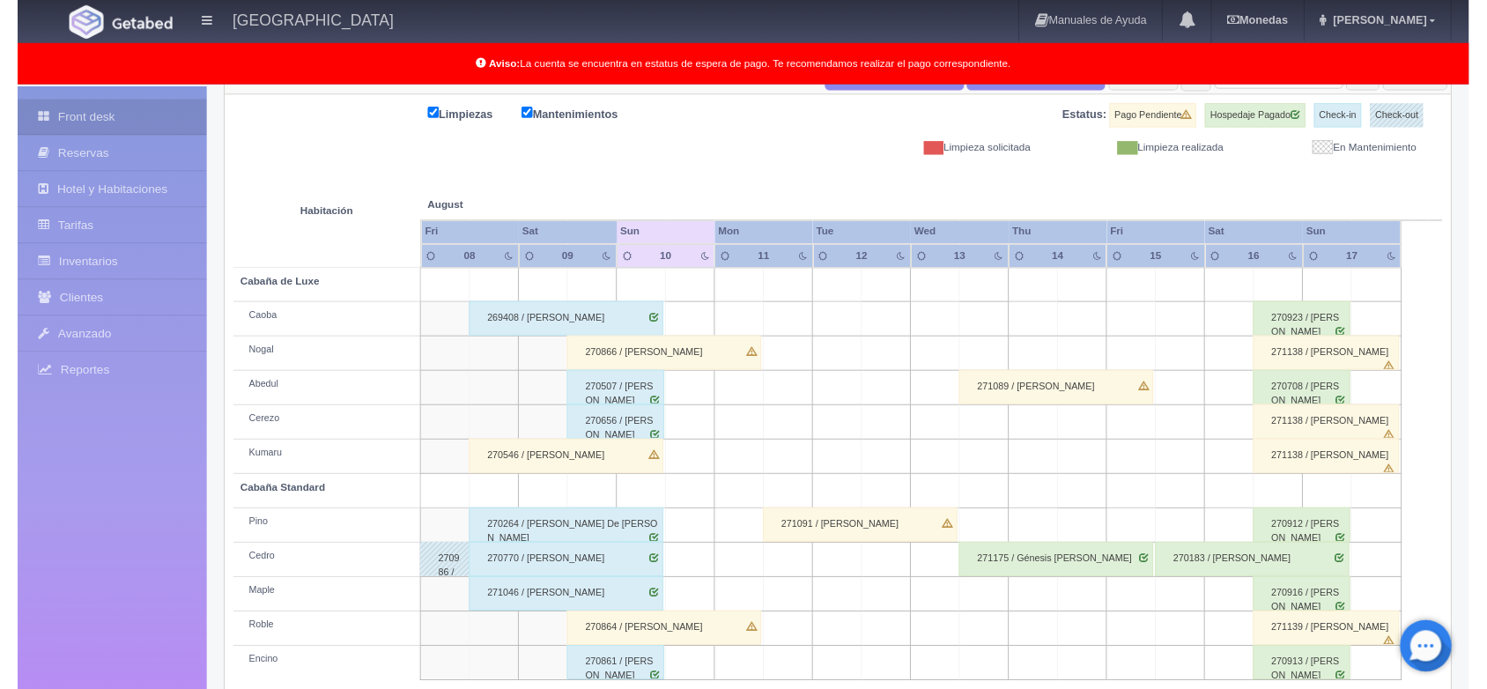
scroll to position [245, 0]
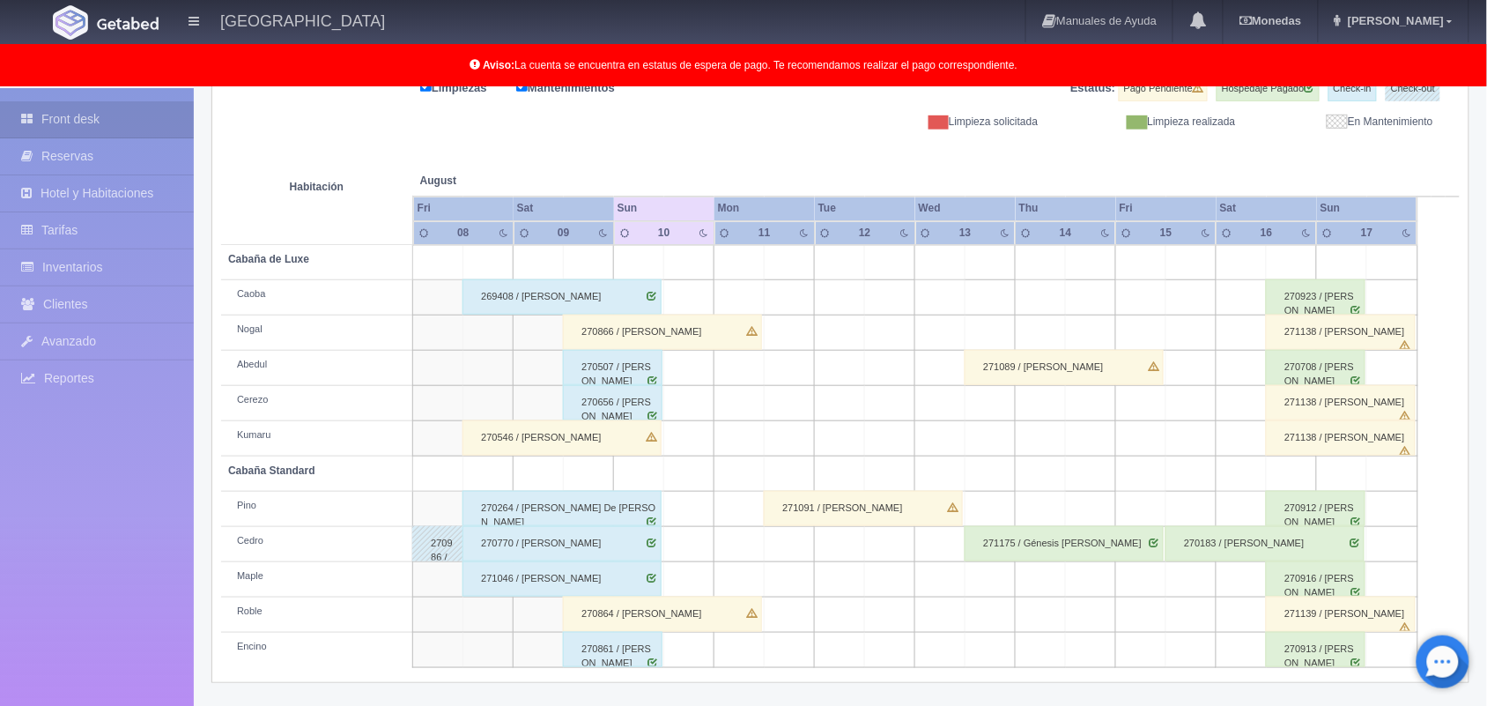
click at [1320, 442] on div "271138 / [PERSON_NAME]" at bounding box center [1341, 437] width 150 height 35
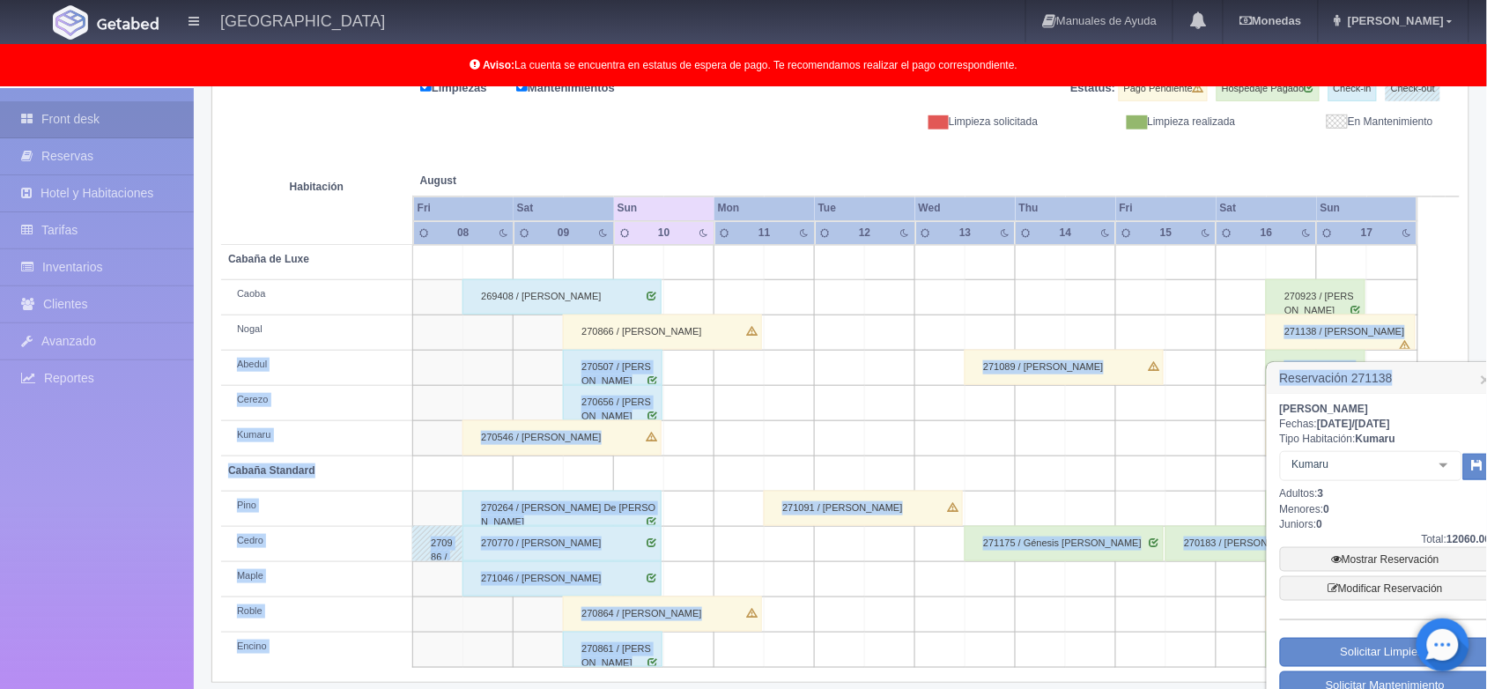
drag, startPoint x: 1469, startPoint y: 380, endPoint x: 1257, endPoint y: 329, distance: 217.6
click at [1257, 329] on body "[GEOGRAPHIC_DATA] Manuales de Ayuda Actualizaciones recientes [GEOGRAPHIC_DATA]…" at bounding box center [743, 282] width 1487 height 879
click at [1435, 381] on h3 "Reservación 271138 ×" at bounding box center [1386, 378] width 236 height 31
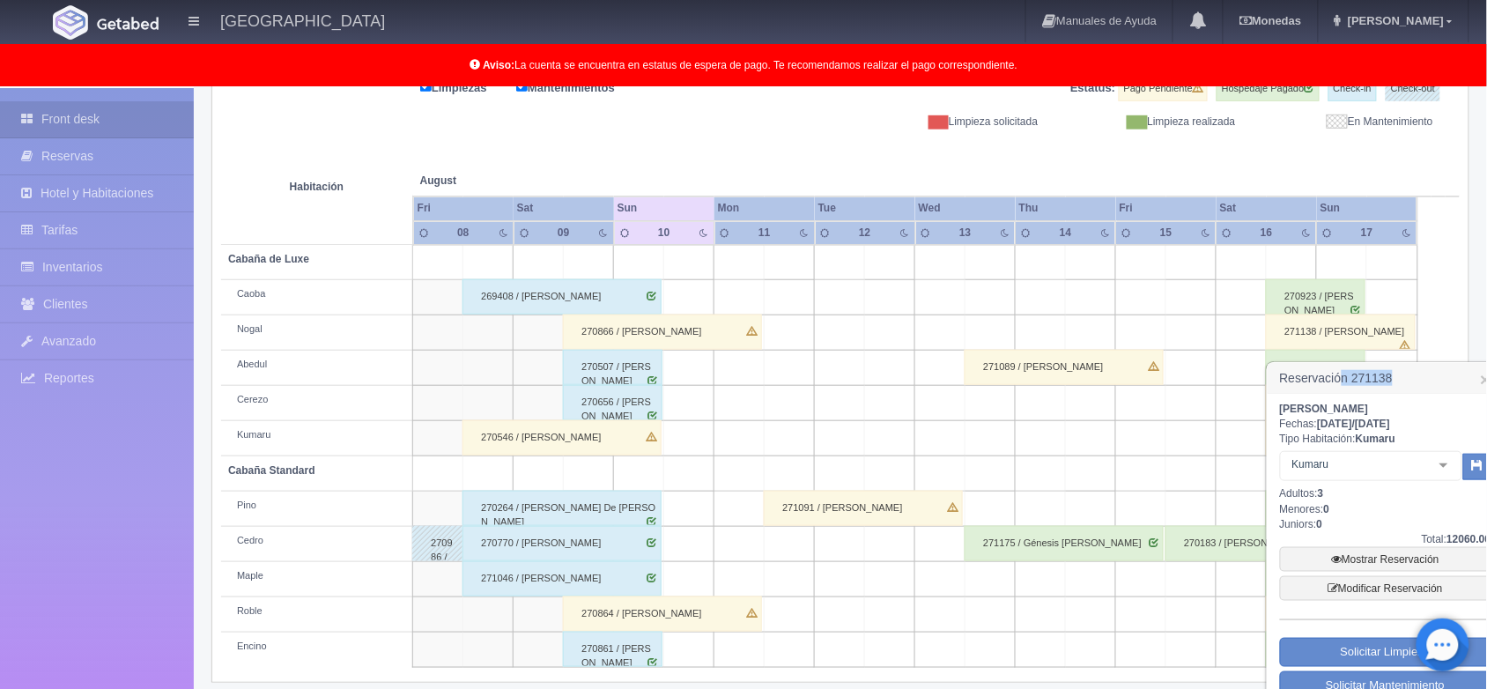
drag, startPoint x: 1435, startPoint y: 381, endPoint x: 1345, endPoint y: 383, distance: 89.9
click at [1345, 383] on h3 "Reservación 271138 ×" at bounding box center [1386, 378] width 236 height 31
click at [1445, 379] on h3 "Reservación 271138 ×" at bounding box center [1386, 378] width 236 height 31
click at [1442, 372] on h3 "Reservación 271138 ×" at bounding box center [1386, 378] width 236 height 31
click at [1381, 558] on link "Mostrar Reservación" at bounding box center [1385, 559] width 211 height 25
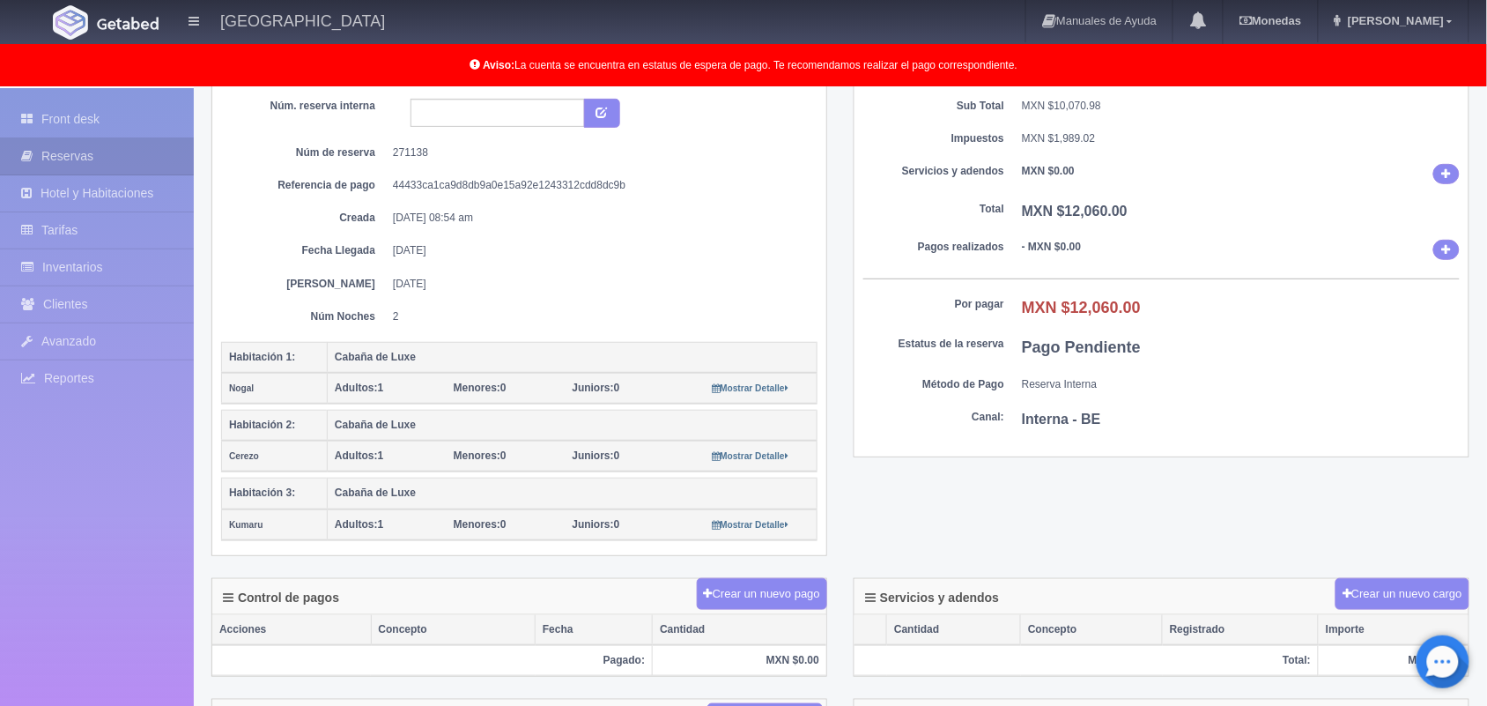
scroll to position [156, 0]
drag, startPoint x: 1487, startPoint y: 302, endPoint x: 1503, endPoint y: 101, distance: 201.6
click at [1487, 101] on html "[GEOGRAPHIC_DATA] Manuales de Ayuda Actualizaciones recientes [GEOGRAPHIC_DATA]…" at bounding box center [743, 197] width 1487 height 706
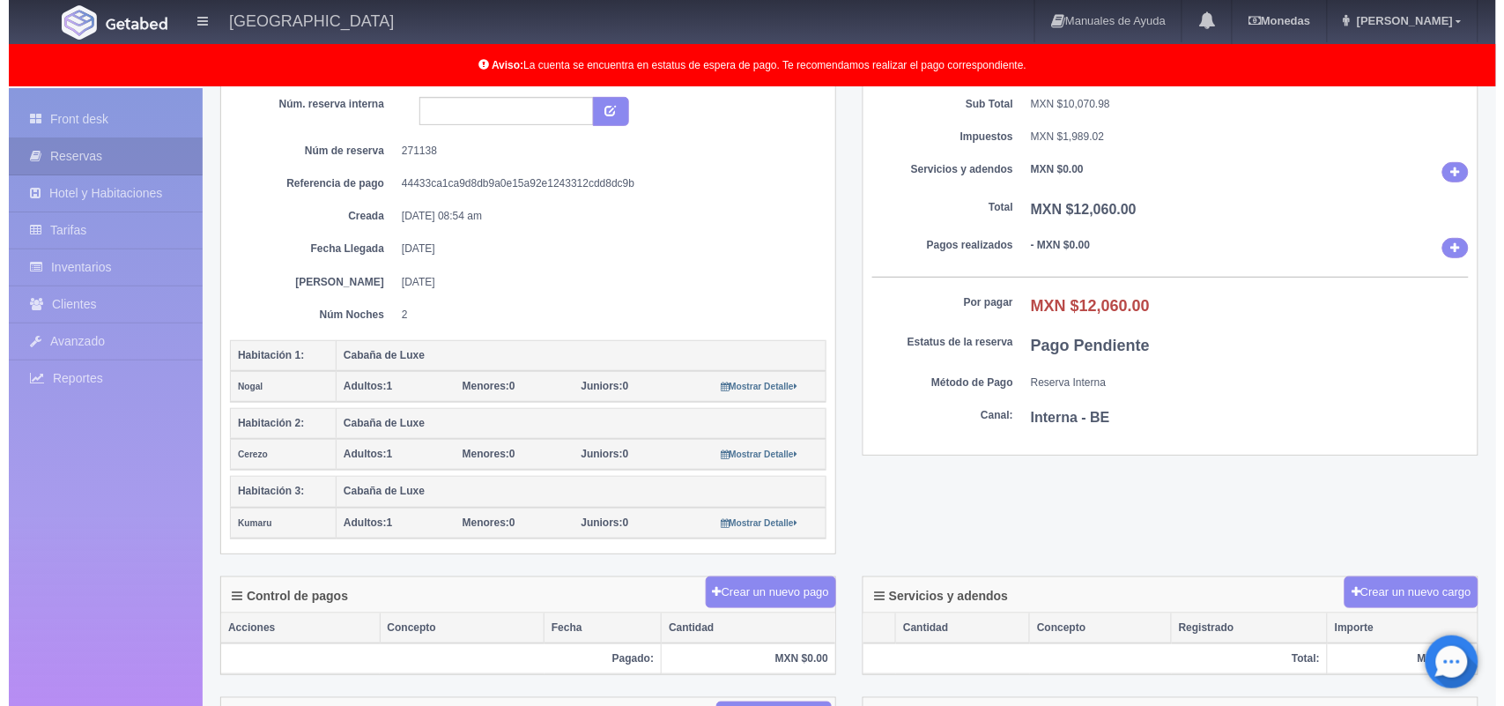
scroll to position [0, 0]
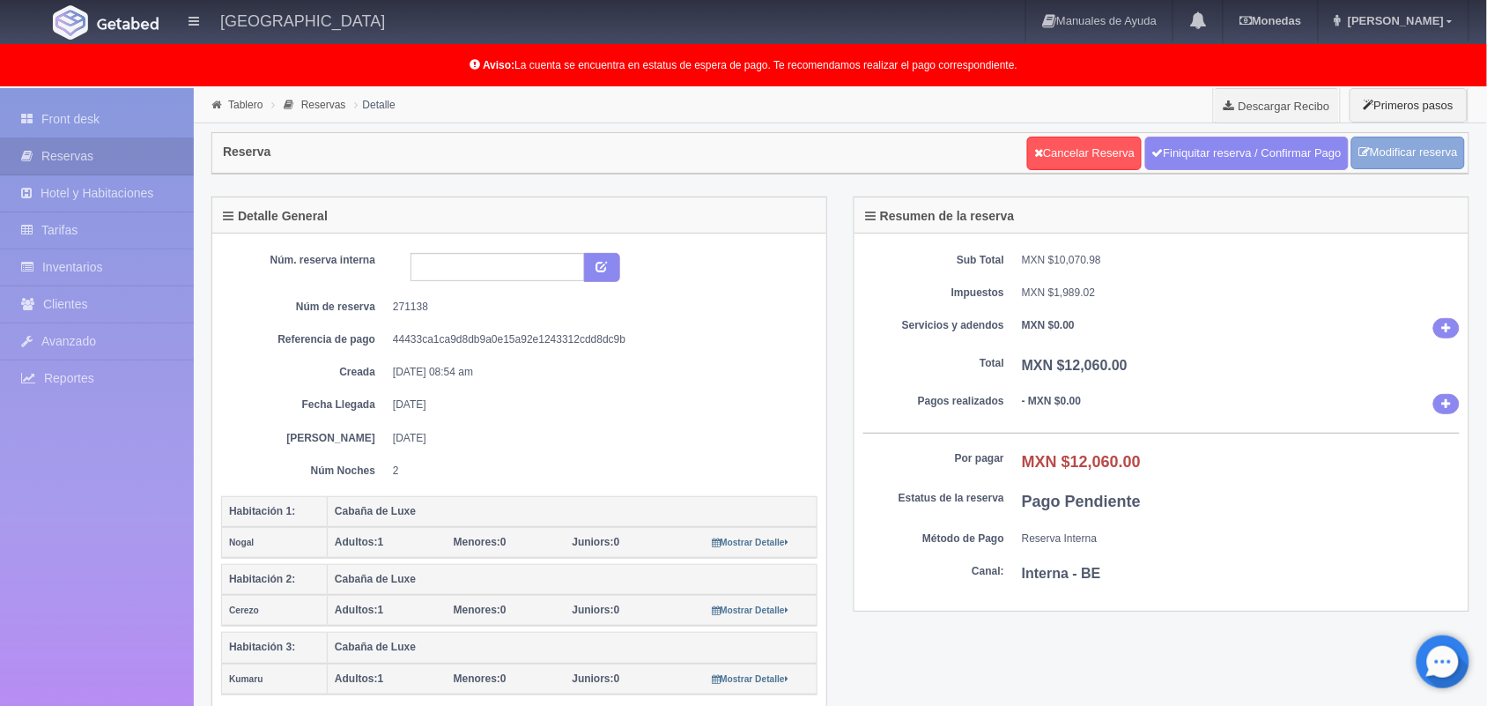
click at [1395, 152] on link "Modificar reserva" at bounding box center [1409, 153] width 114 height 33
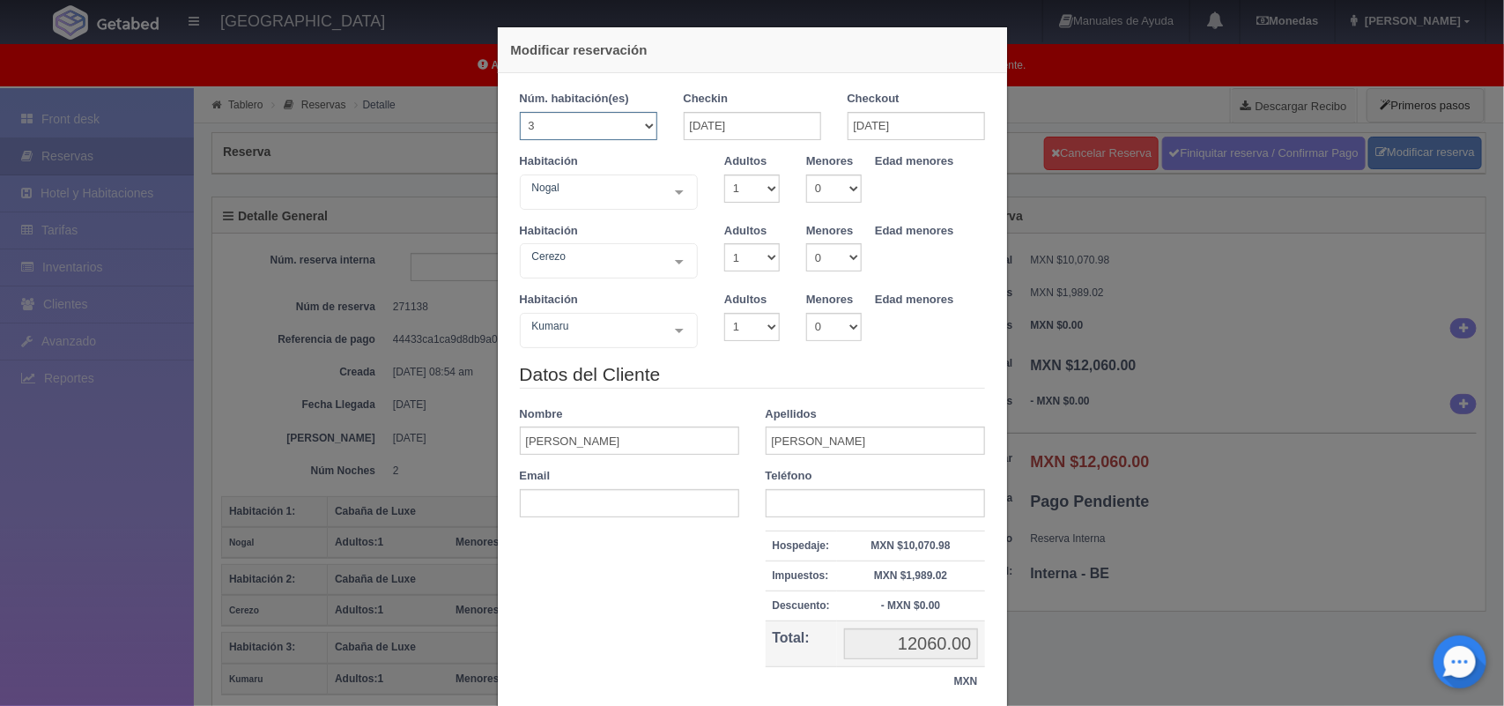
click at [641, 124] on select "1 2 3 4 5 6 7 8 9 10 11 12 13 14 15 16 17 18 19 20" at bounding box center [588, 126] width 137 height 28
select select "2"
click at [520, 112] on select "1 2 3 4 5 6 7 8 9 10 11 12 13 14 15 16 17 18 19 20" at bounding box center [588, 126] width 137 height 28
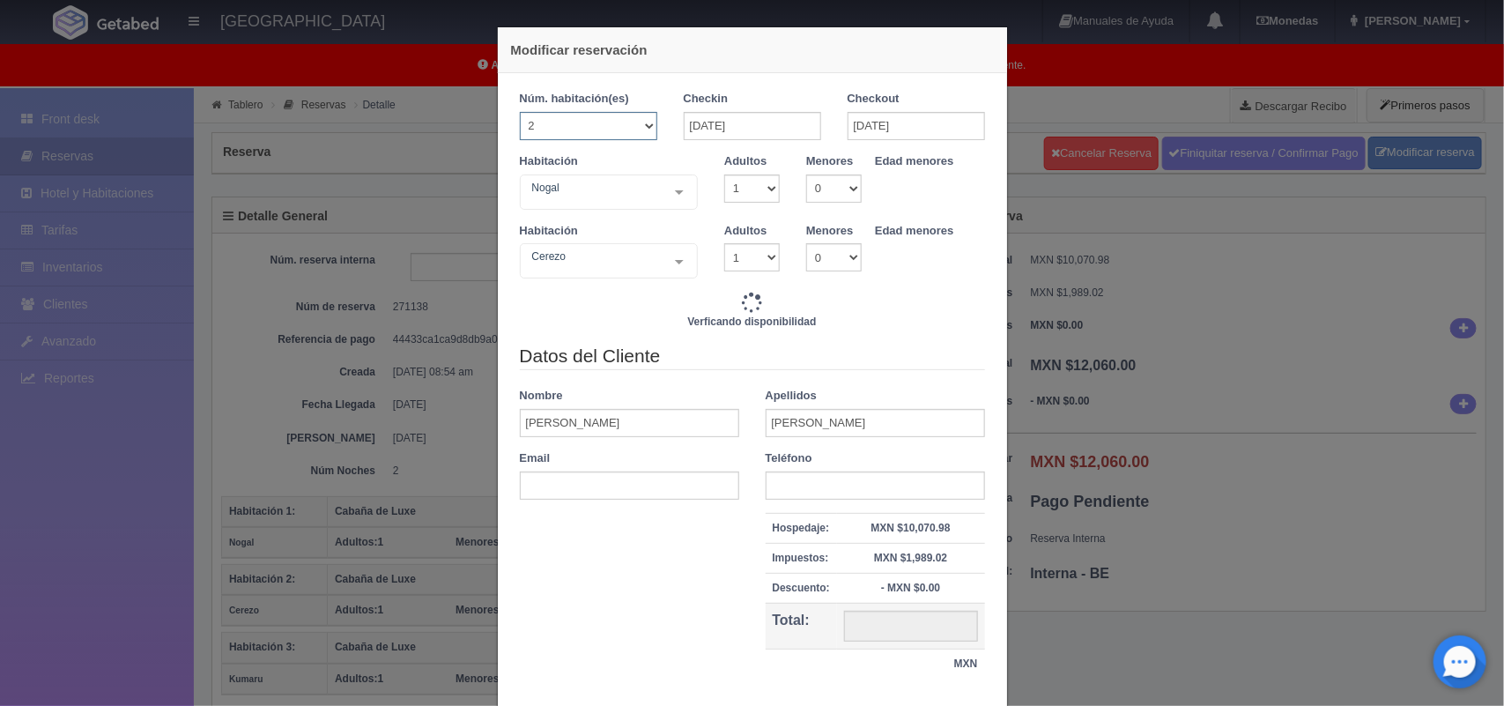
type input "7840.00"
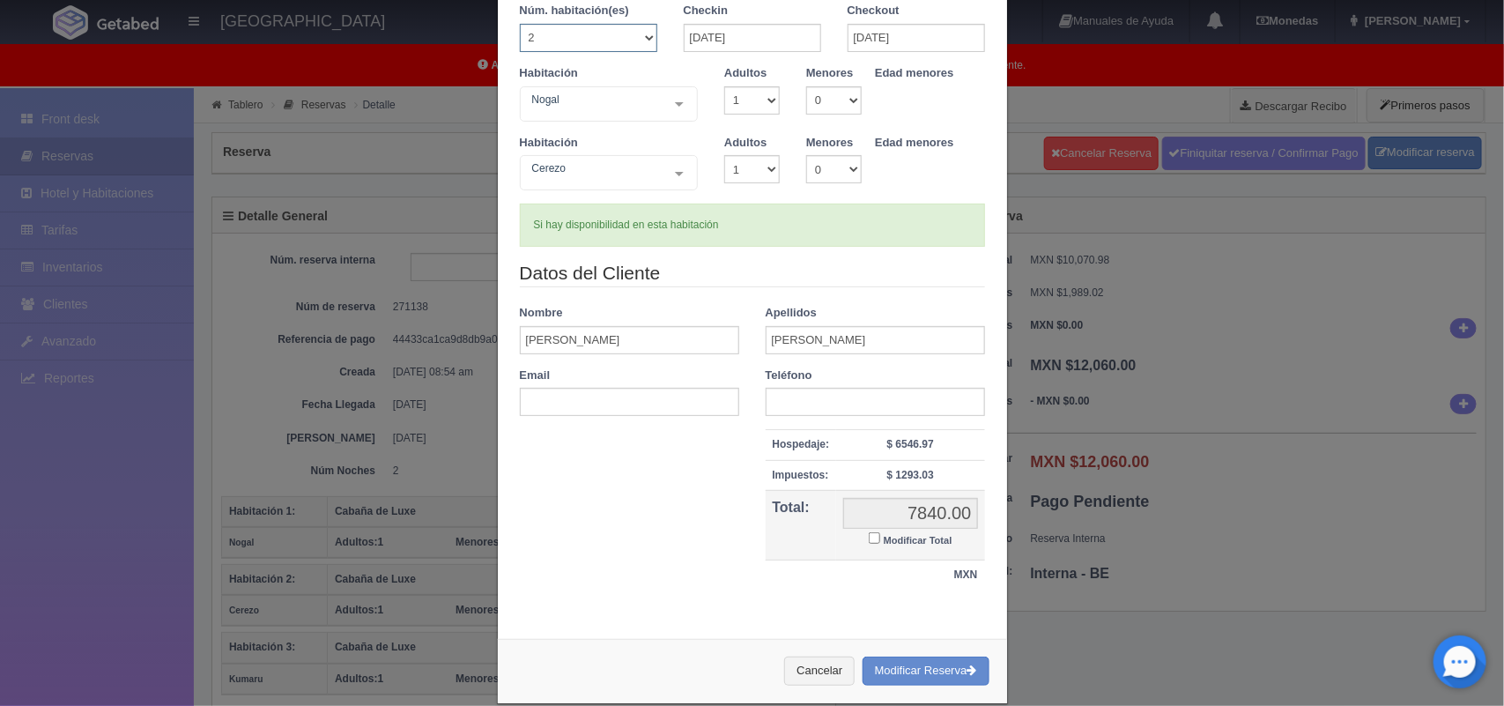
scroll to position [115, 0]
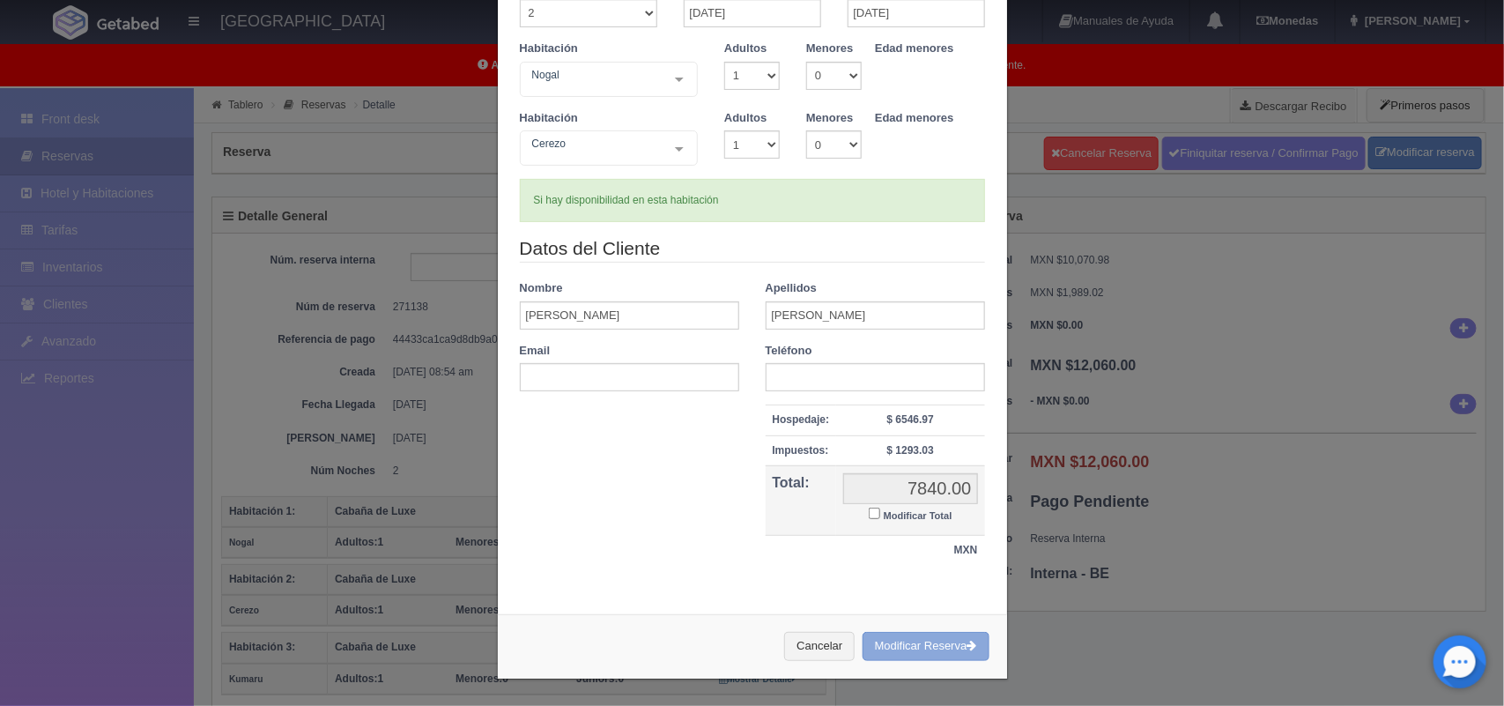
click at [883, 641] on button "Modificar Reserva" at bounding box center [926, 646] width 127 height 29
